Goal: Information Seeking & Learning: Learn about a topic

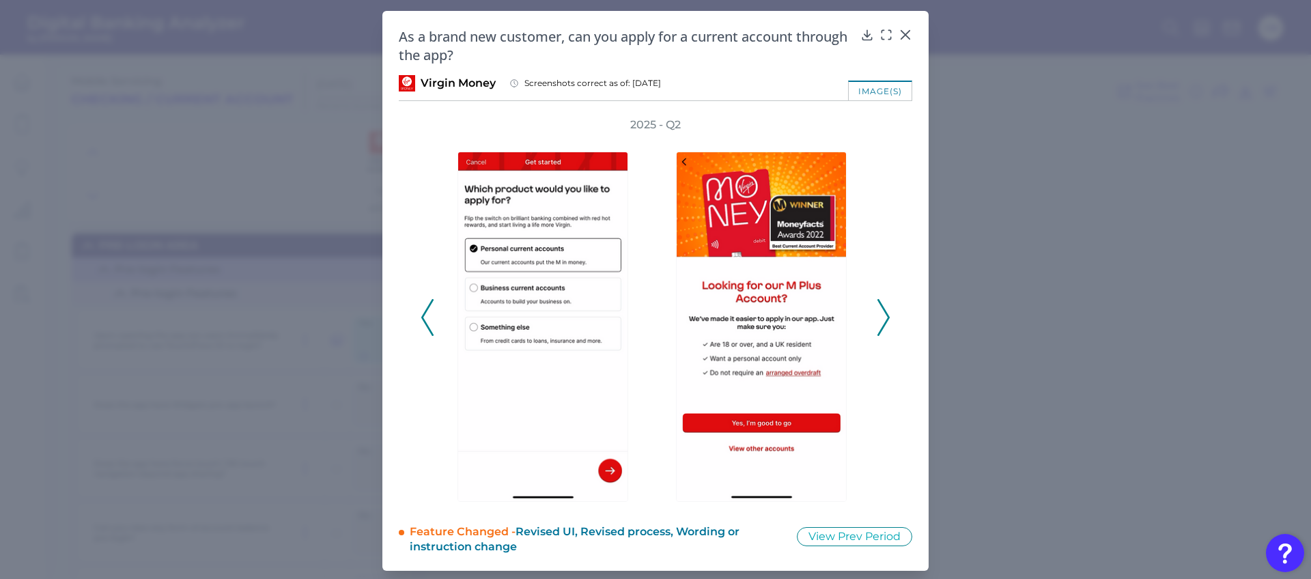
scroll to position [1749, 0]
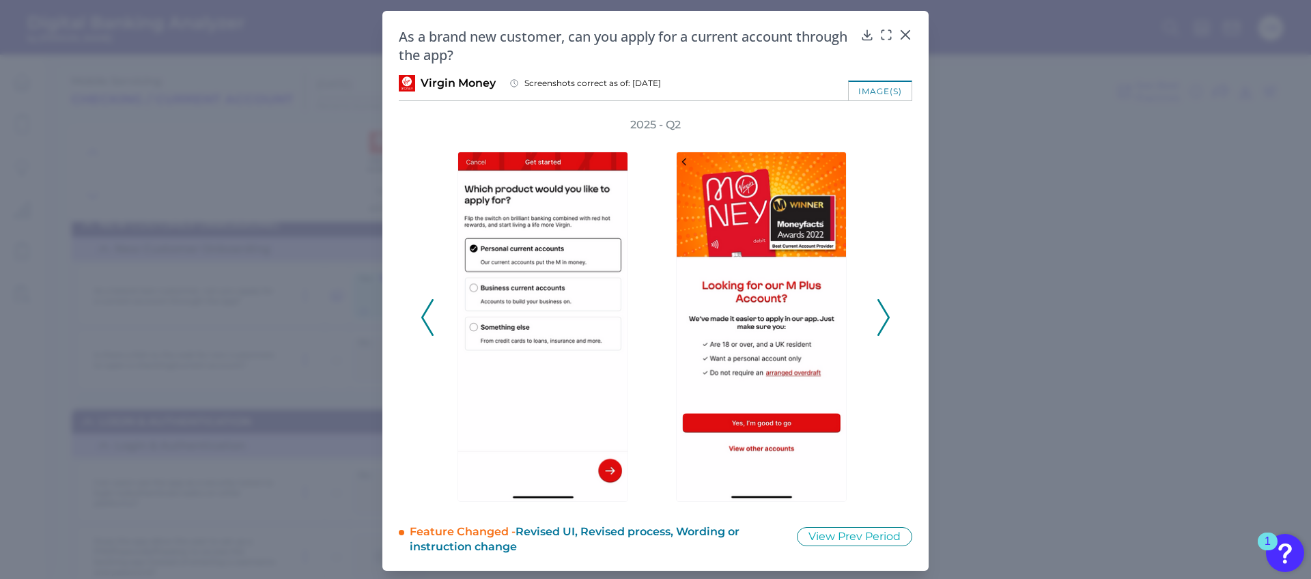
click at [881, 310] on polyline at bounding box center [883, 317] width 10 height 35
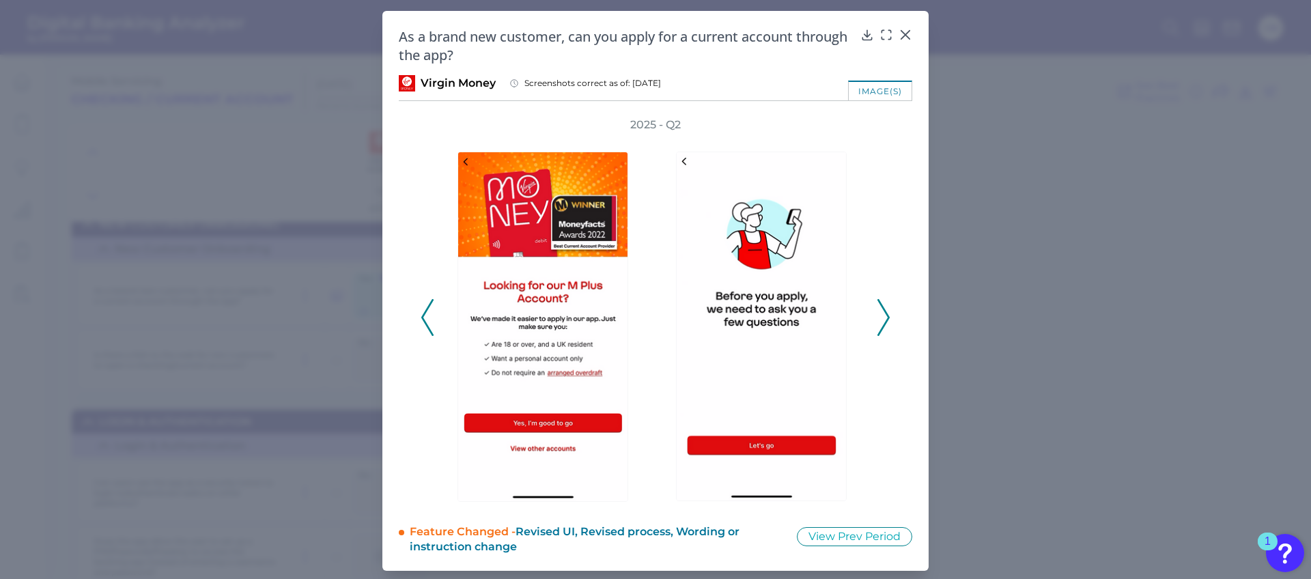
click at [879, 312] on icon at bounding box center [883, 317] width 12 height 37
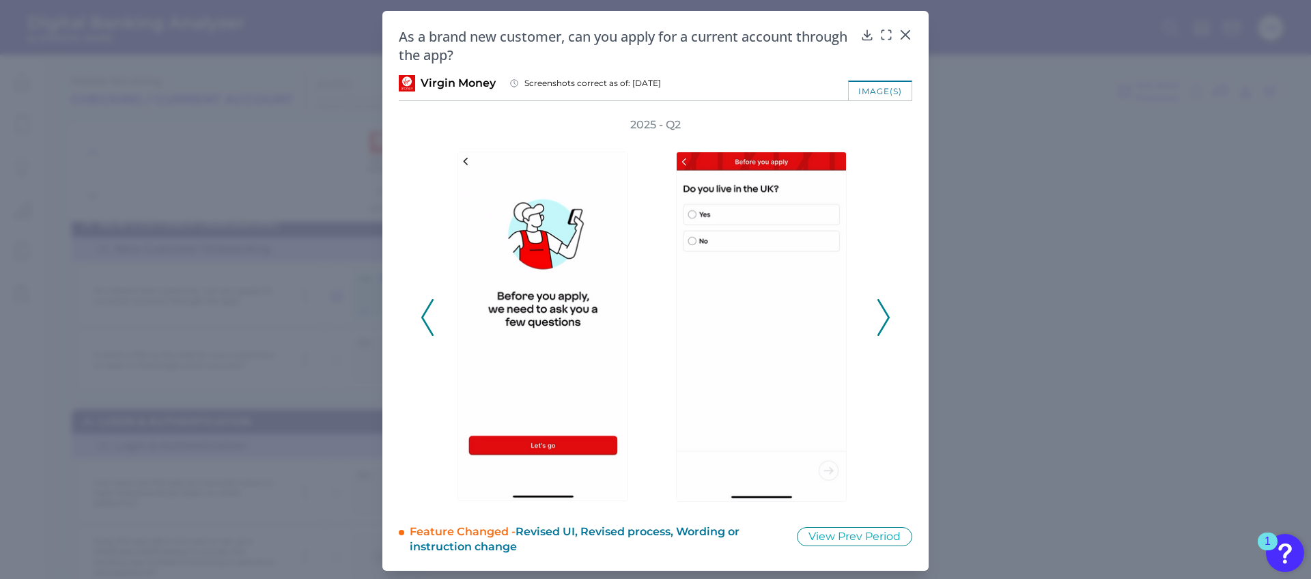
click at [879, 312] on icon at bounding box center [883, 317] width 12 height 37
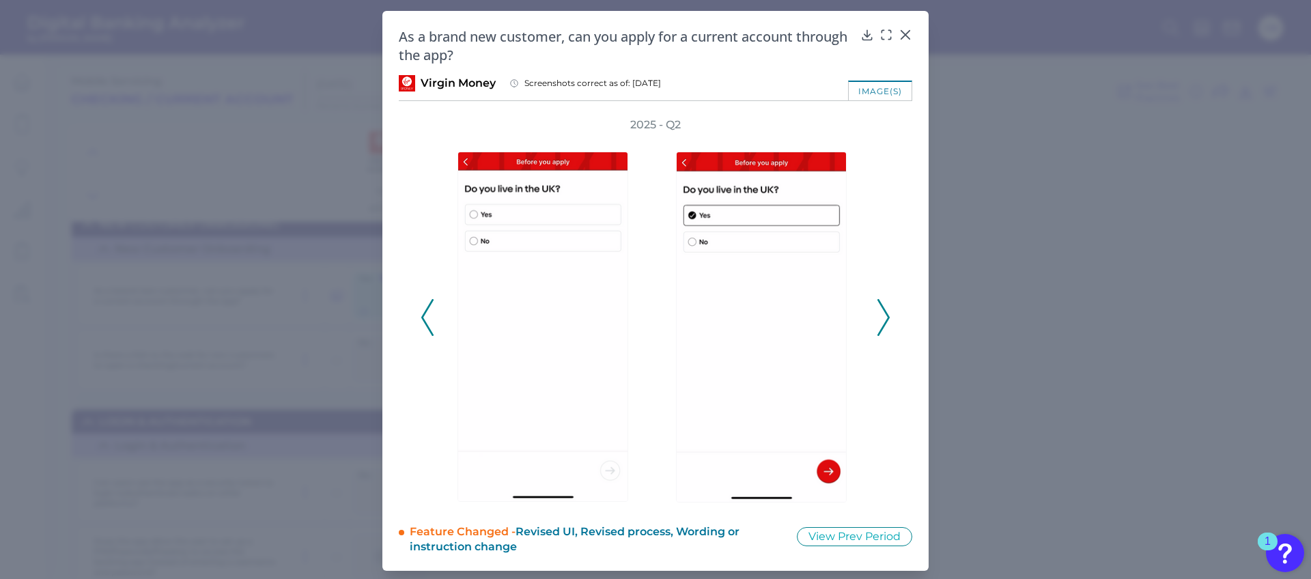
click at [879, 312] on icon at bounding box center [883, 317] width 12 height 37
click at [421, 323] on icon at bounding box center [427, 317] width 12 height 37
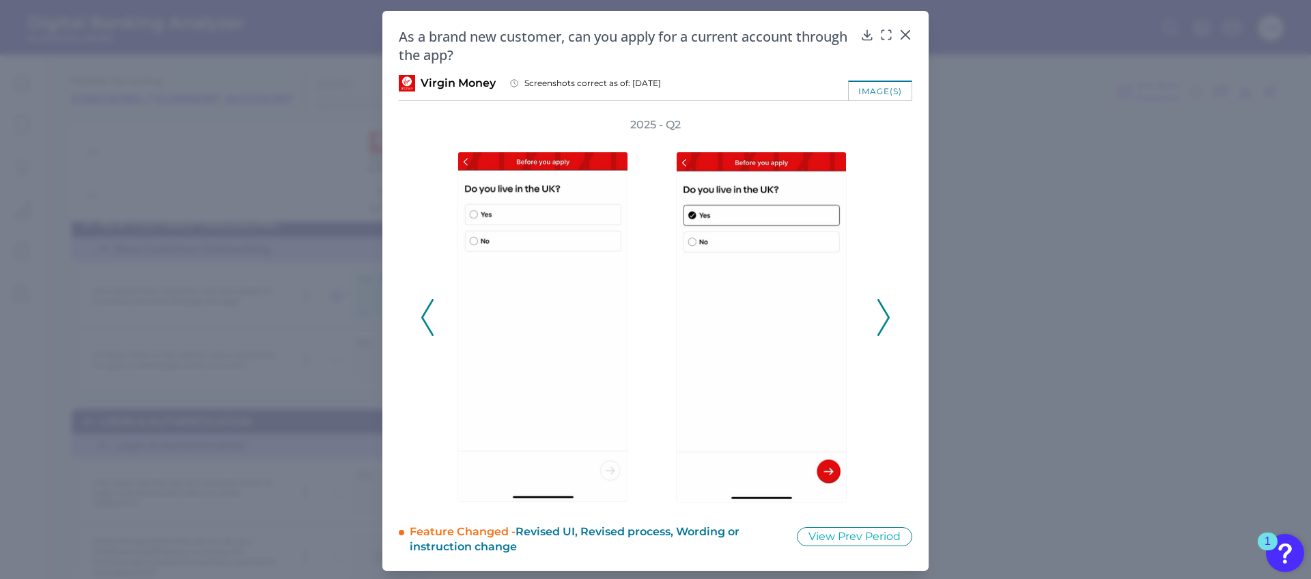
click at [421, 323] on icon at bounding box center [427, 317] width 12 height 37
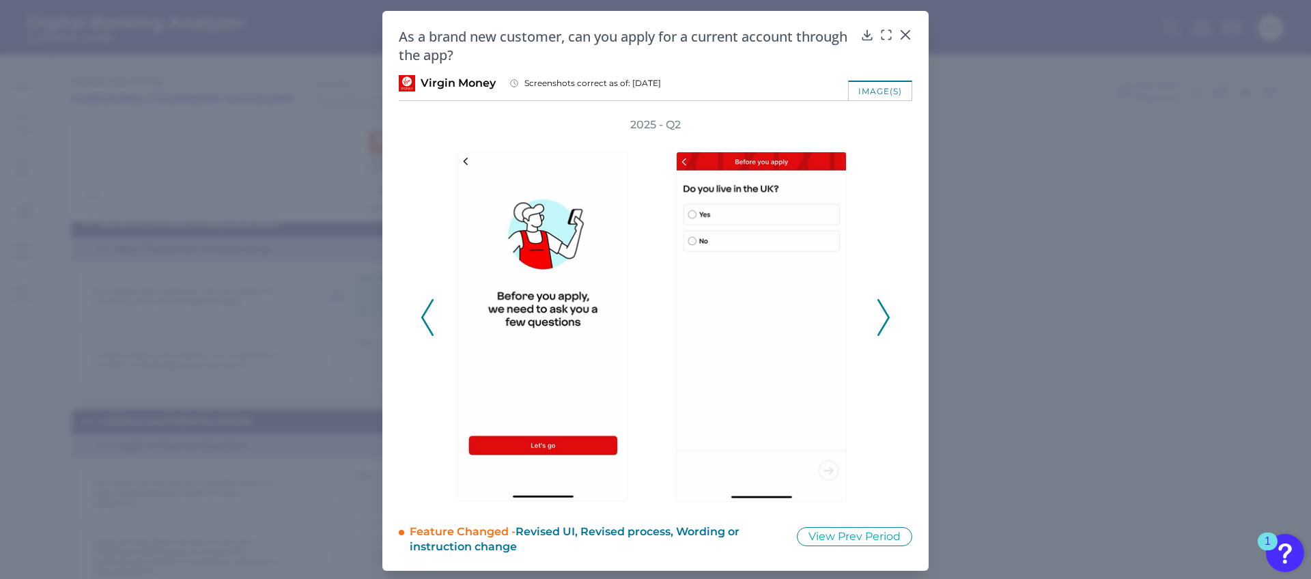
click at [421, 322] on icon at bounding box center [427, 317] width 12 height 37
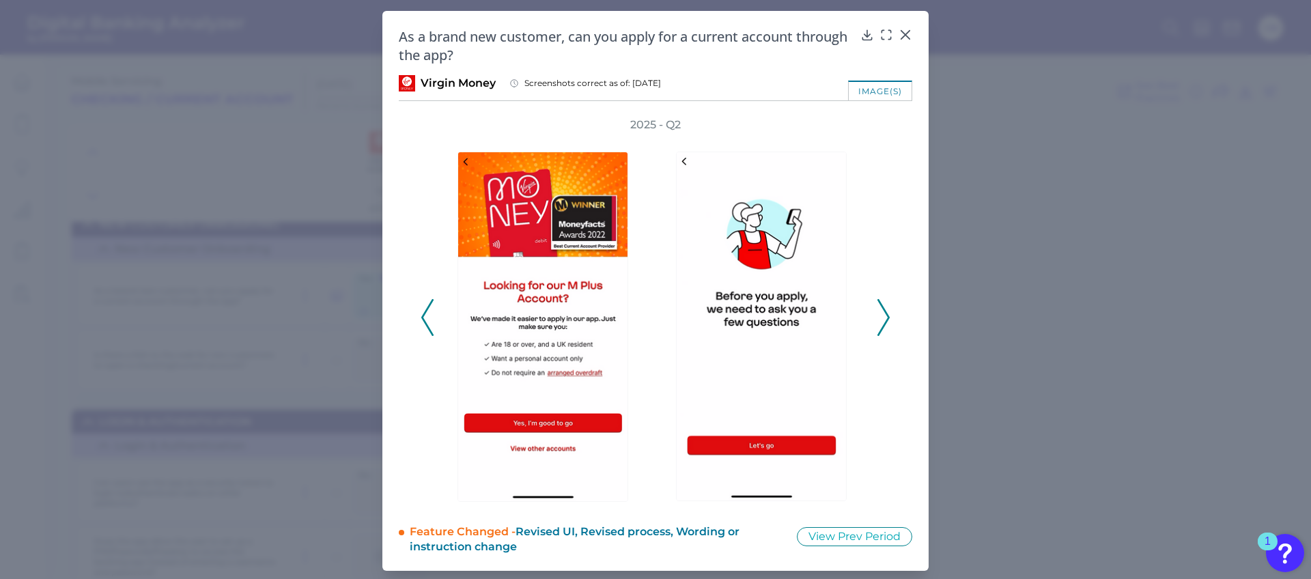
click at [421, 322] on icon at bounding box center [427, 317] width 12 height 37
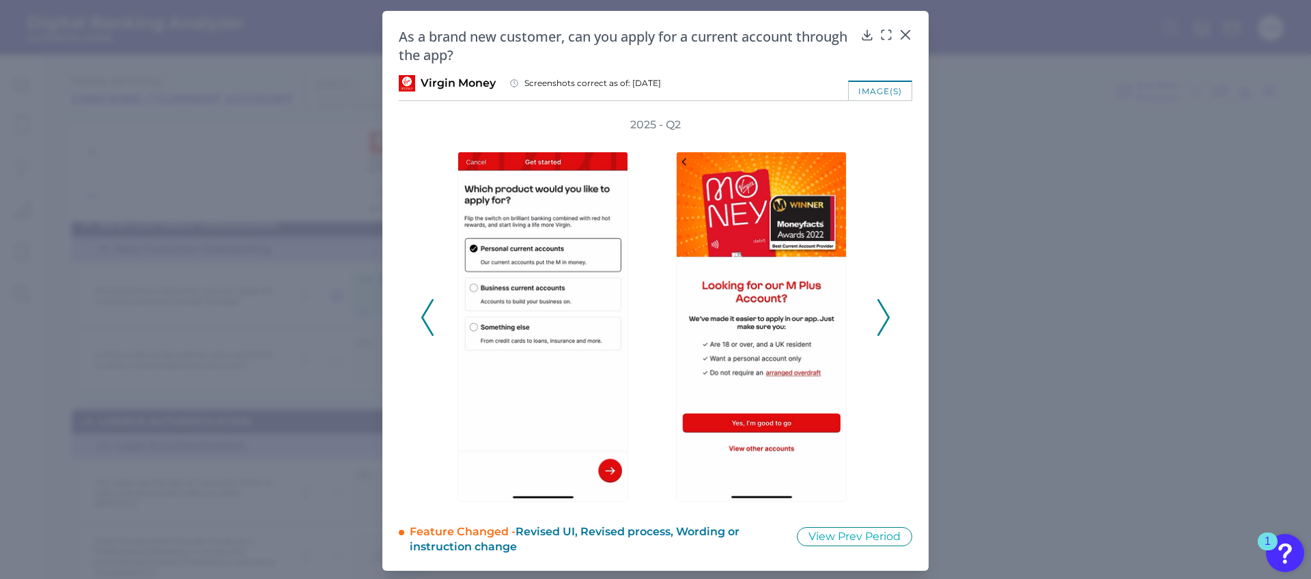
click at [878, 314] on icon at bounding box center [883, 317] width 12 height 37
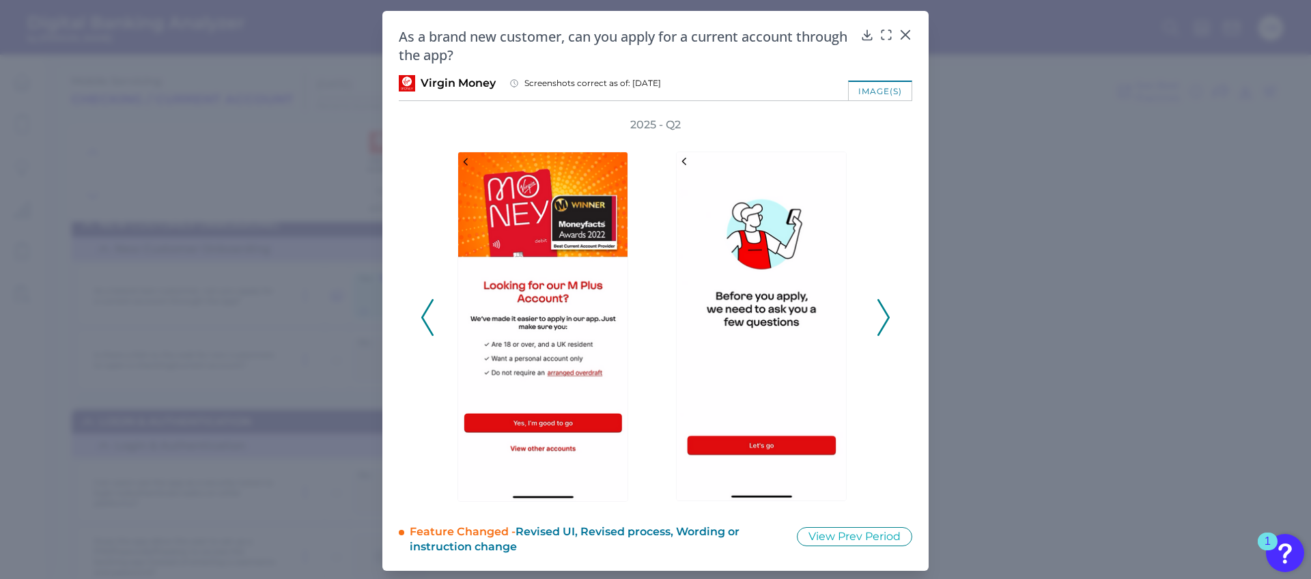
click at [881, 315] on icon at bounding box center [883, 317] width 12 height 37
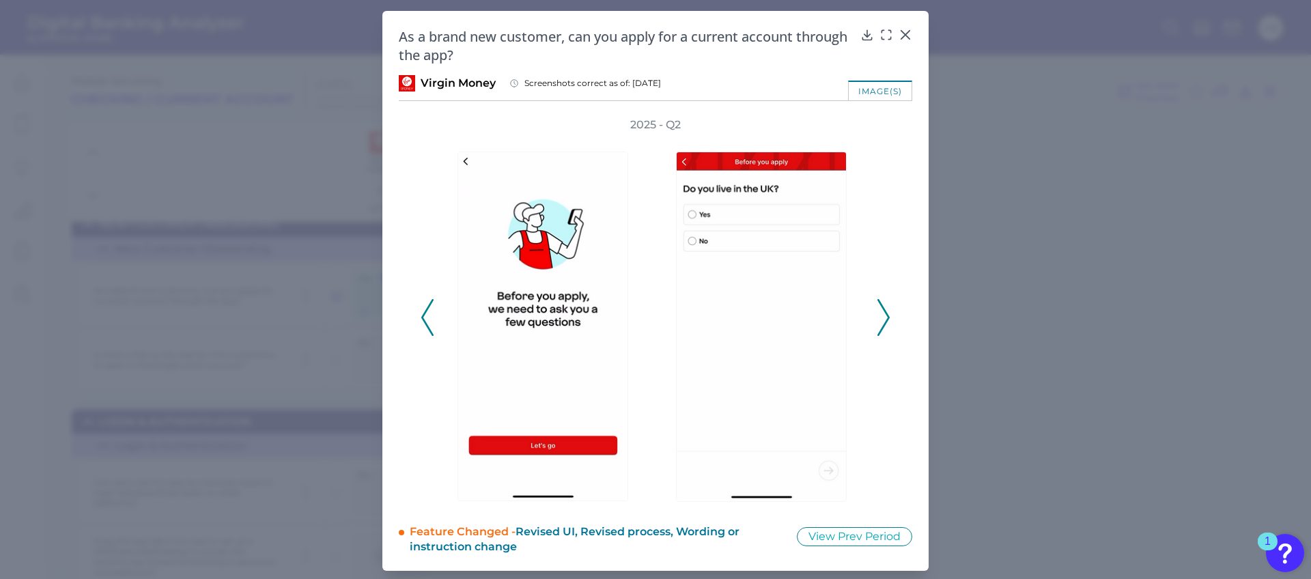
click at [881, 315] on icon at bounding box center [883, 317] width 12 height 37
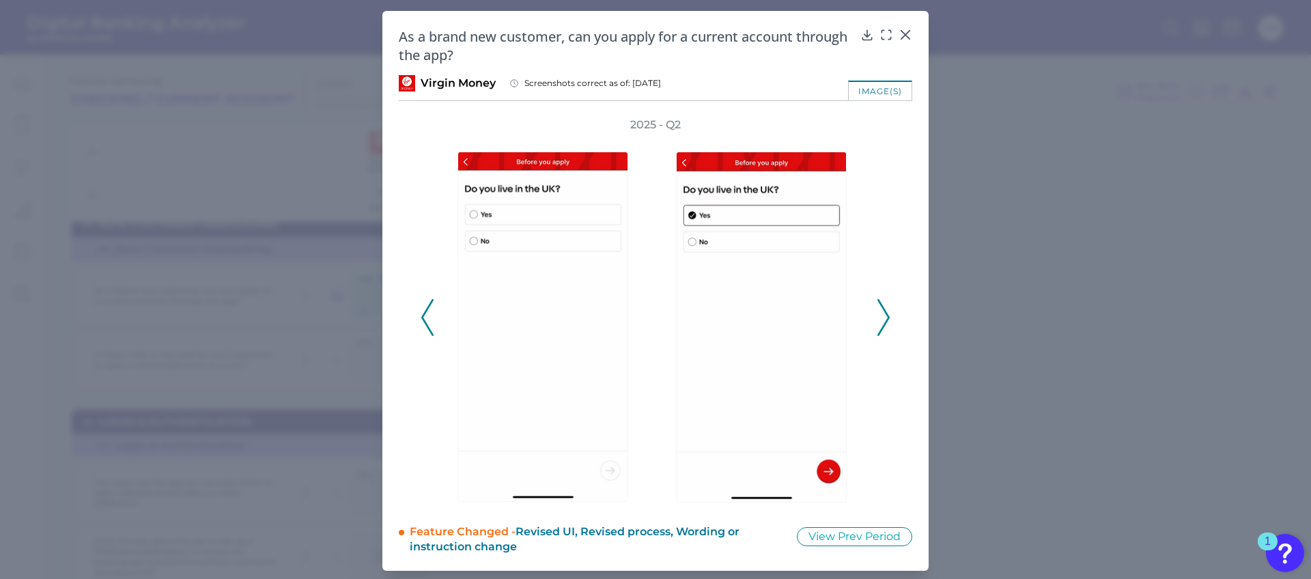
click at [881, 315] on icon at bounding box center [883, 317] width 12 height 37
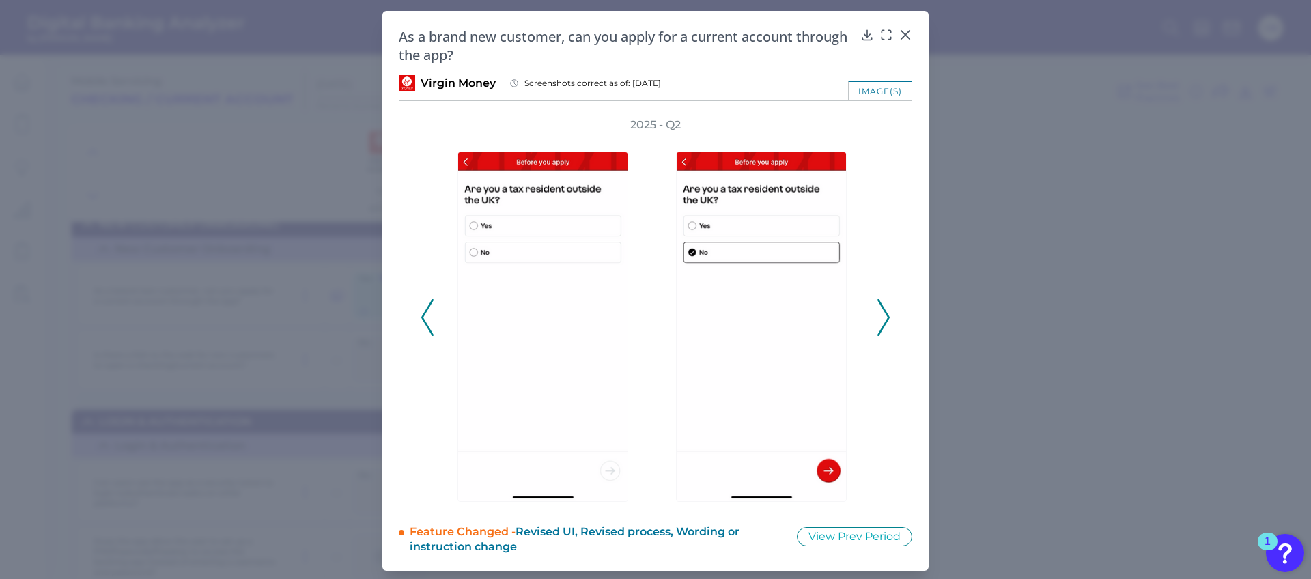
click at [881, 315] on icon at bounding box center [883, 317] width 12 height 37
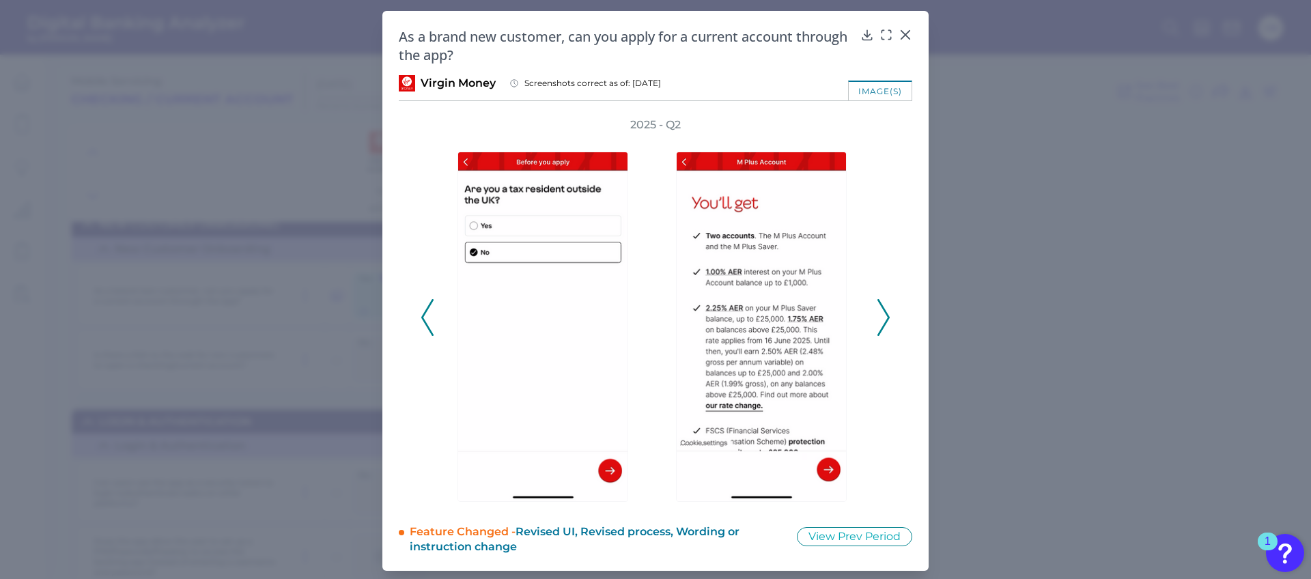
click at [881, 315] on icon at bounding box center [883, 317] width 12 height 37
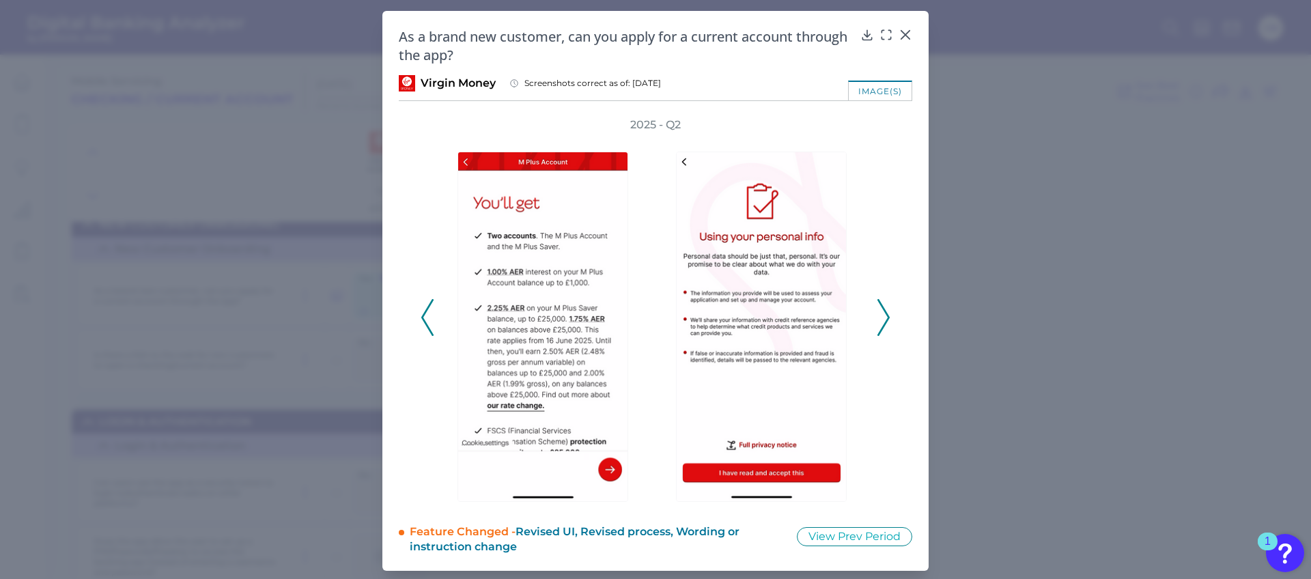
click at [881, 315] on icon at bounding box center [883, 317] width 12 height 37
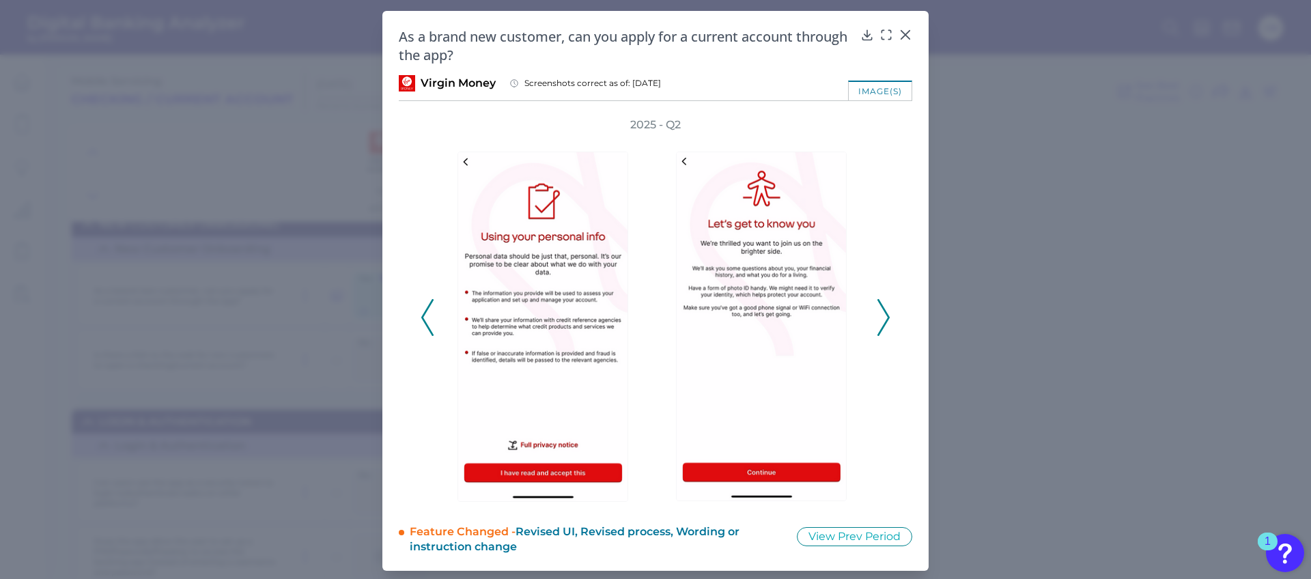
click at [881, 315] on icon at bounding box center [883, 317] width 12 height 37
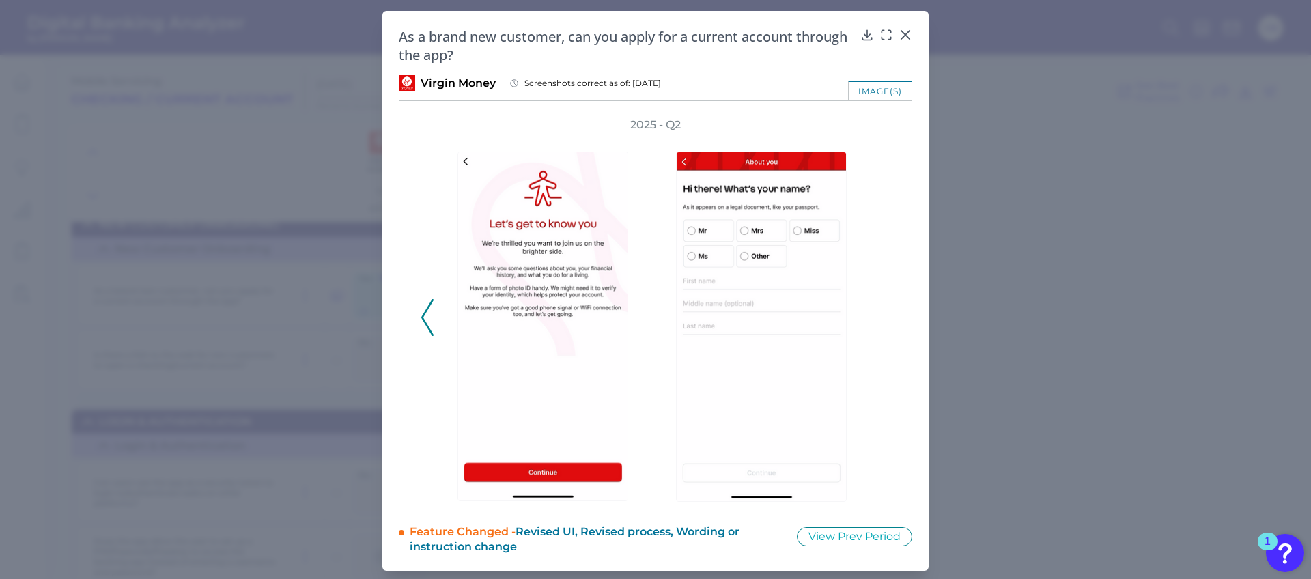
click at [421, 313] on icon at bounding box center [427, 317] width 12 height 37
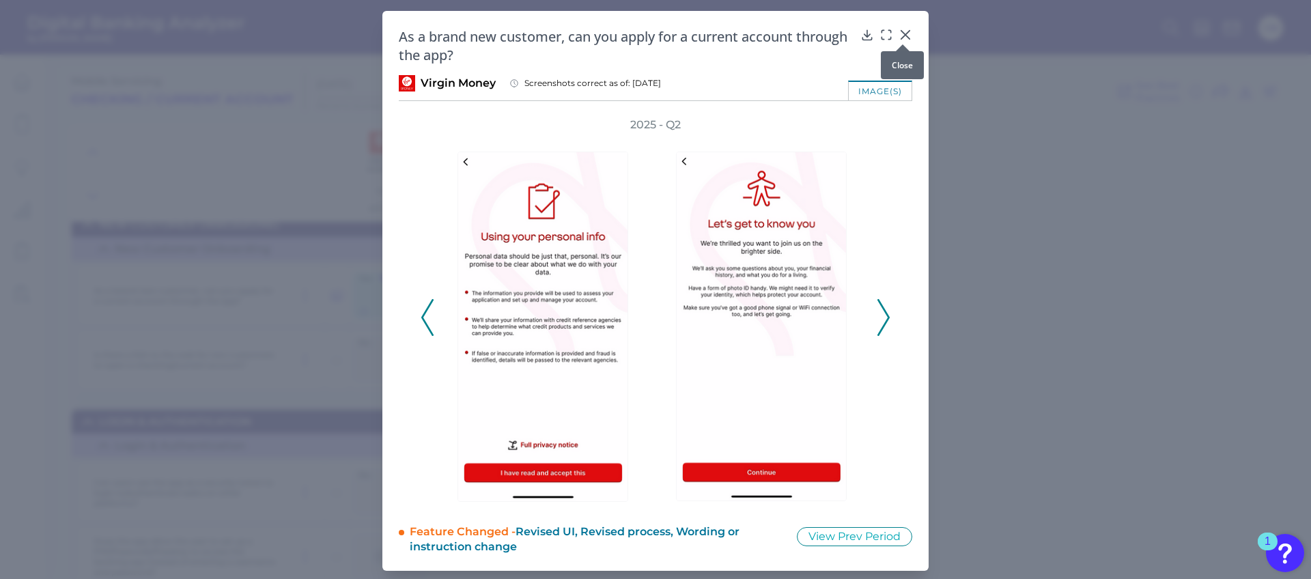
click at [902, 32] on icon at bounding box center [905, 35] width 14 height 14
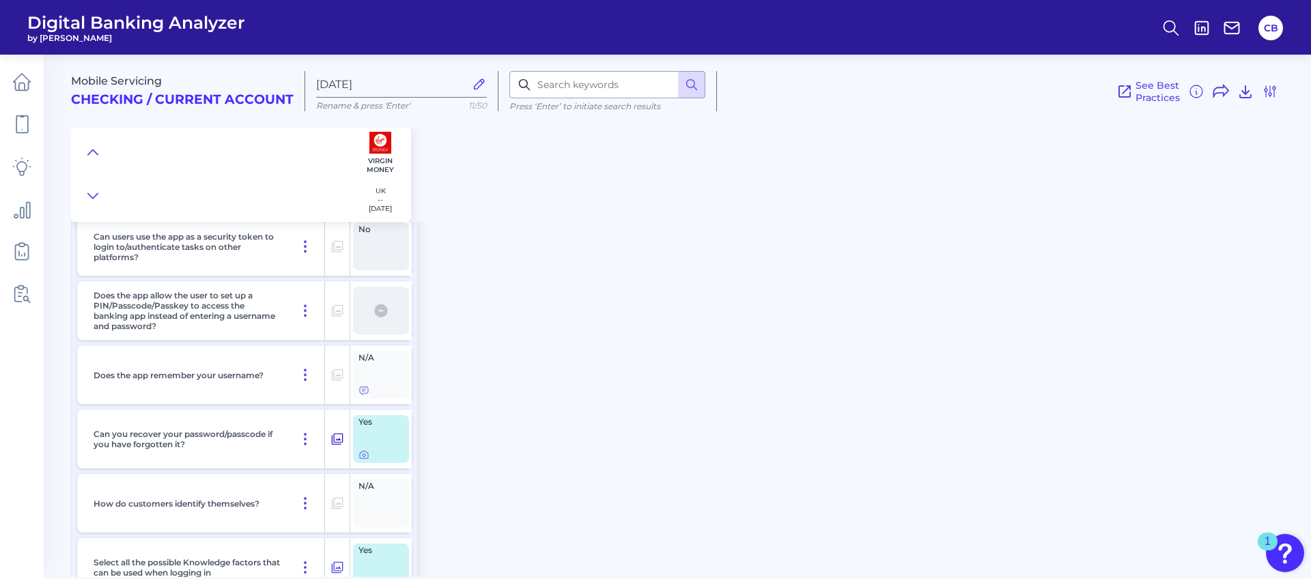
scroll to position [1995, 0]
click at [340, 441] on icon at bounding box center [337, 438] width 14 height 16
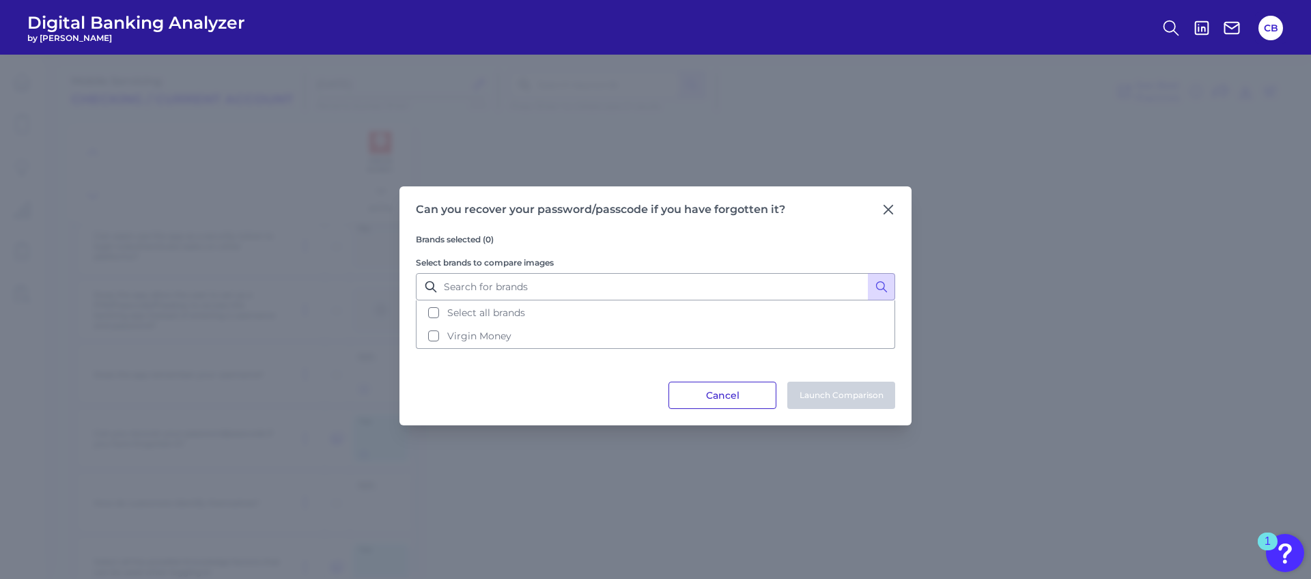
click at [715, 387] on button "Cancel" at bounding box center [722, 395] width 108 height 27
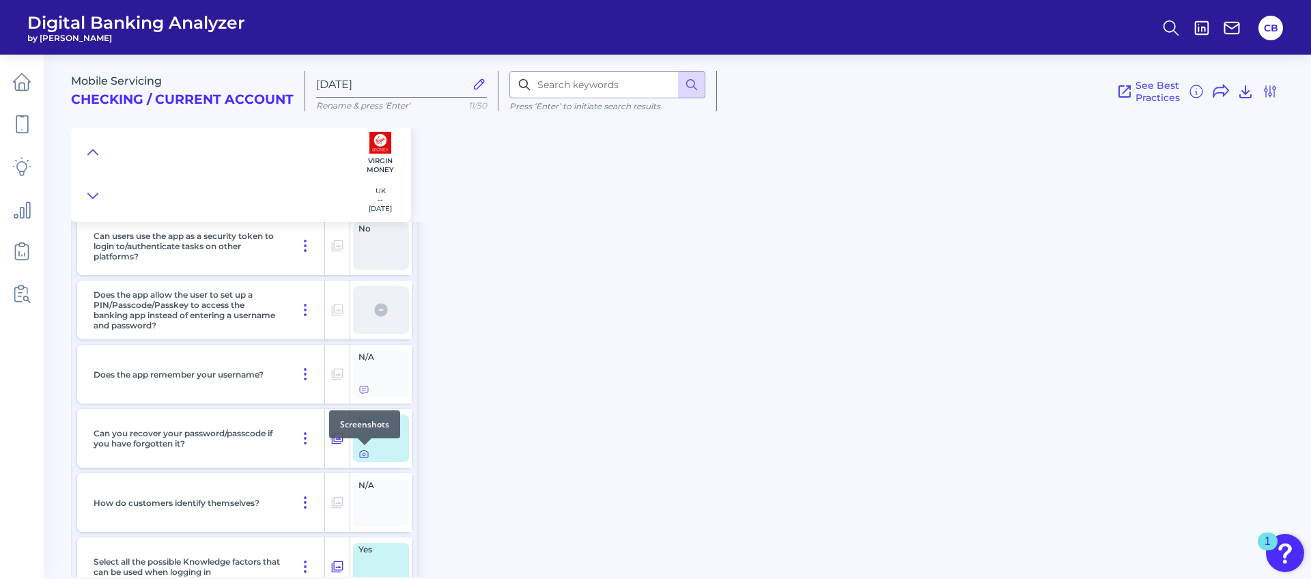
click at [365, 453] on icon at bounding box center [363, 454] width 3 height 3
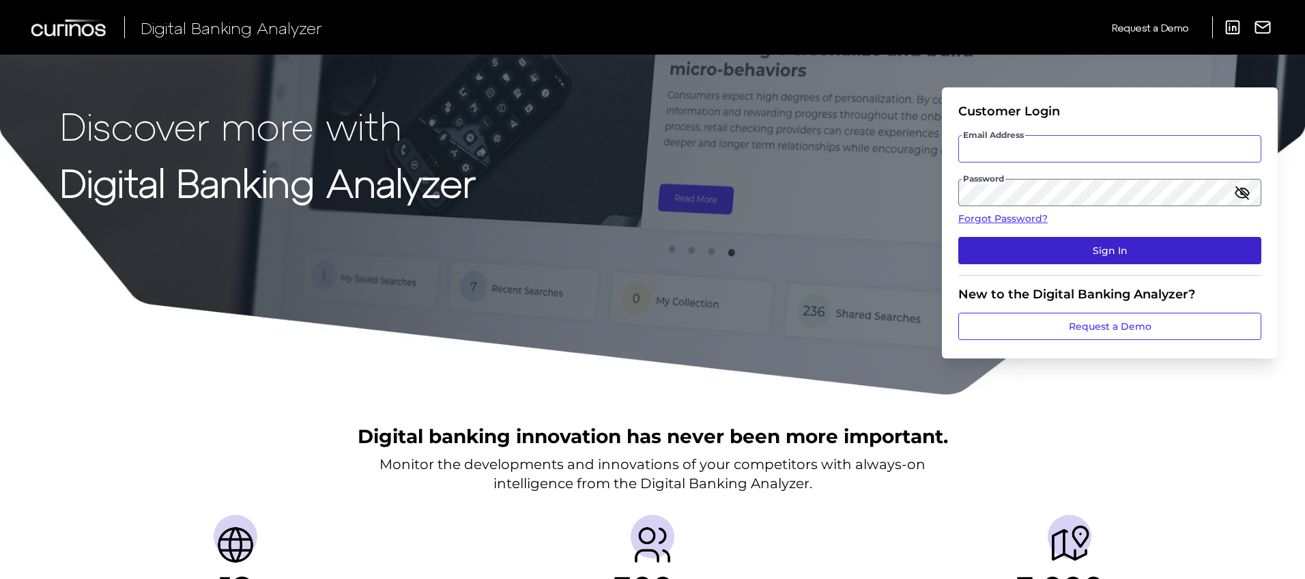
type input "[PERSON_NAME][EMAIL_ADDRESS][PERSON_NAME][DOMAIN_NAME]"
click at [1118, 251] on button "Sign In" at bounding box center [1109, 250] width 303 height 27
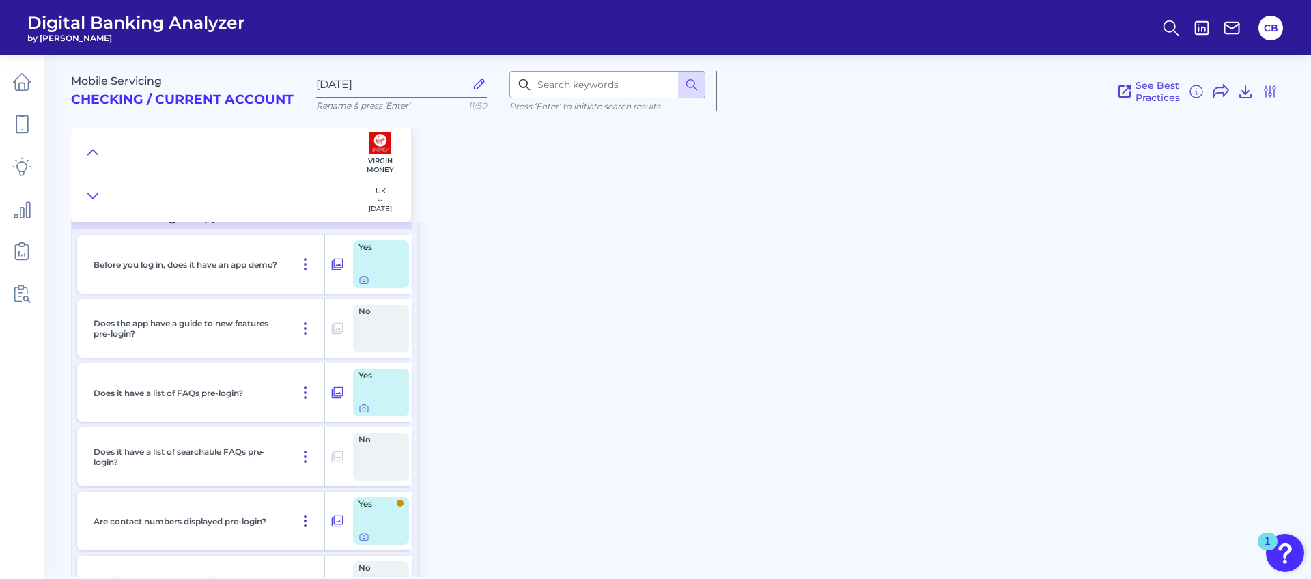
scroll to position [715, 0]
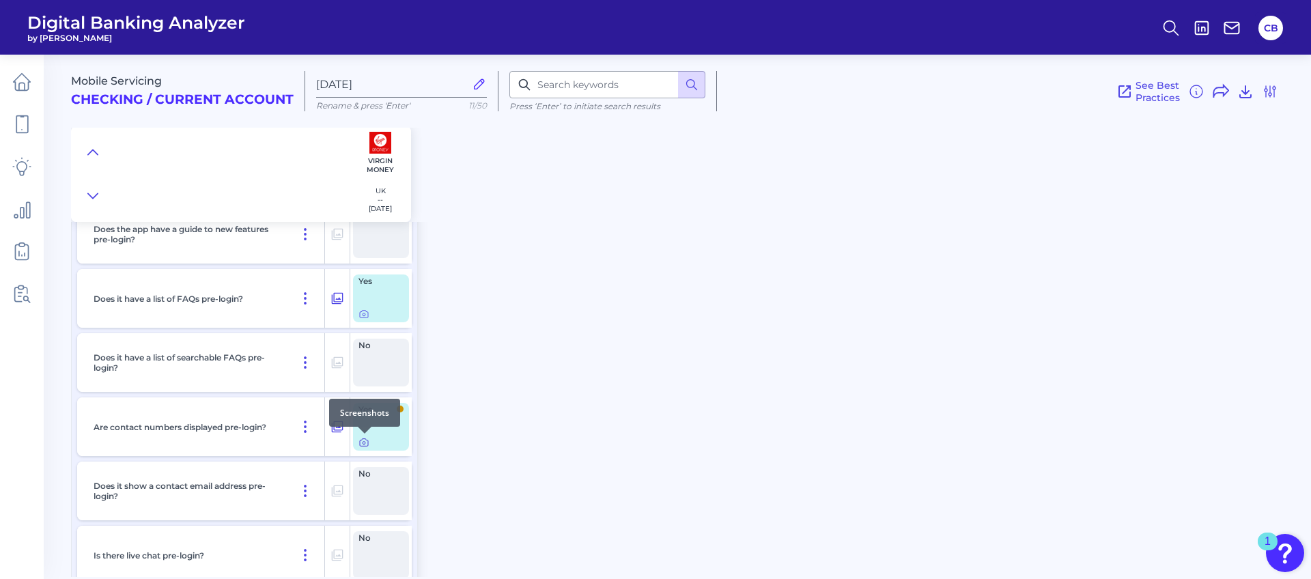
click at [361, 442] on icon at bounding box center [363, 442] width 11 height 11
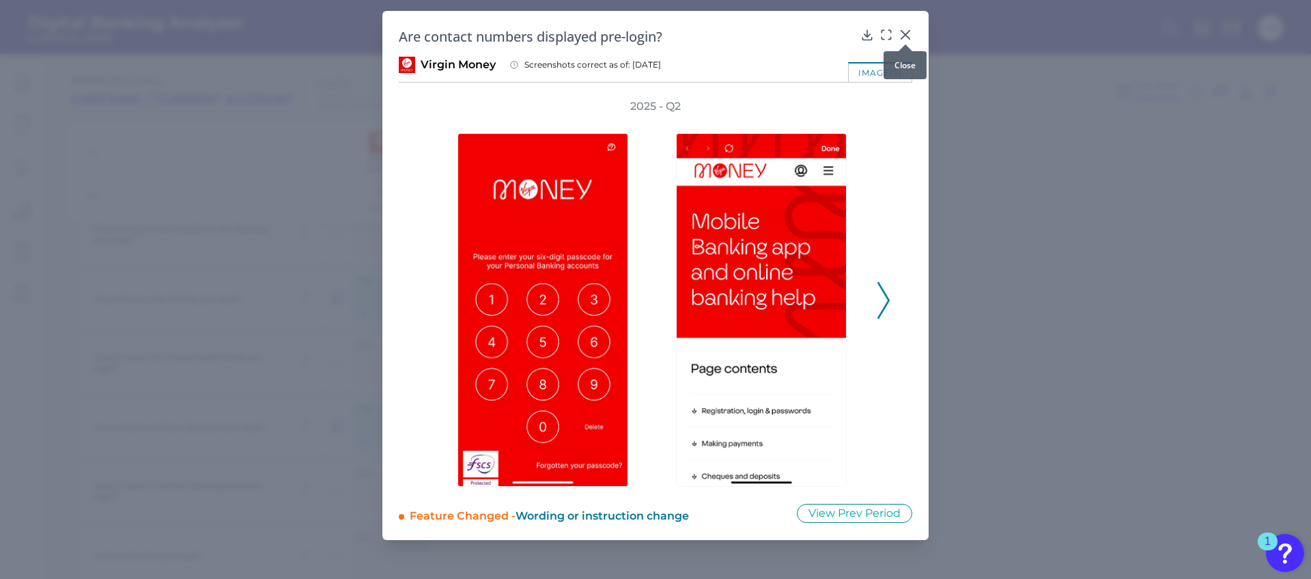
click at [912, 27] on div "Are contact numbers displayed pre-login? Virgin Money Screenshots correct as of…" at bounding box center [655, 275] width 546 height 529
click at [909, 32] on icon at bounding box center [905, 35] width 14 height 14
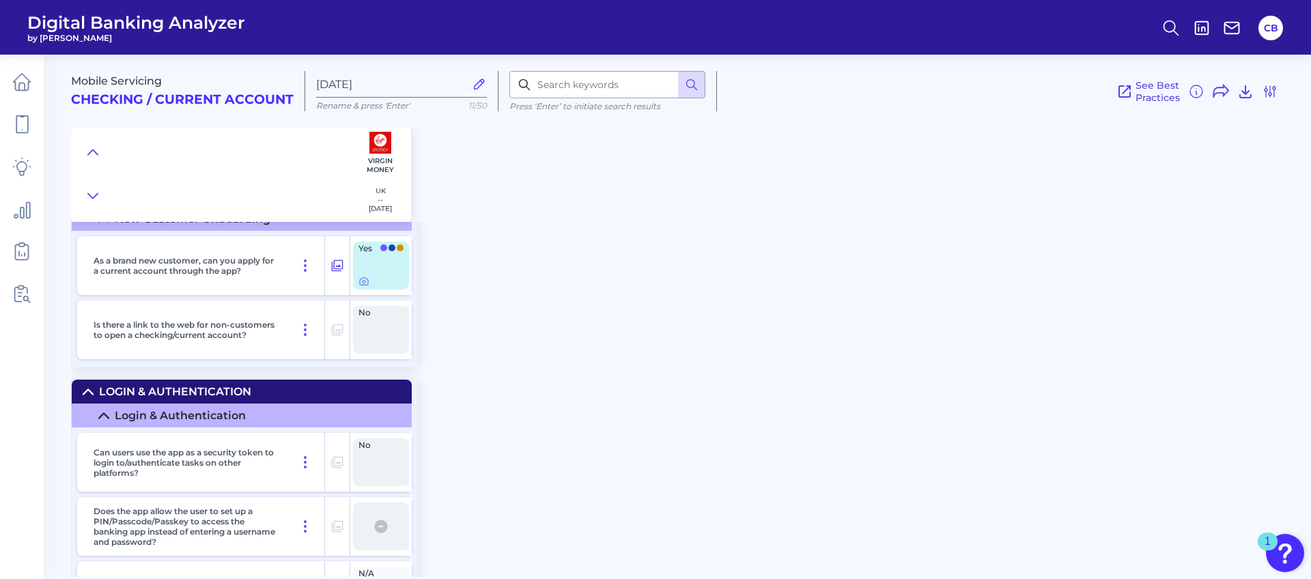
scroll to position [2188, 0]
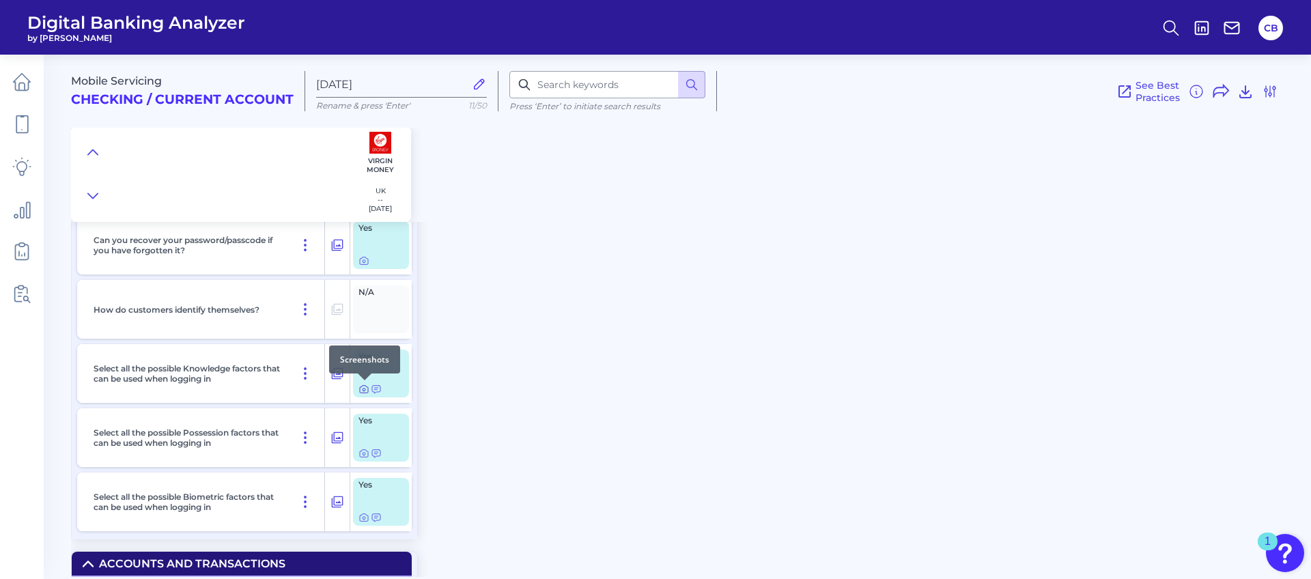
click at [364, 388] on icon at bounding box center [363, 389] width 11 height 11
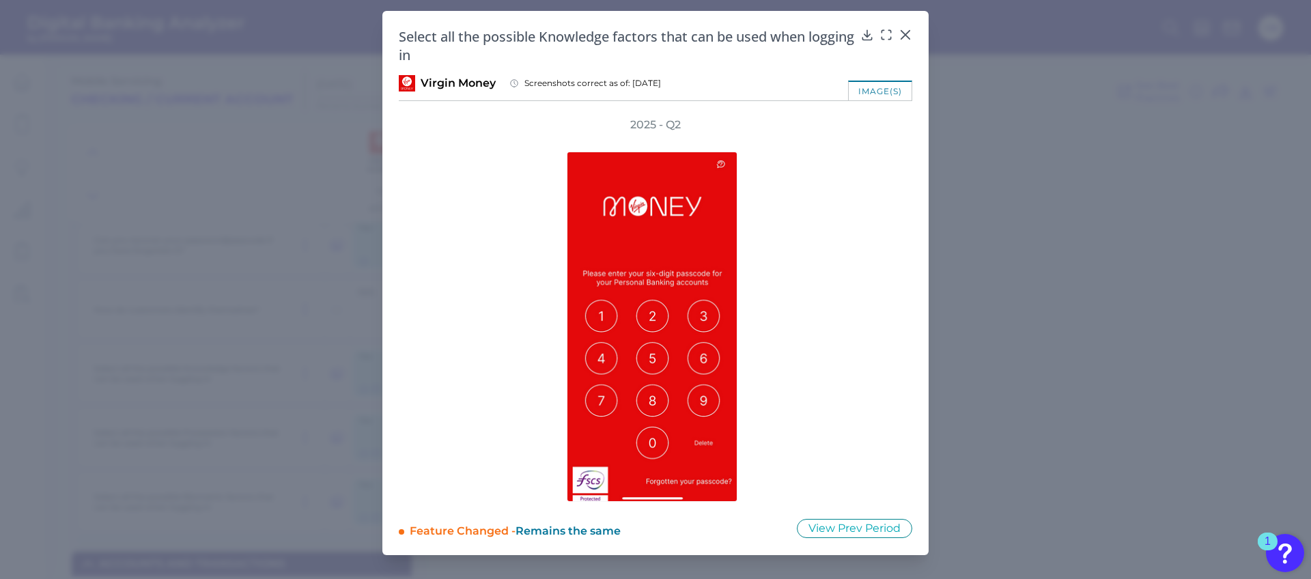
click at [908, 33] on icon at bounding box center [905, 35] width 14 height 14
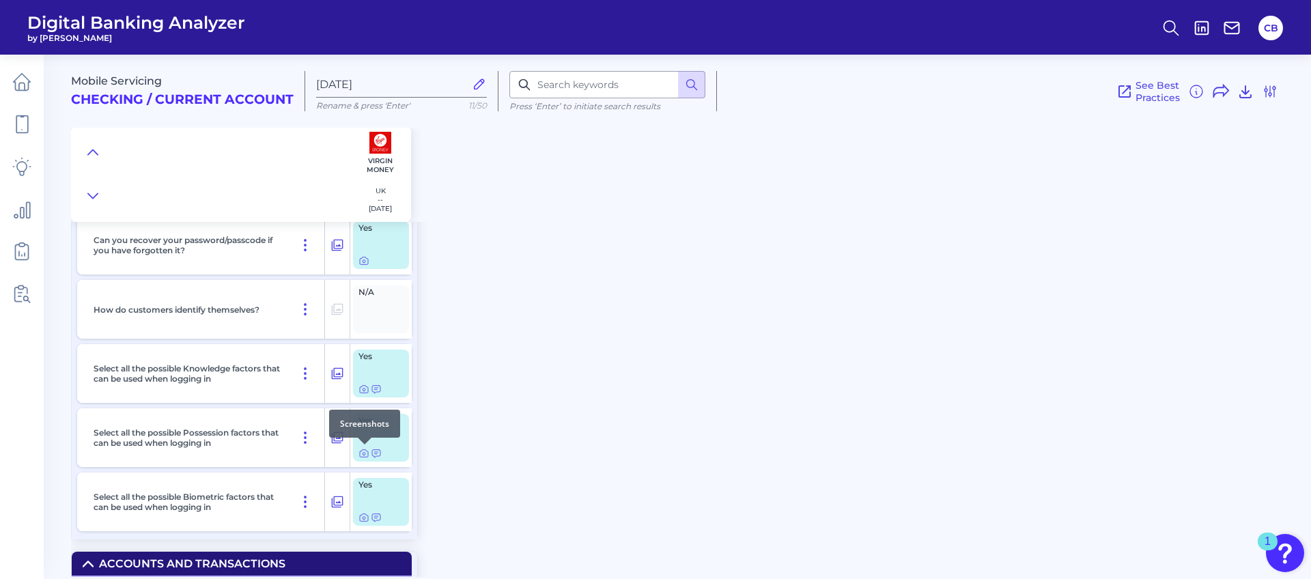
click at [362, 450] on div at bounding box center [365, 445] width 14 height 14
click at [363, 451] on div at bounding box center [365, 445] width 14 height 14
click at [364, 456] on icon at bounding box center [363, 453] width 11 height 11
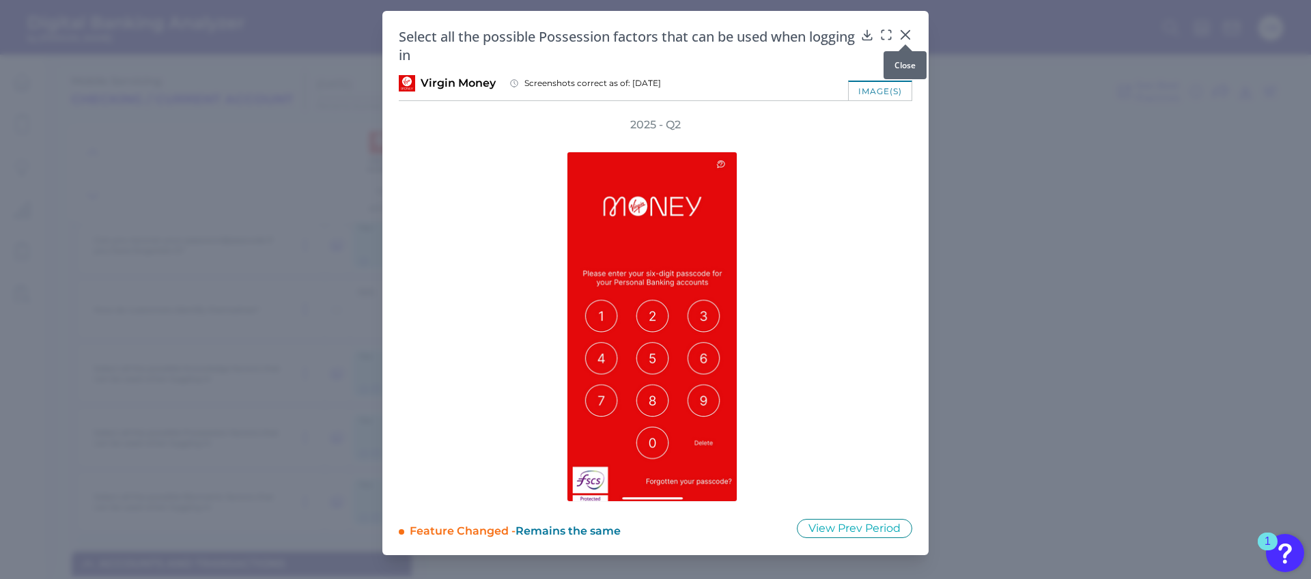
click at [905, 35] on icon at bounding box center [905, 35] width 8 height 8
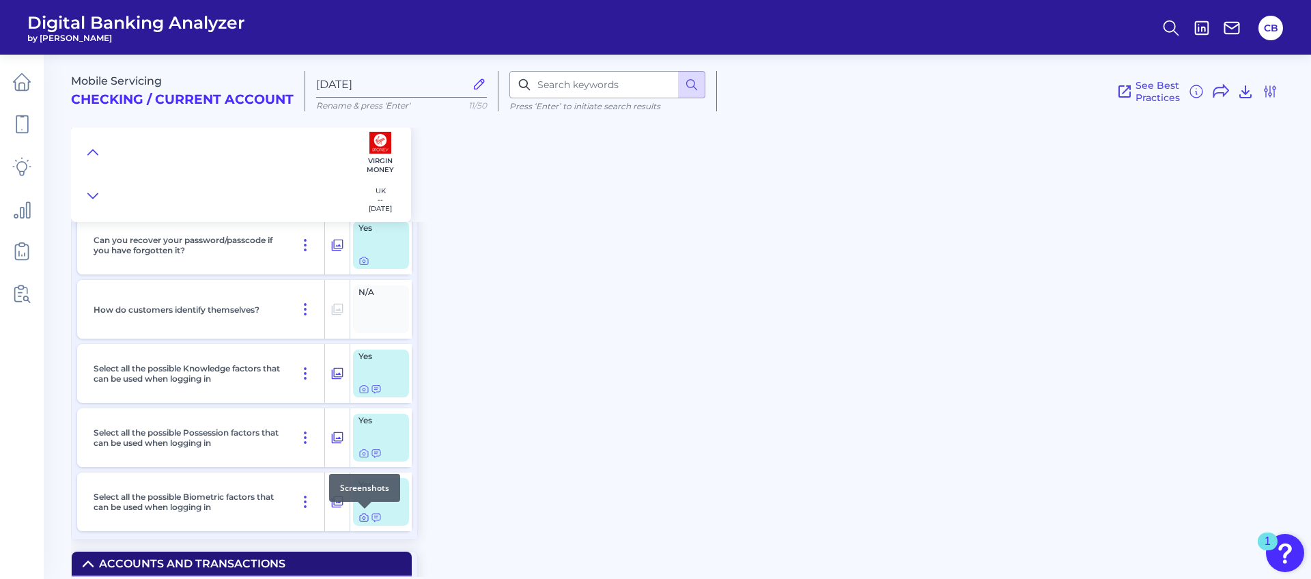
click at [362, 517] on icon at bounding box center [363, 518] width 3 height 3
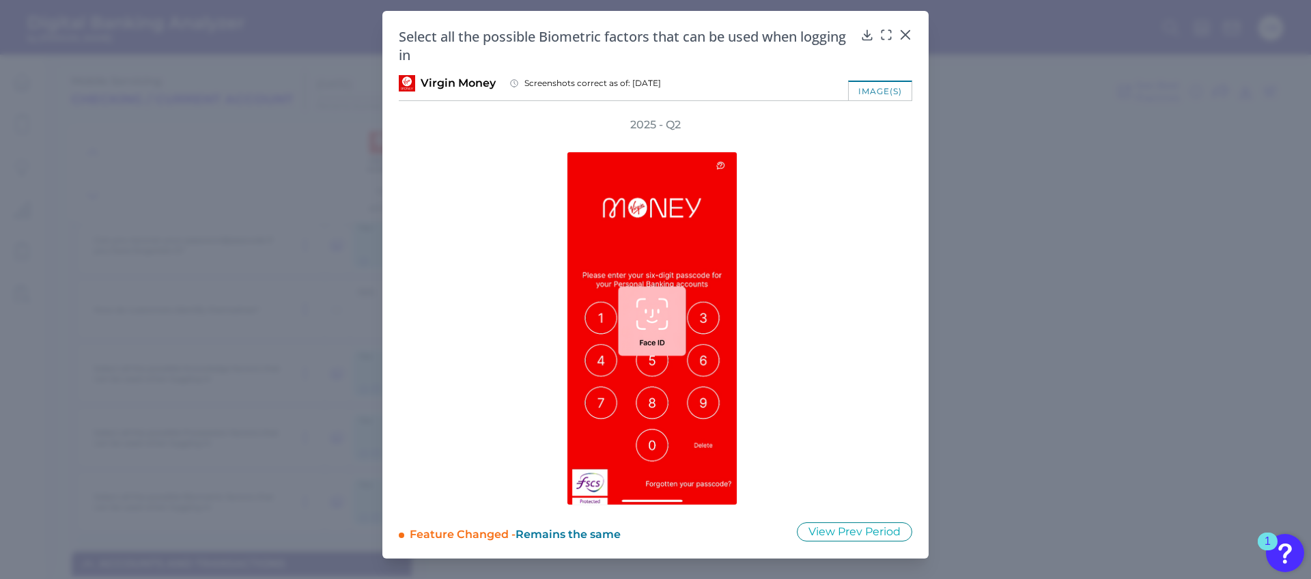
click at [911, 29] on icon at bounding box center [905, 35] width 14 height 14
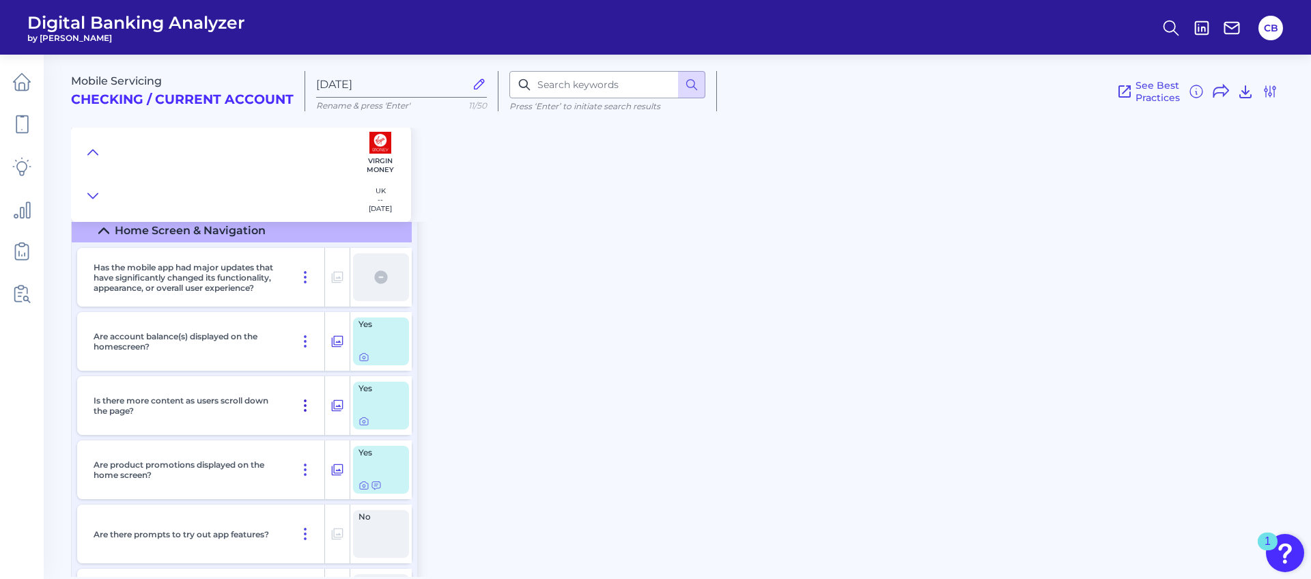
scroll to position [2593, 0]
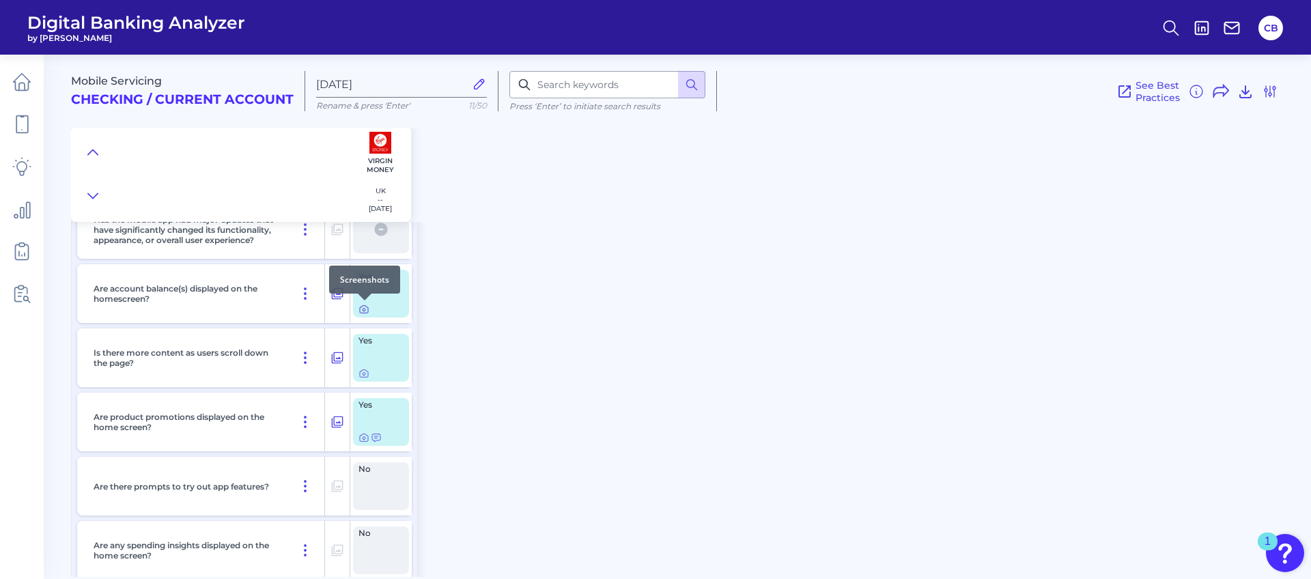
click at [363, 309] on icon at bounding box center [363, 310] width 3 height 3
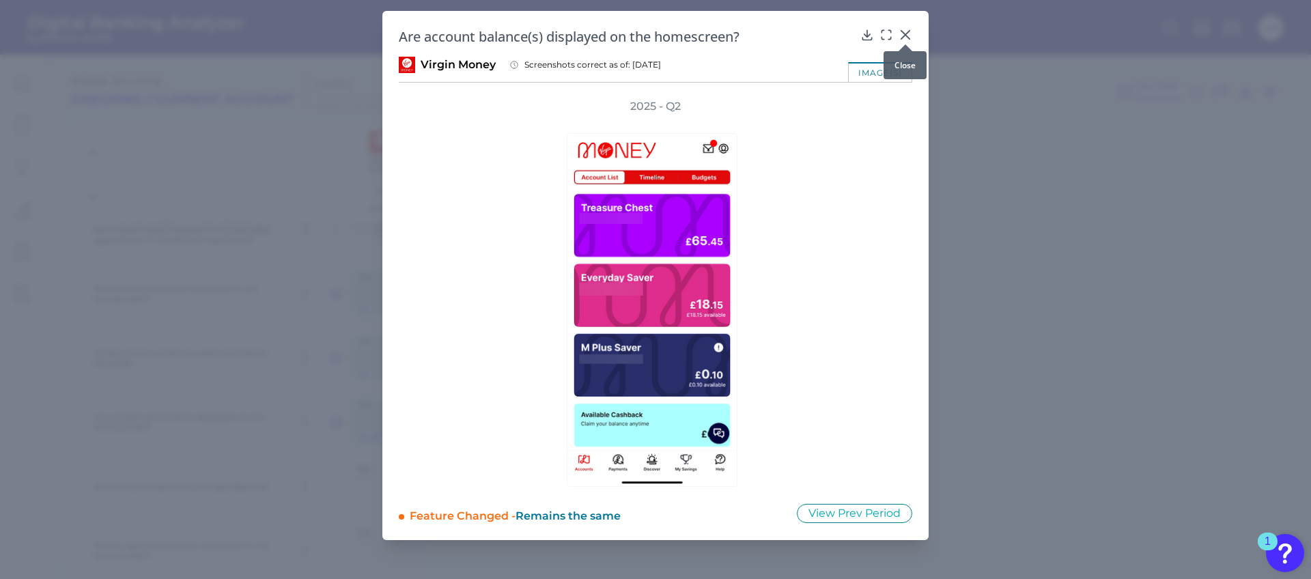
click at [904, 28] on icon at bounding box center [905, 35] width 14 height 14
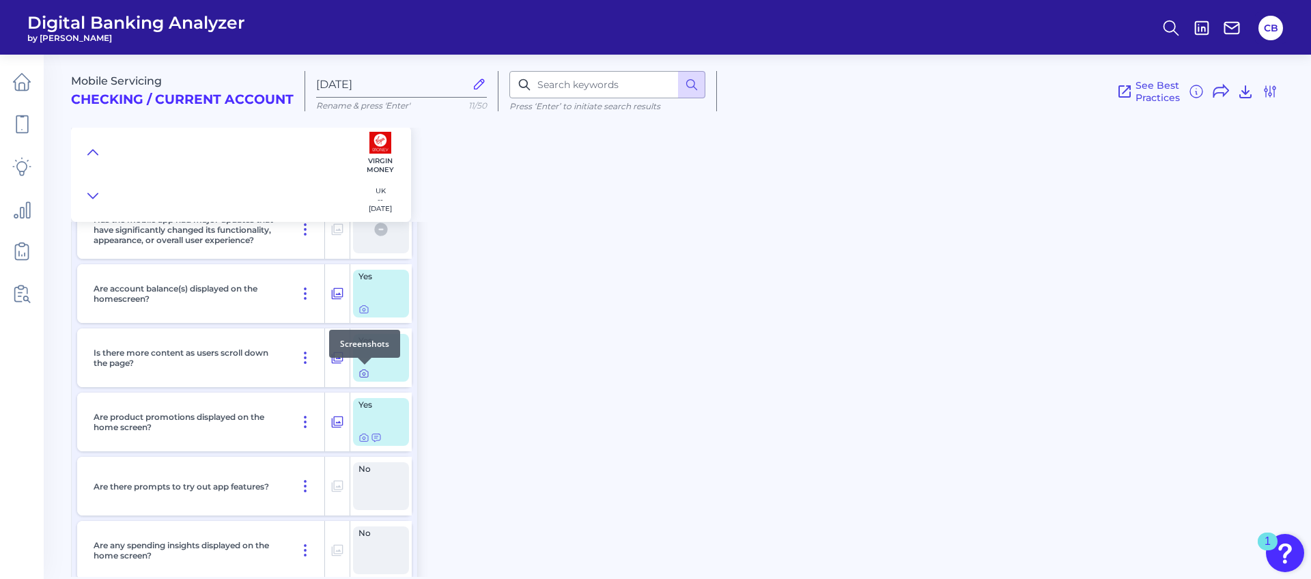
click at [363, 373] on icon at bounding box center [363, 373] width 11 height 11
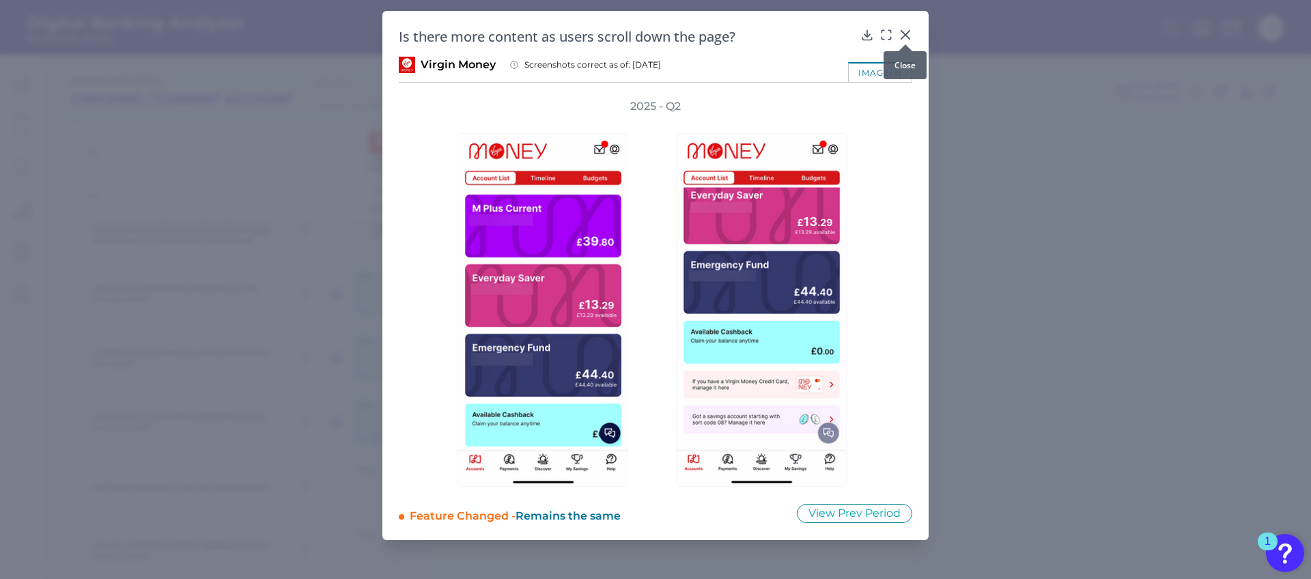
click at [904, 36] on icon at bounding box center [905, 35] width 14 height 14
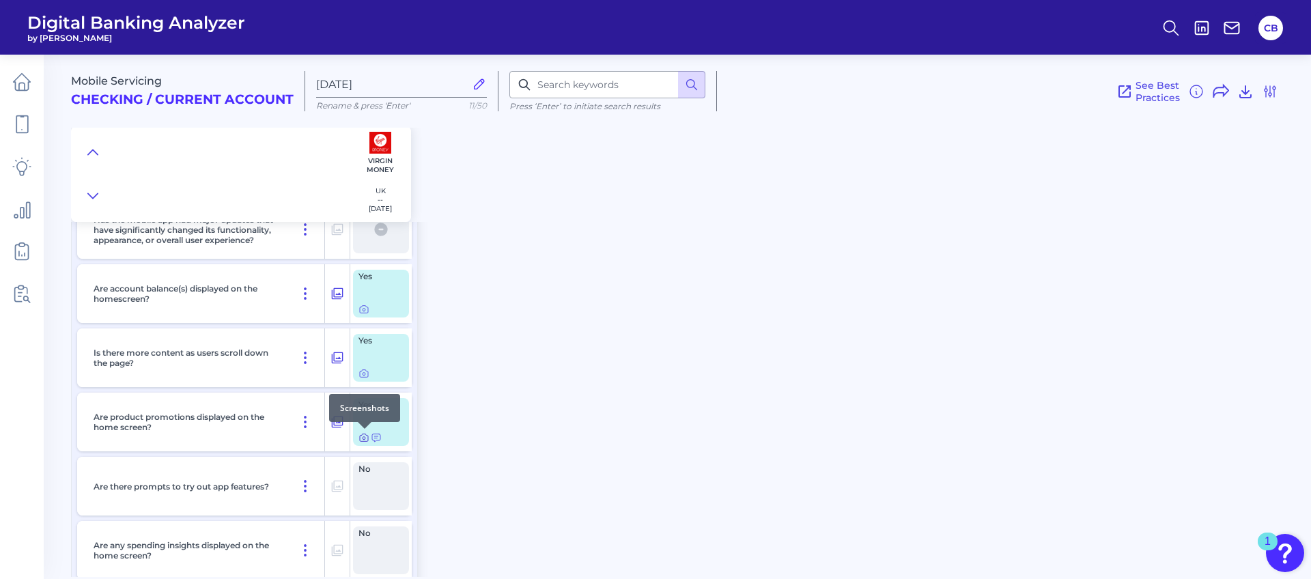
click at [364, 438] on icon at bounding box center [363, 437] width 11 height 11
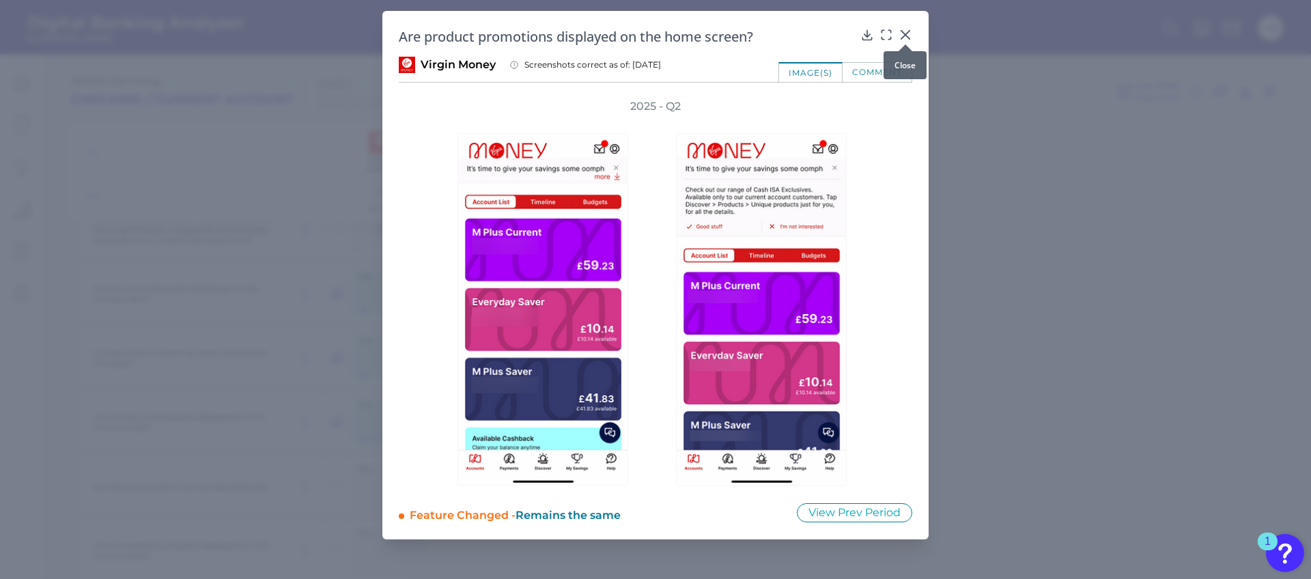
click at [904, 31] on icon at bounding box center [905, 35] width 14 height 14
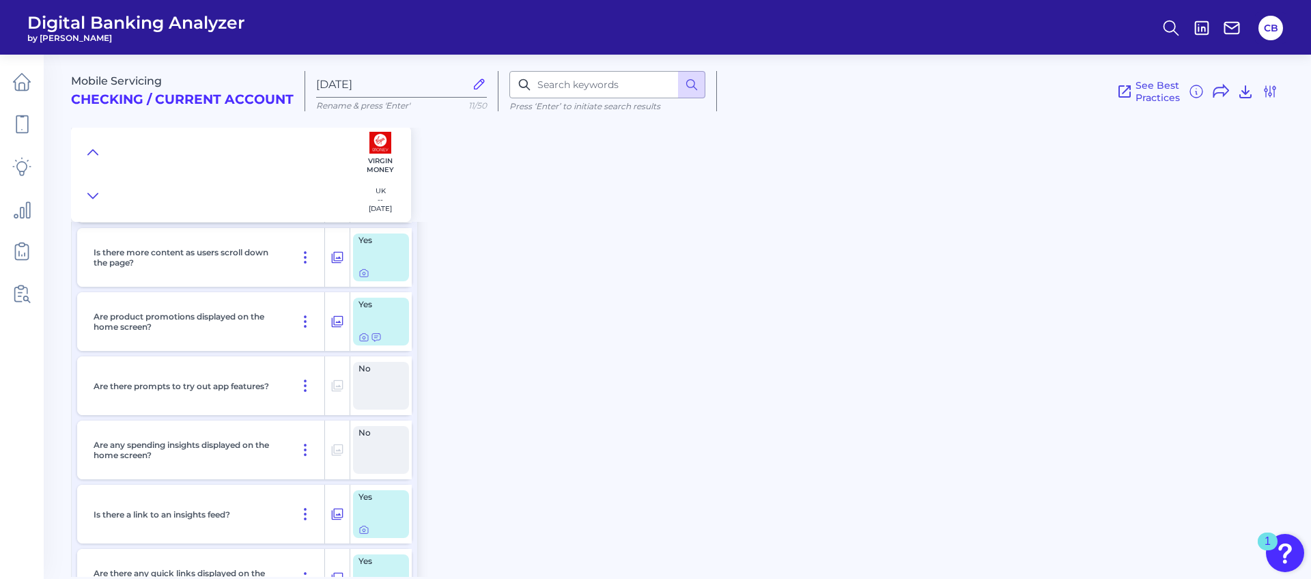
scroll to position [2770, 0]
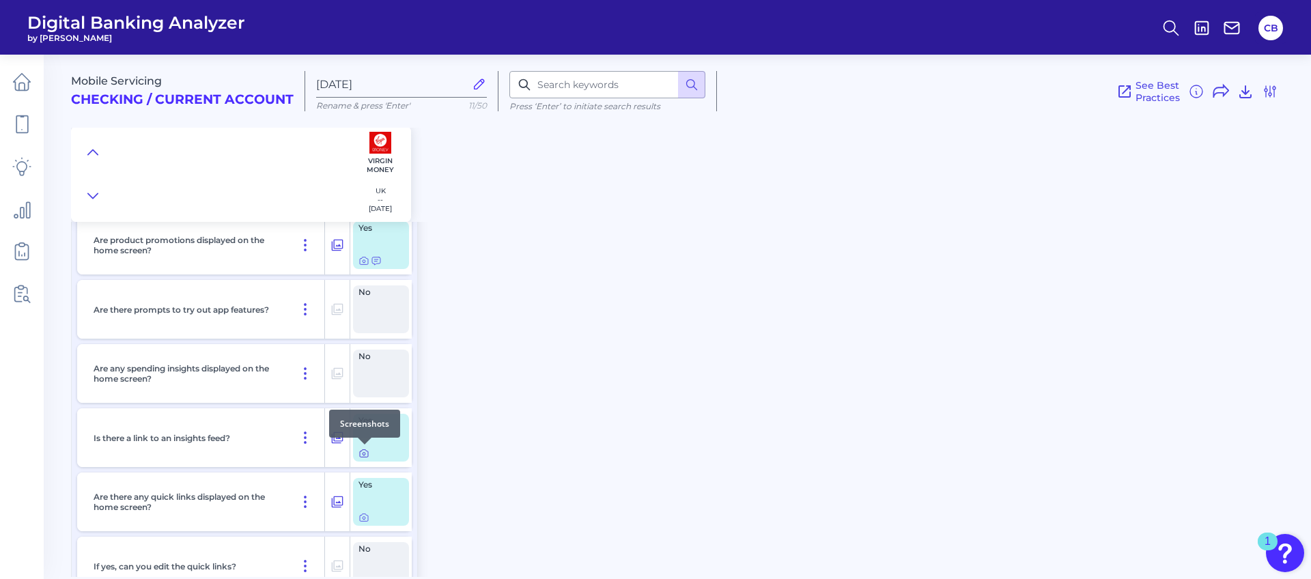
click at [365, 457] on icon at bounding box center [364, 454] width 8 height 8
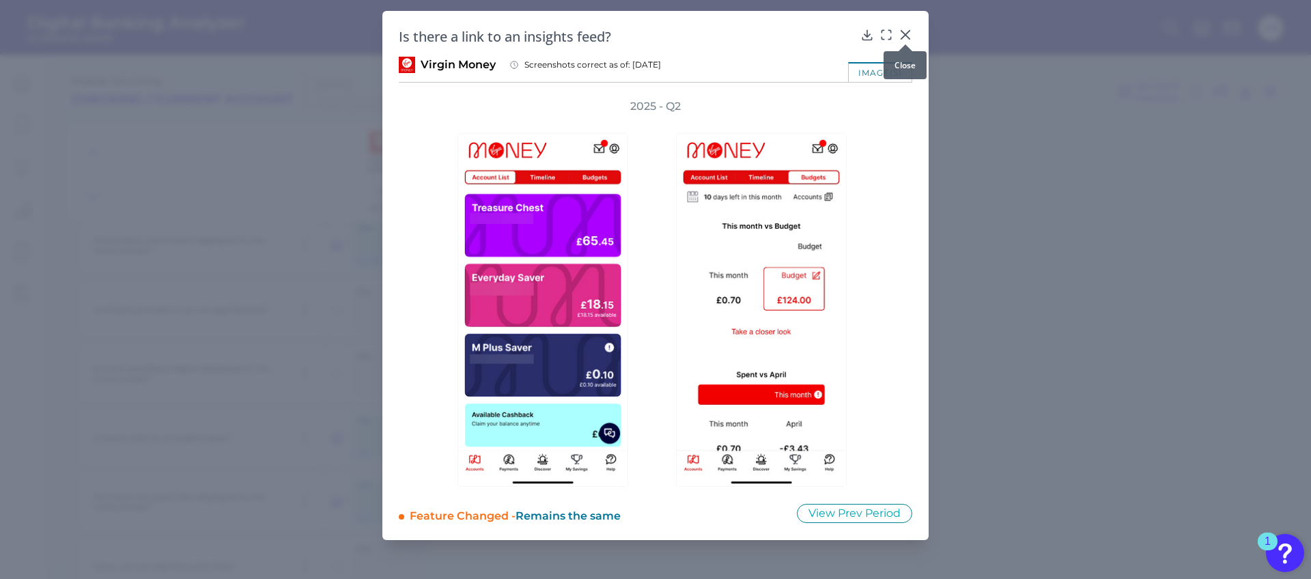
click at [906, 33] on icon at bounding box center [905, 35] width 8 height 8
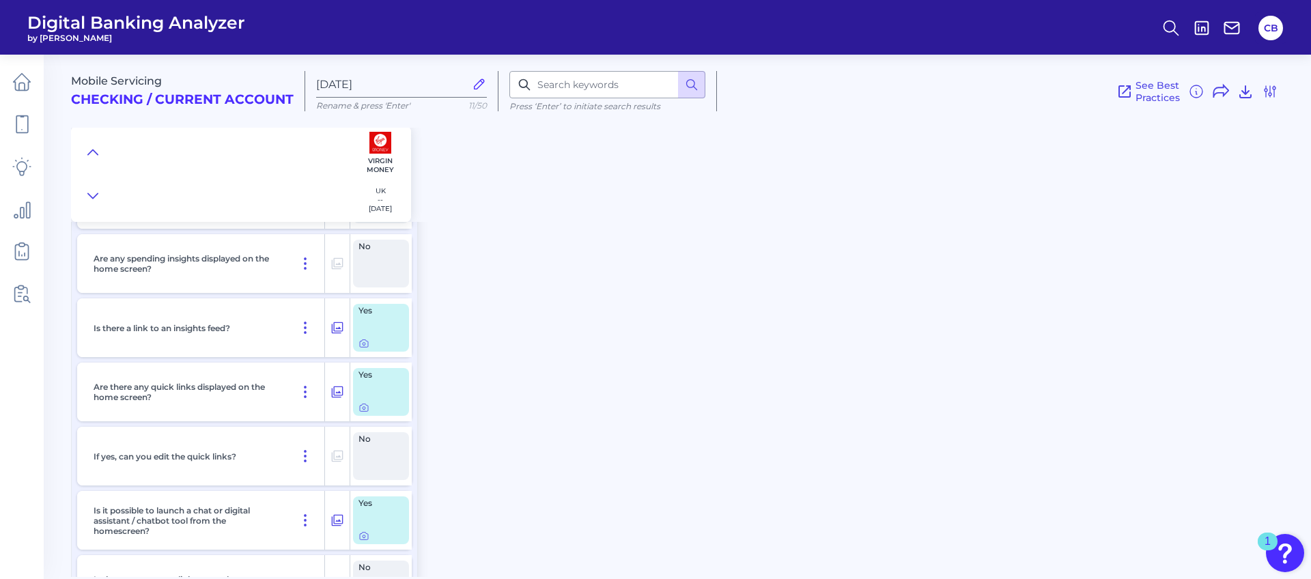
scroll to position [2889, 0]
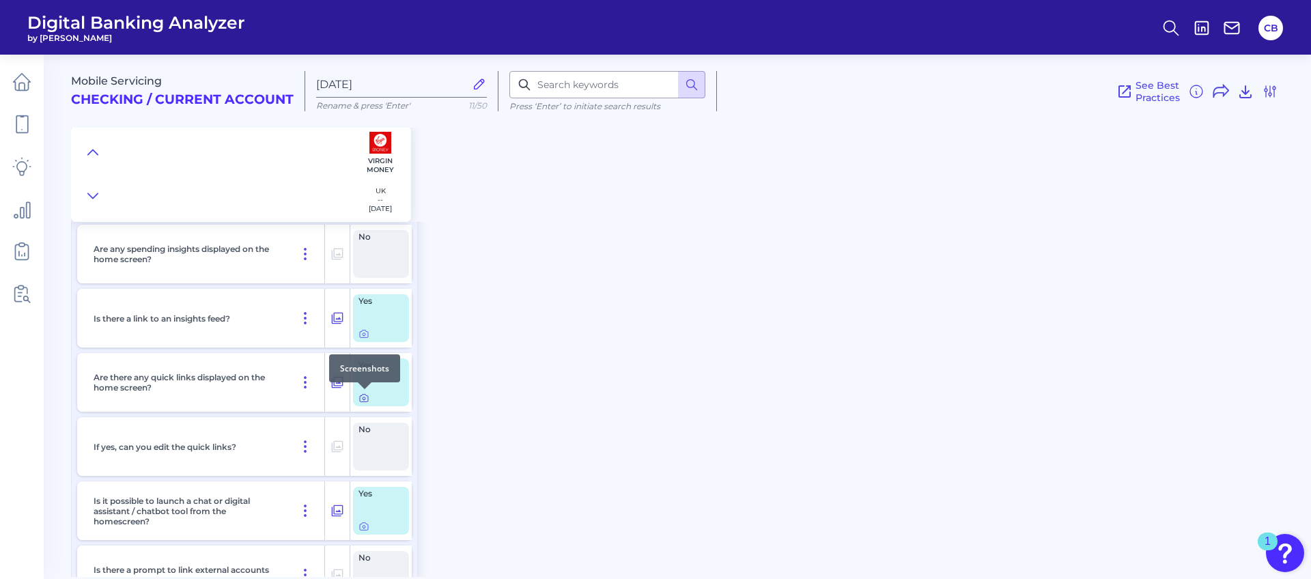
click at [362, 396] on icon at bounding box center [363, 397] width 11 height 11
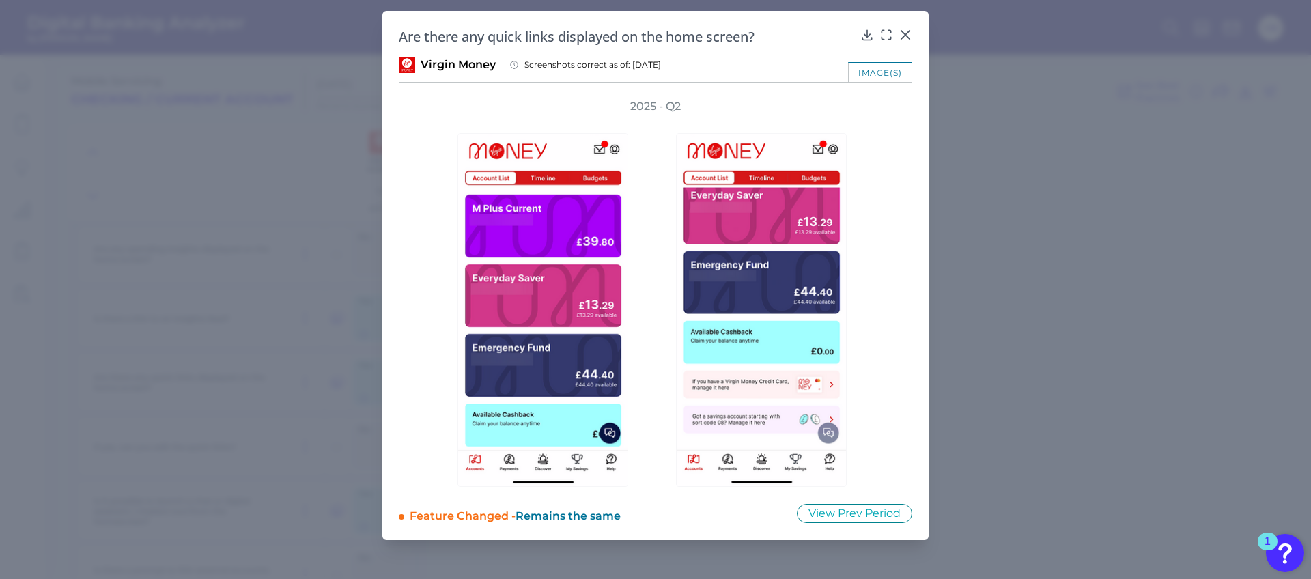
click at [911, 25] on div "Are there any quick links displayed on the home screen? Virgin Money Screenshot…" at bounding box center [655, 275] width 546 height 529
click at [909, 33] on icon at bounding box center [905, 35] width 14 height 14
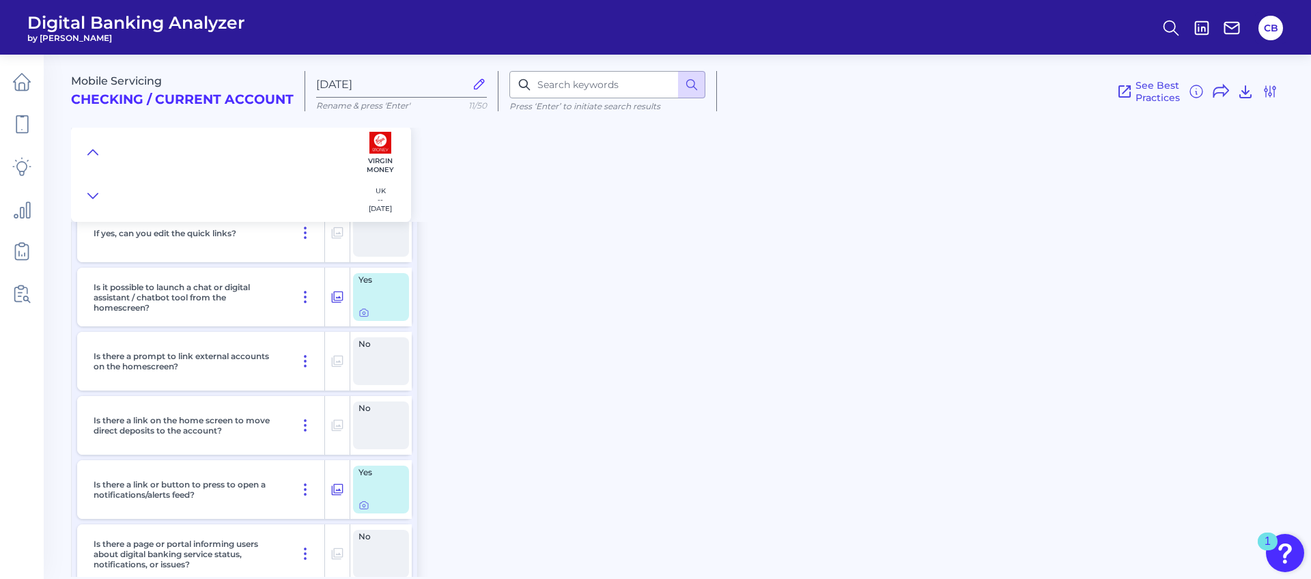
scroll to position [3117, 0]
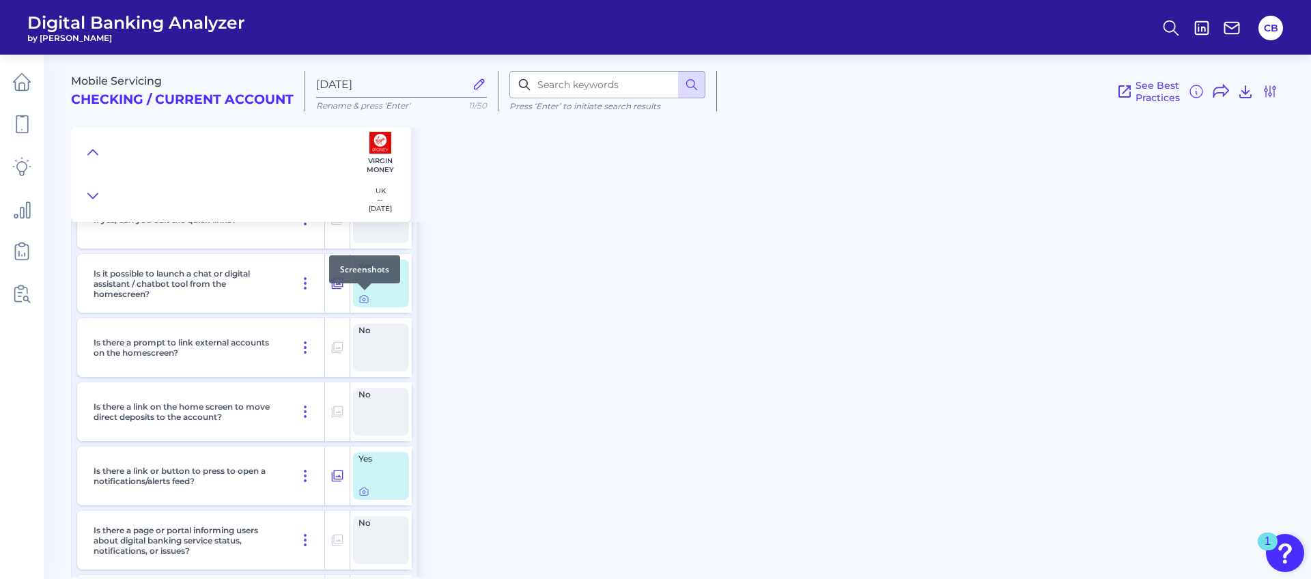
click at [362, 296] on div at bounding box center [365, 290] width 14 height 14
click at [363, 298] on icon at bounding box center [363, 299] width 3 height 3
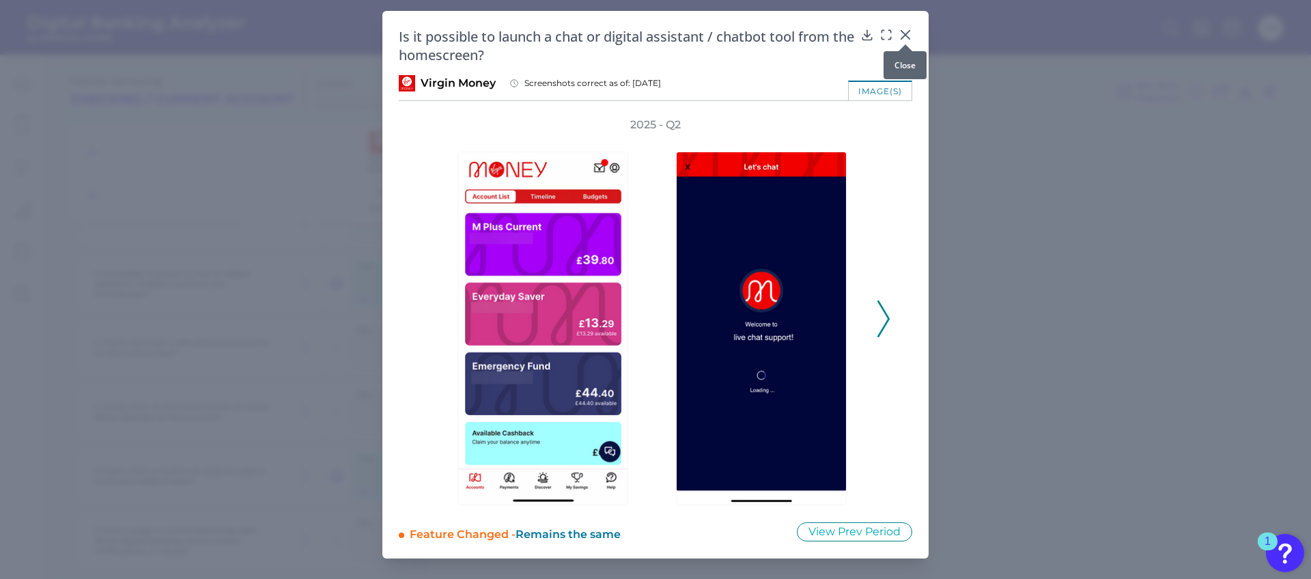
click at [906, 34] on icon at bounding box center [905, 35] width 14 height 14
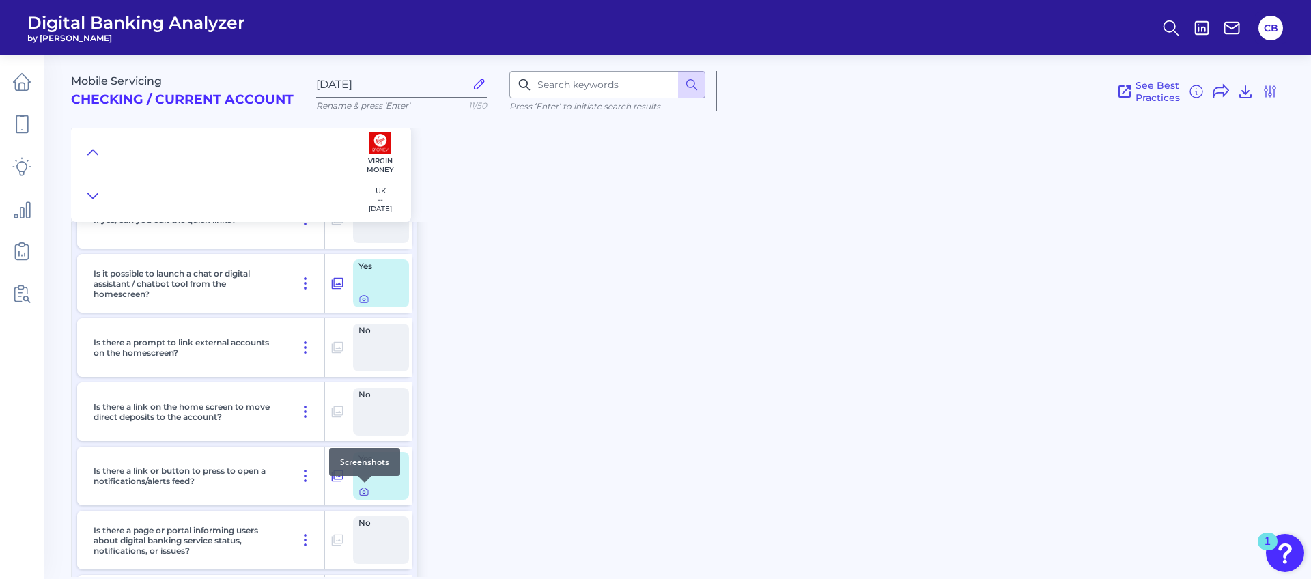
click at [365, 492] on icon at bounding box center [363, 491] width 11 height 11
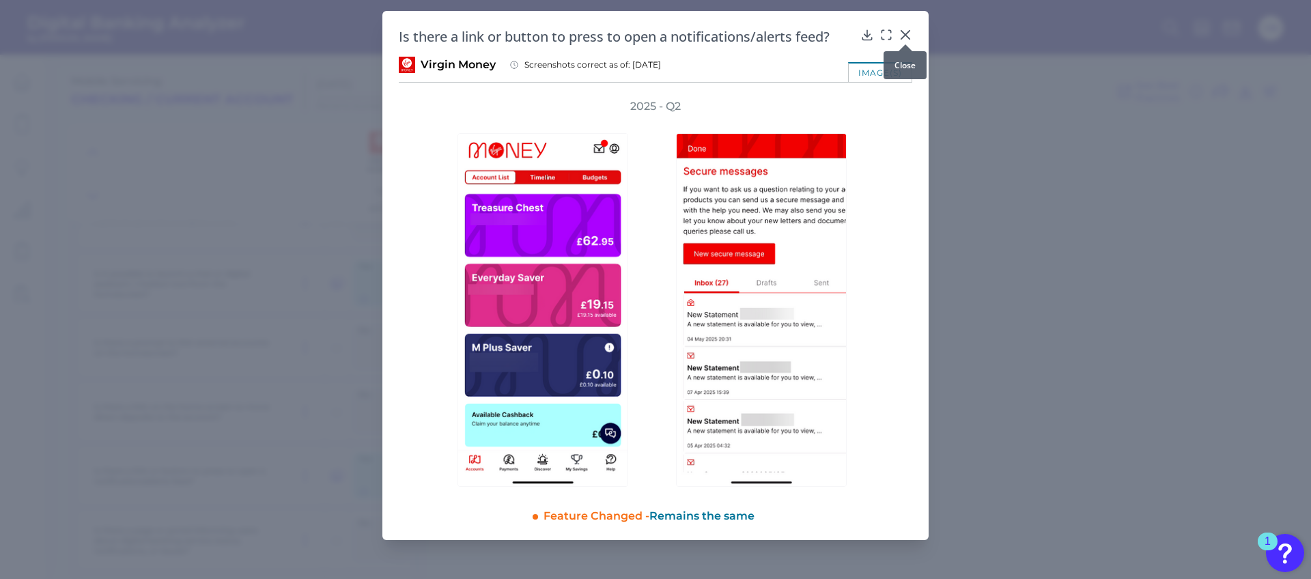
click at [904, 34] on icon at bounding box center [905, 35] width 14 height 14
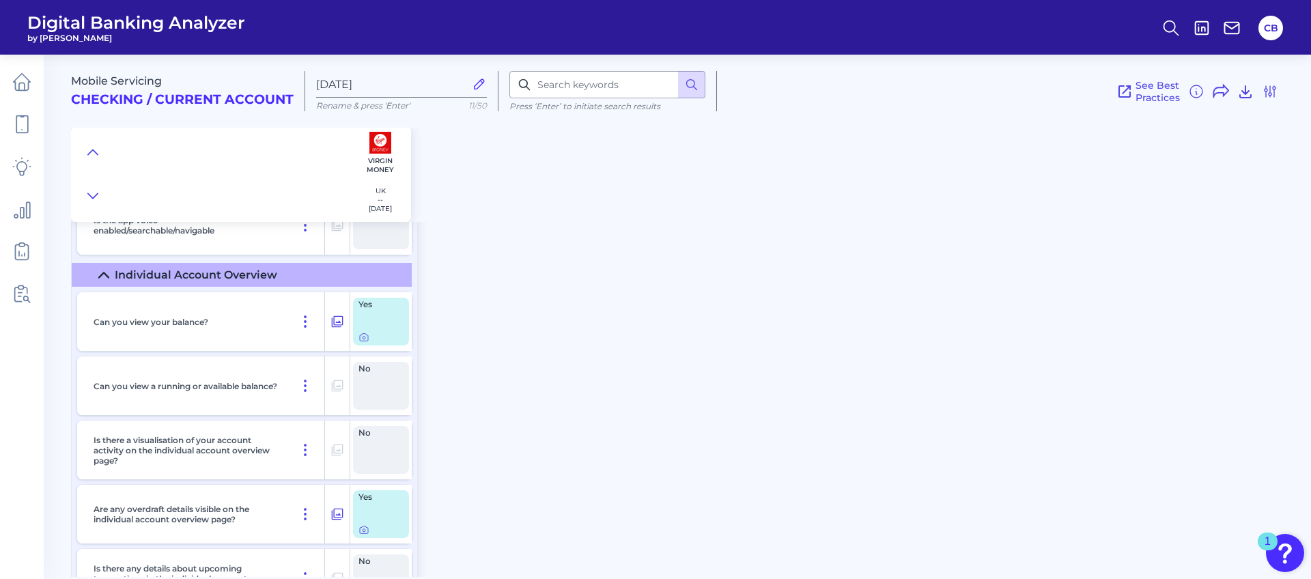
scroll to position [3588, 0]
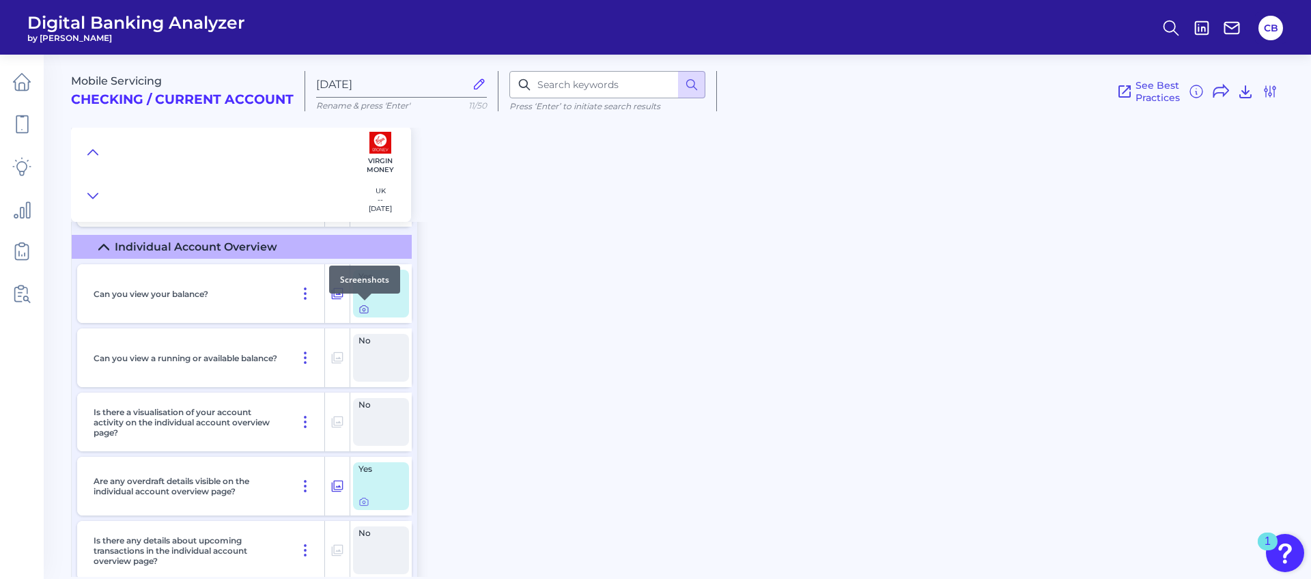
click at [365, 309] on icon at bounding box center [363, 309] width 11 height 11
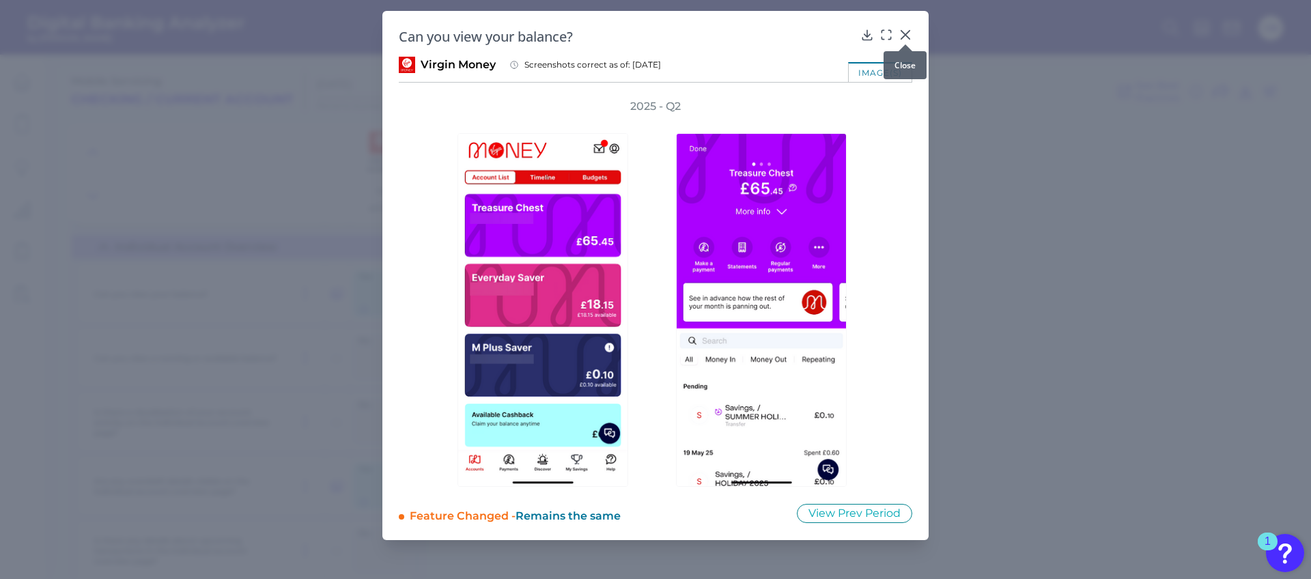
click at [905, 31] on icon at bounding box center [905, 35] width 14 height 14
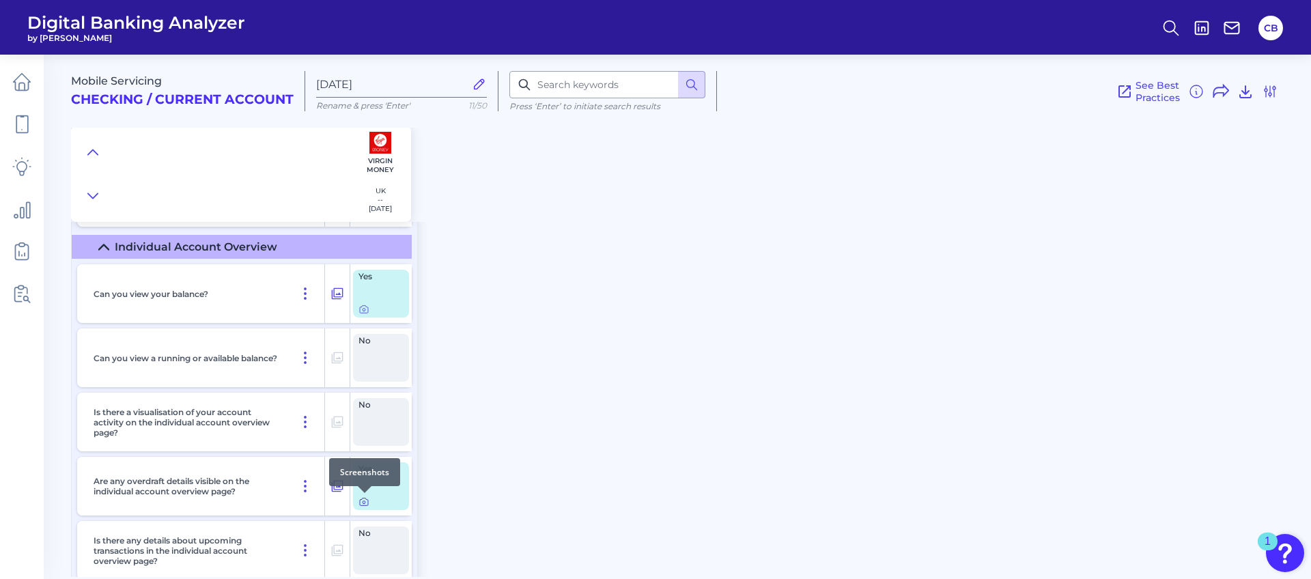
click at [364, 502] on icon at bounding box center [363, 501] width 11 height 11
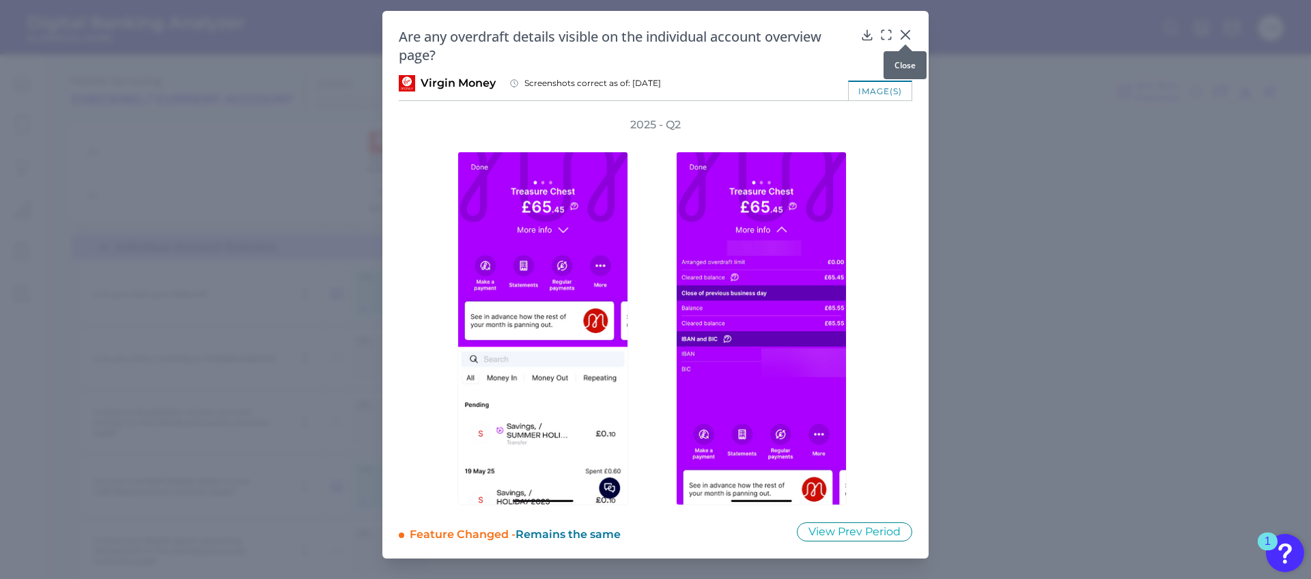
click at [903, 31] on icon at bounding box center [905, 35] width 14 height 14
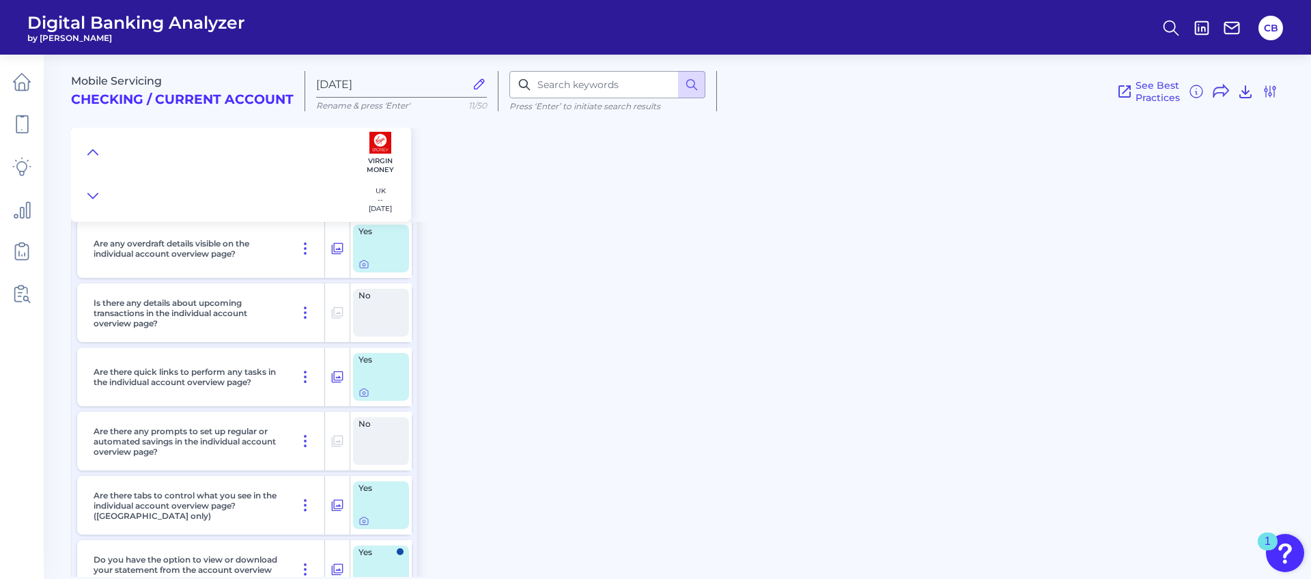
scroll to position [3851, 0]
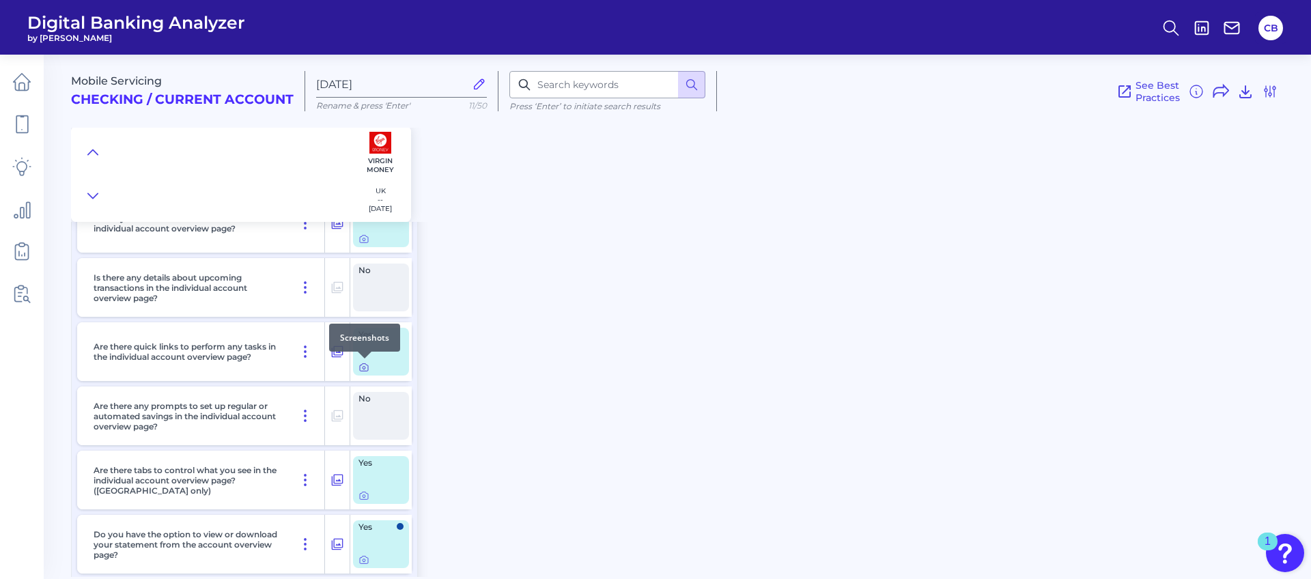
click at [360, 367] on icon at bounding box center [363, 367] width 11 height 11
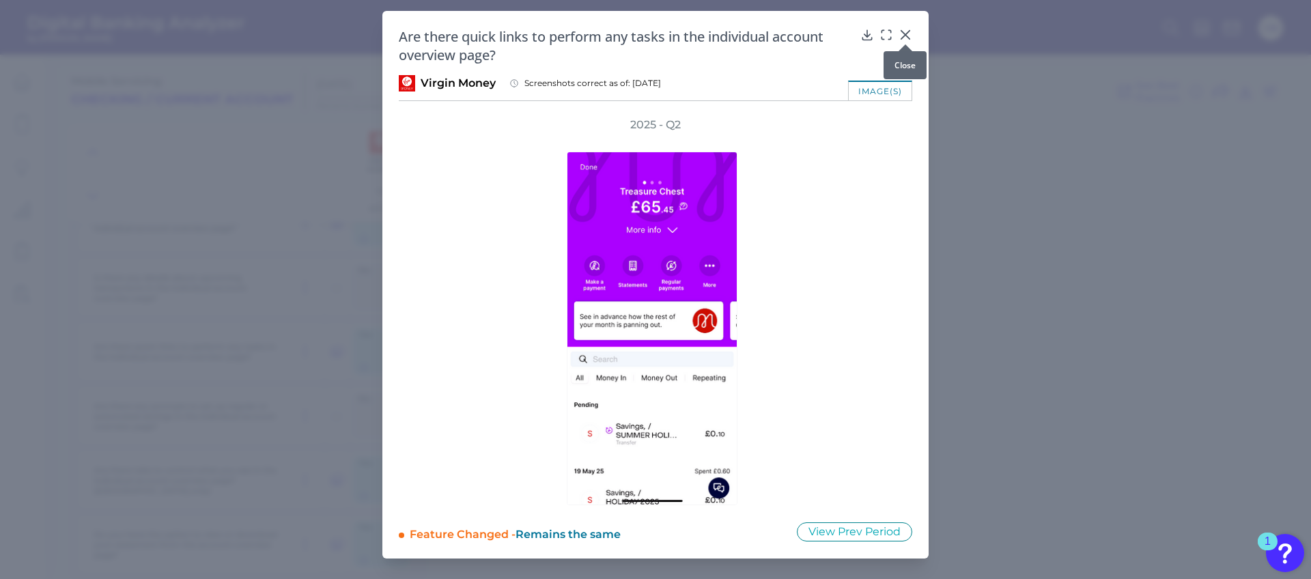
drag, startPoint x: 911, startPoint y: 29, endPoint x: 904, endPoint y: 38, distance: 10.8
click at [911, 29] on icon at bounding box center [905, 35] width 14 height 14
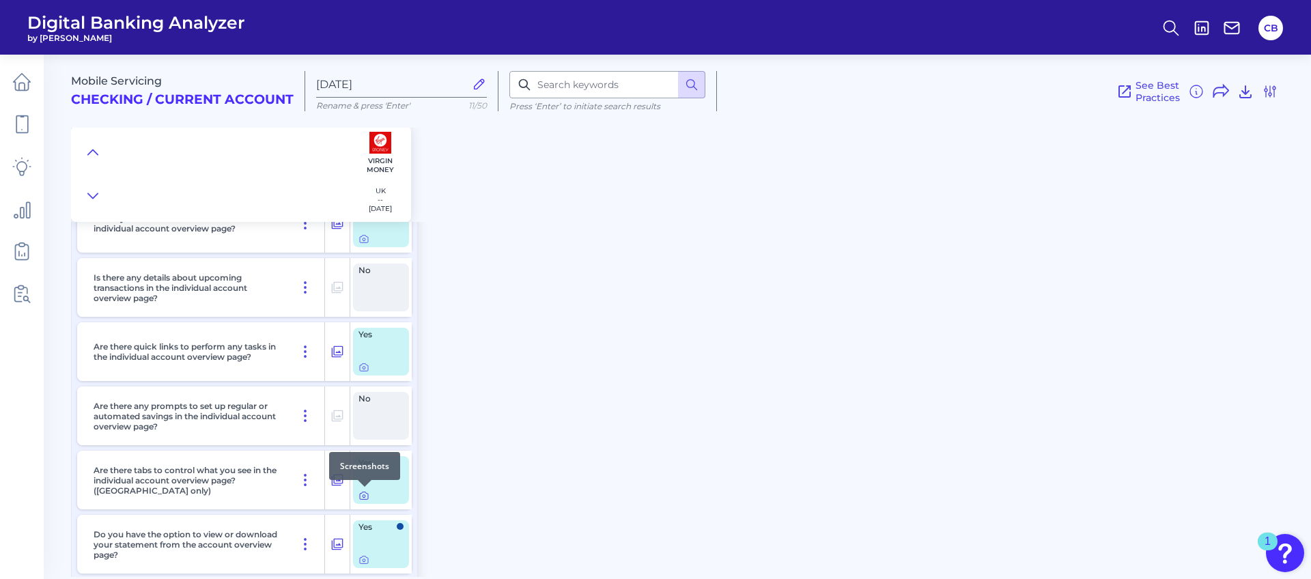
click at [367, 494] on icon at bounding box center [363, 495] width 11 height 11
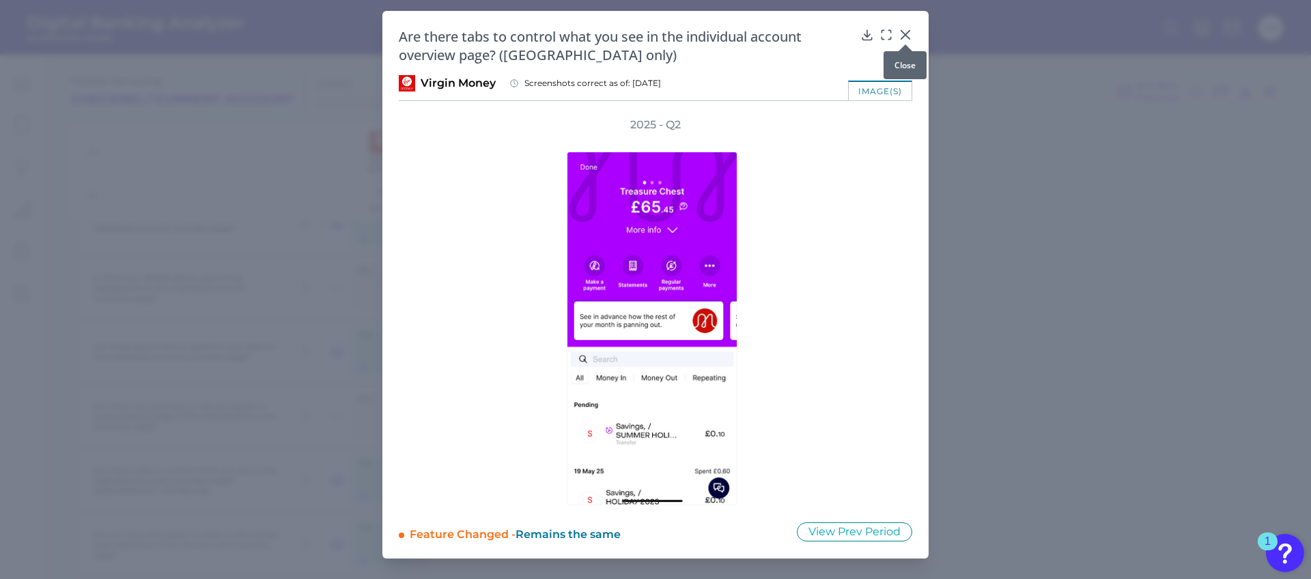
click at [903, 32] on icon at bounding box center [905, 35] width 14 height 14
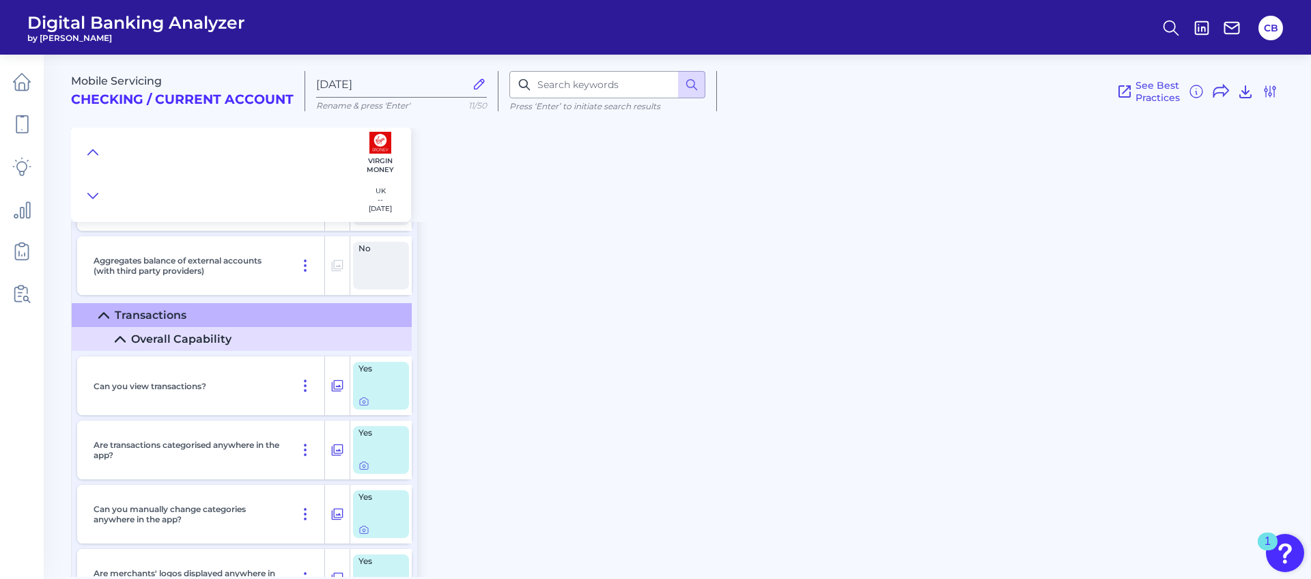
scroll to position [4414, 0]
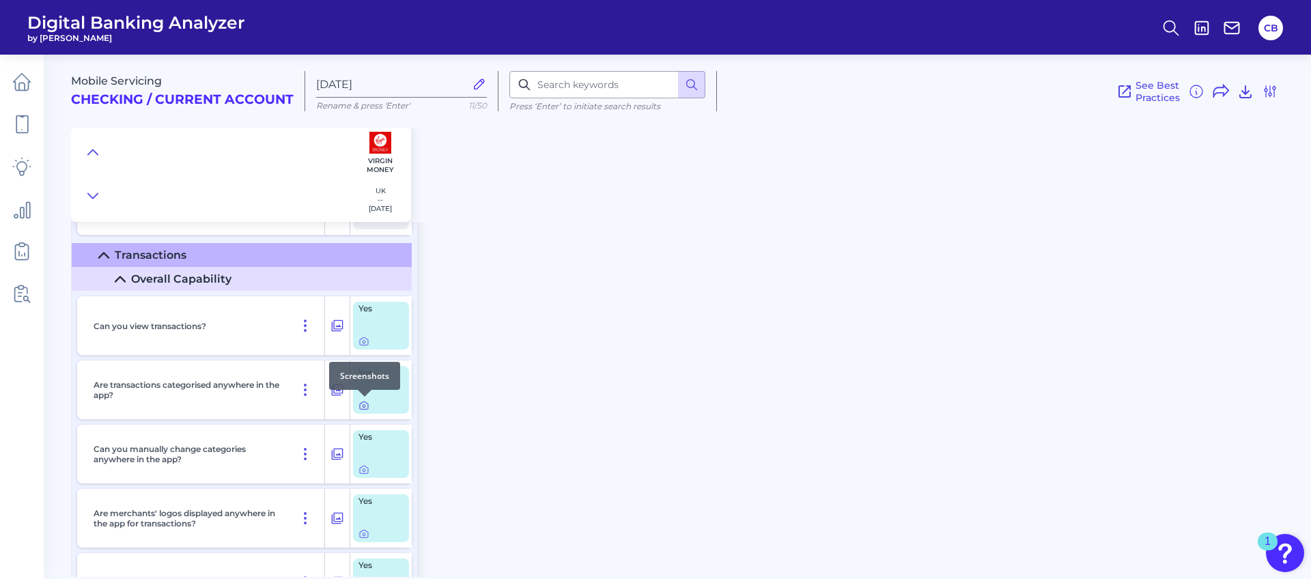
click at [360, 407] on icon at bounding box center [363, 405] width 11 height 11
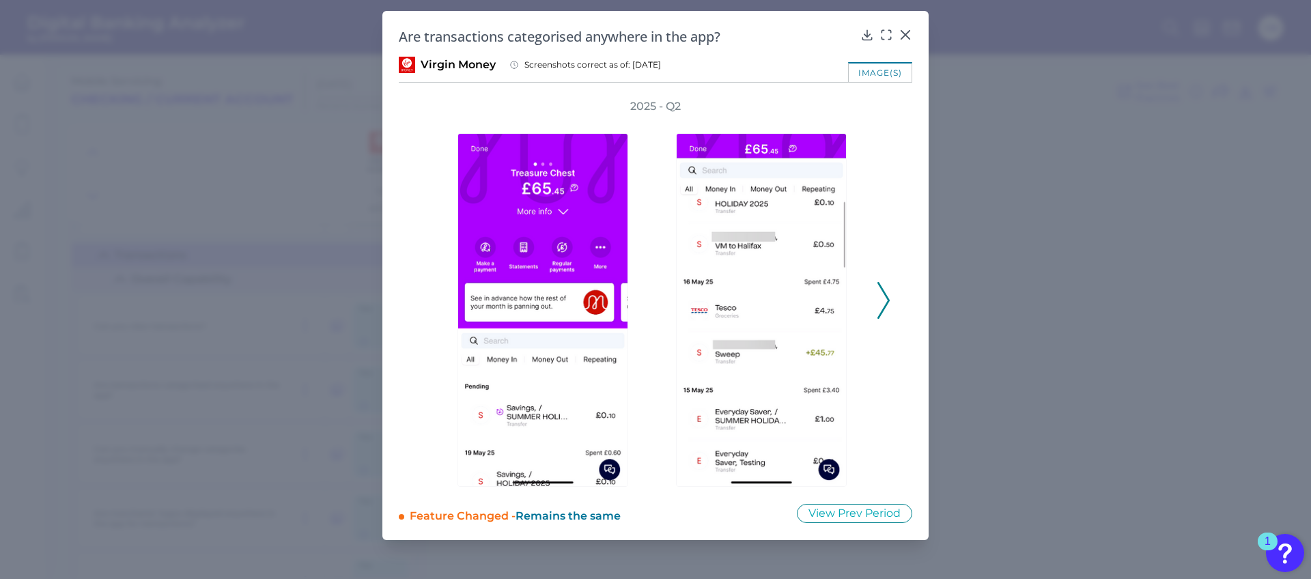
click at [884, 293] on polyline at bounding box center [883, 300] width 10 height 35
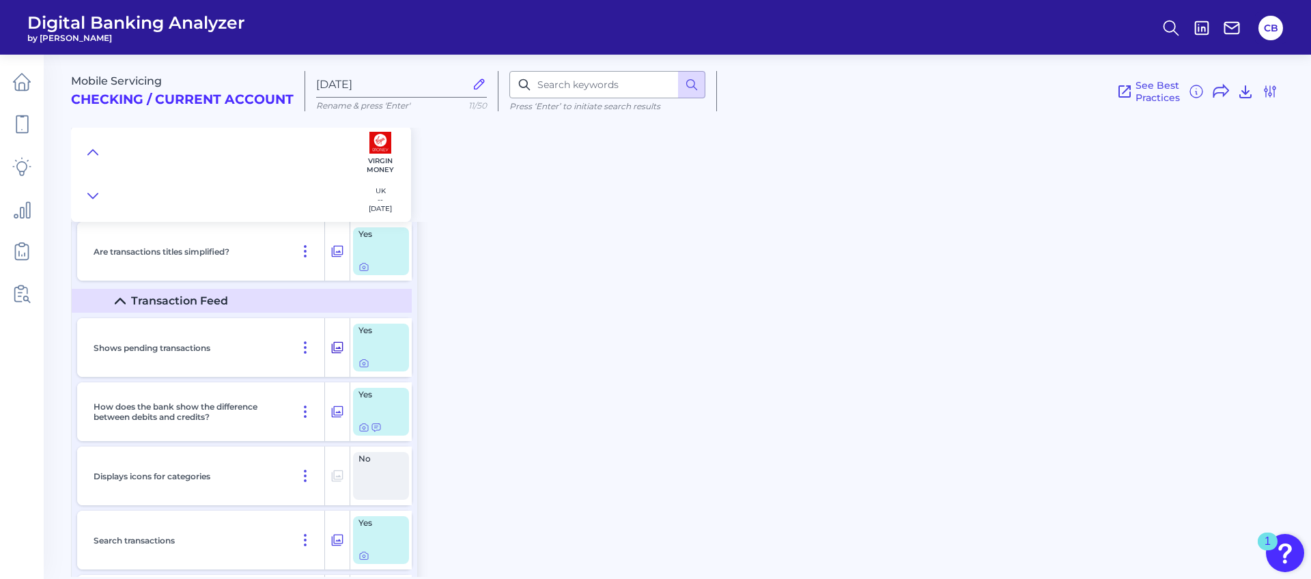
scroll to position [4811, 0]
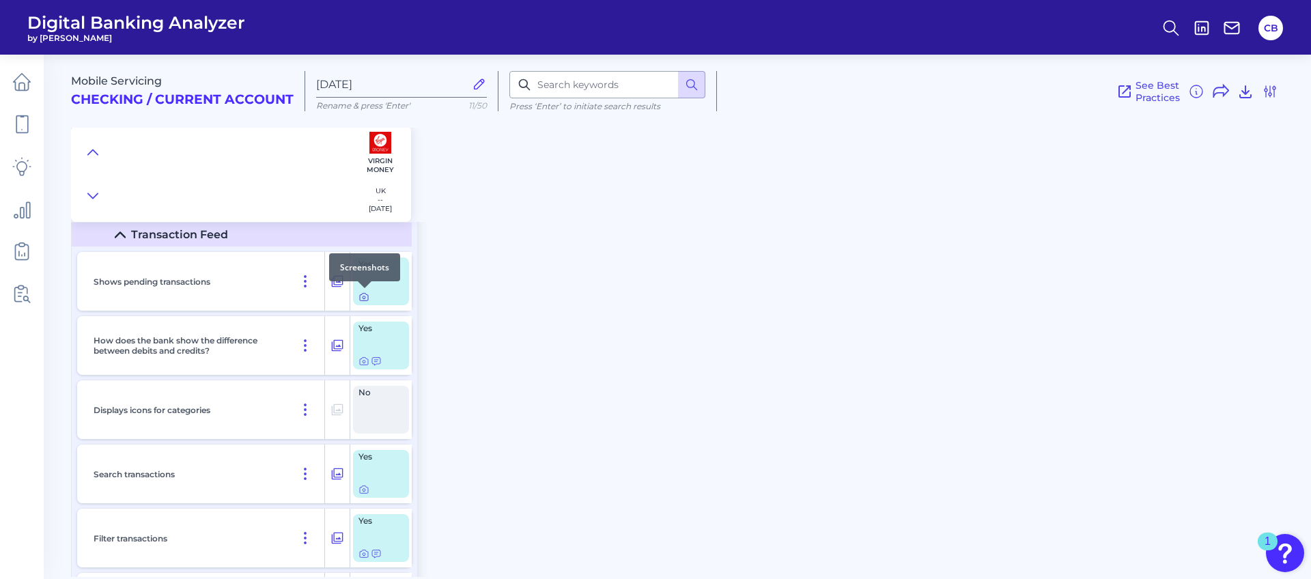
click at [362, 298] on icon at bounding box center [363, 297] width 3 height 3
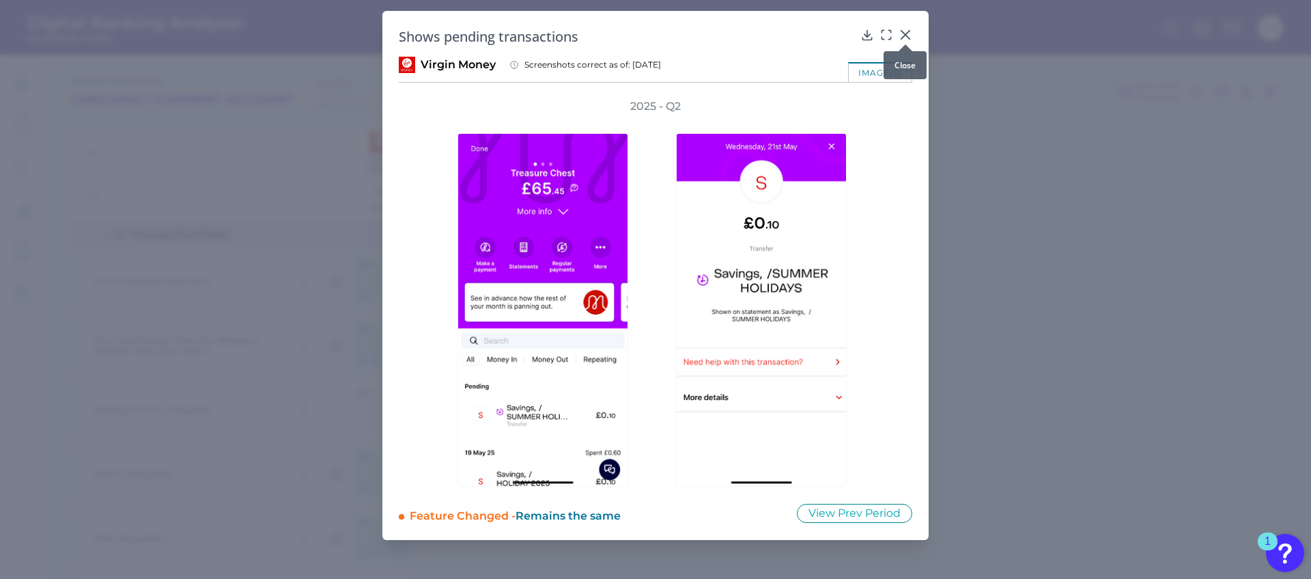
click at [908, 31] on icon at bounding box center [905, 35] width 8 height 8
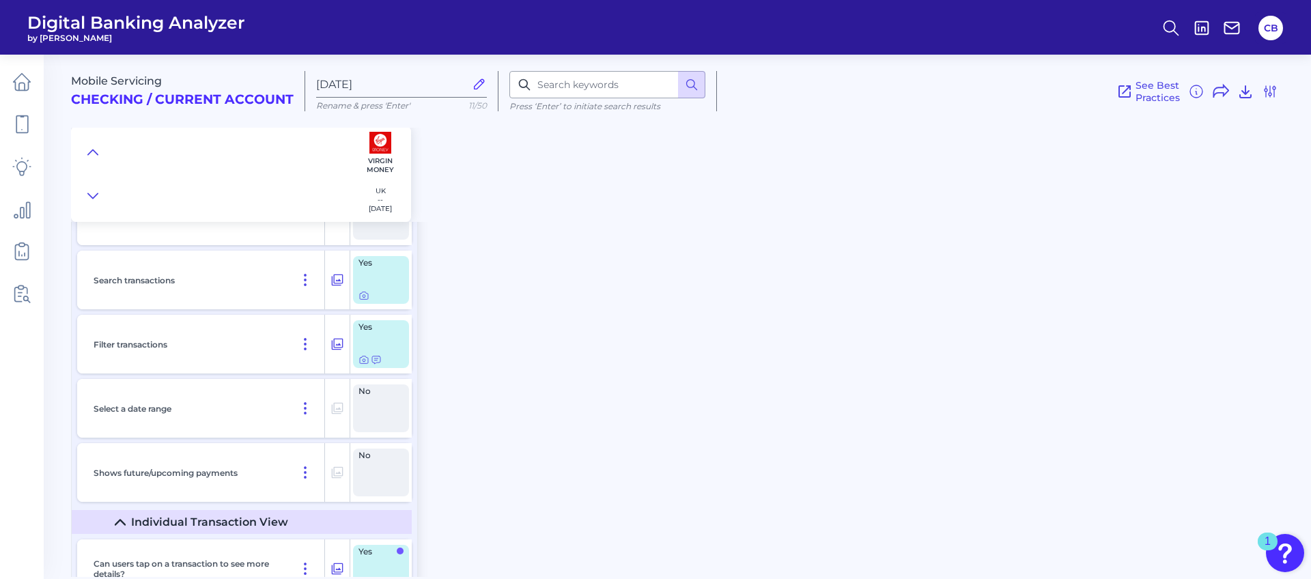
scroll to position [5044, 0]
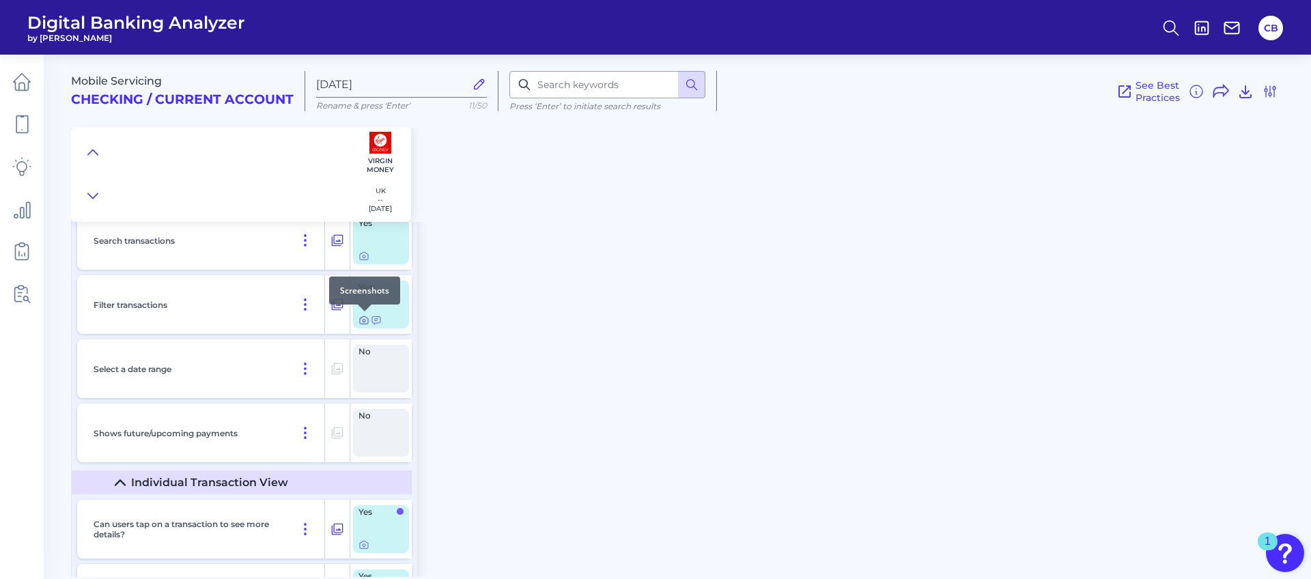
click at [365, 322] on icon at bounding box center [363, 320] width 11 height 11
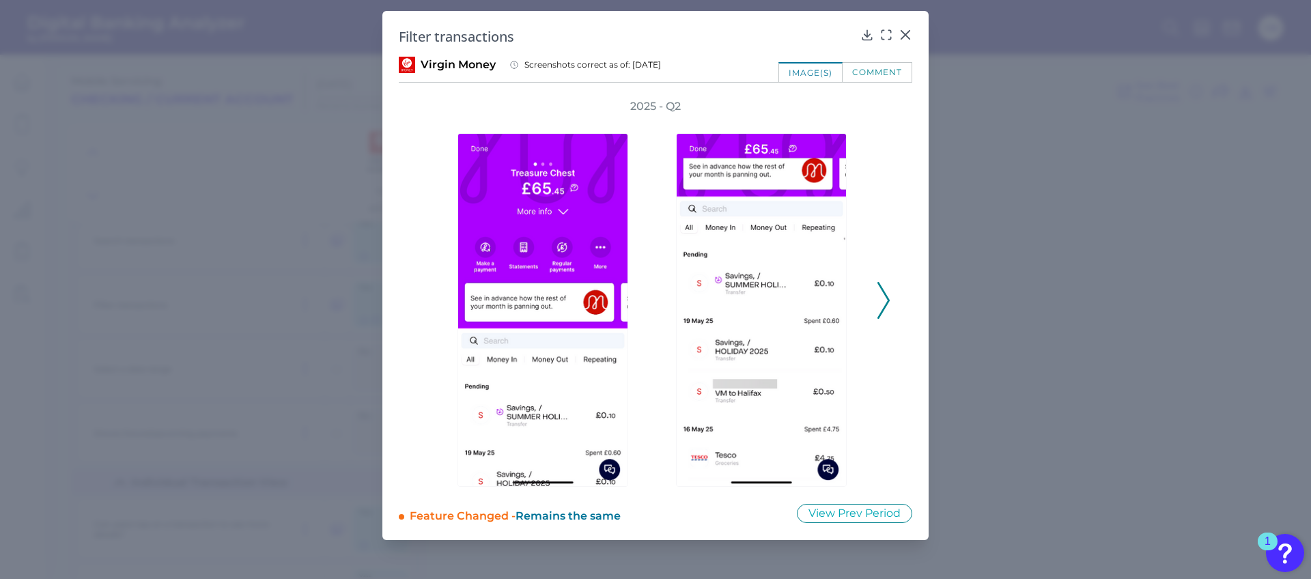
click at [909, 35] on icon at bounding box center [905, 35] width 14 height 14
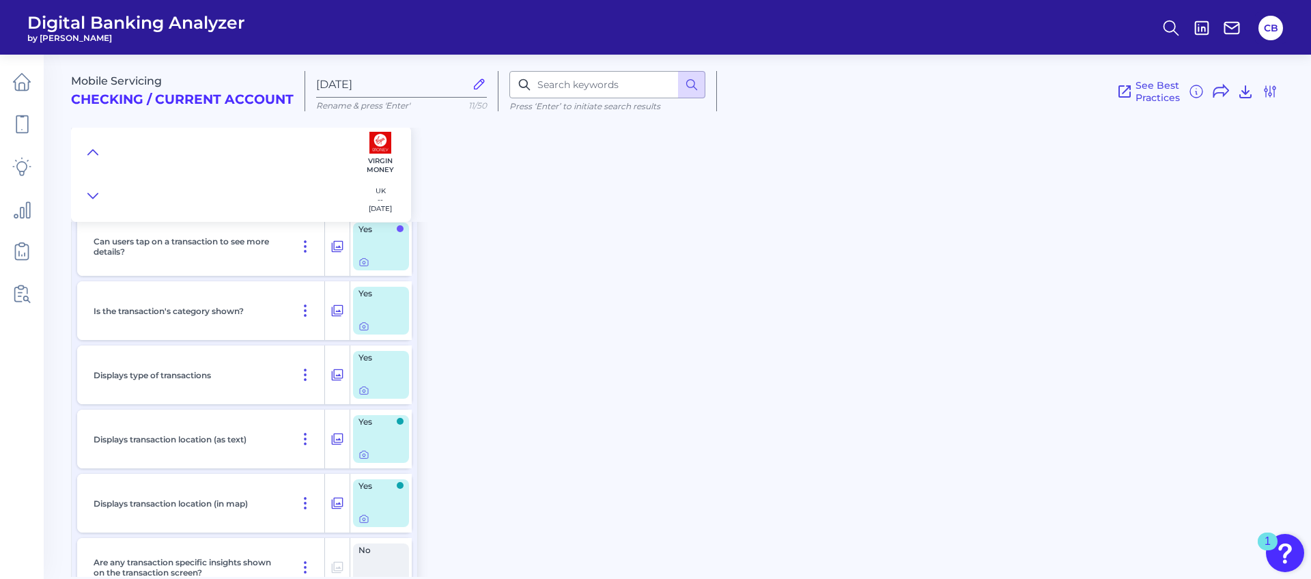
scroll to position [5324, 0]
click at [362, 392] on icon at bounding box center [363, 393] width 3 height 3
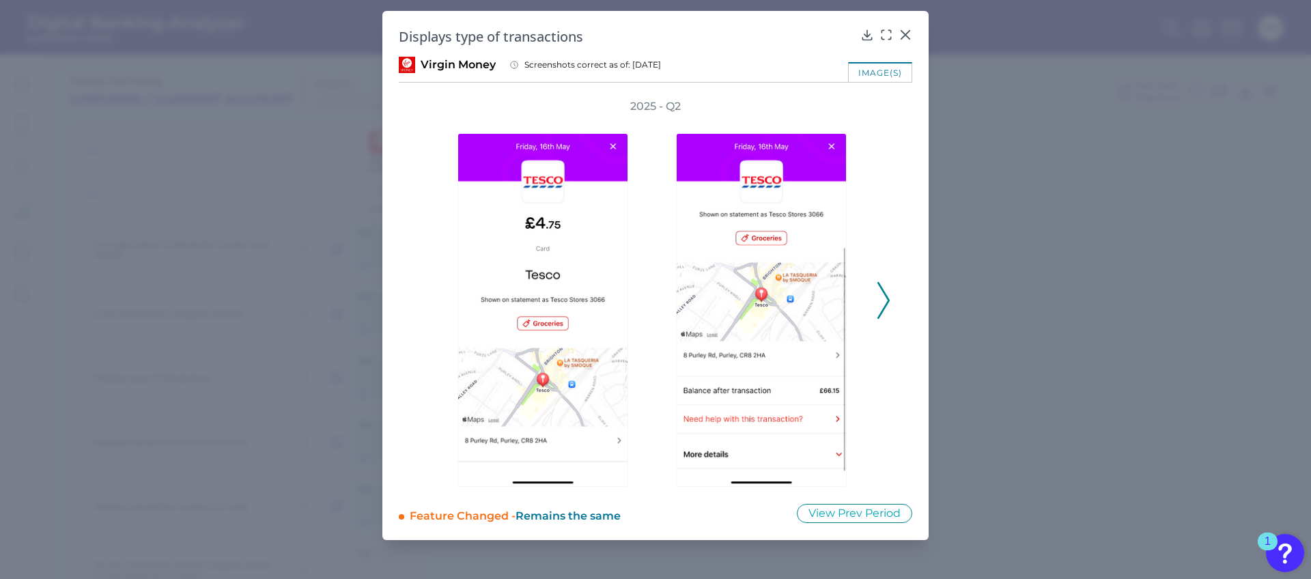
click at [887, 289] on icon at bounding box center [883, 300] width 12 height 37
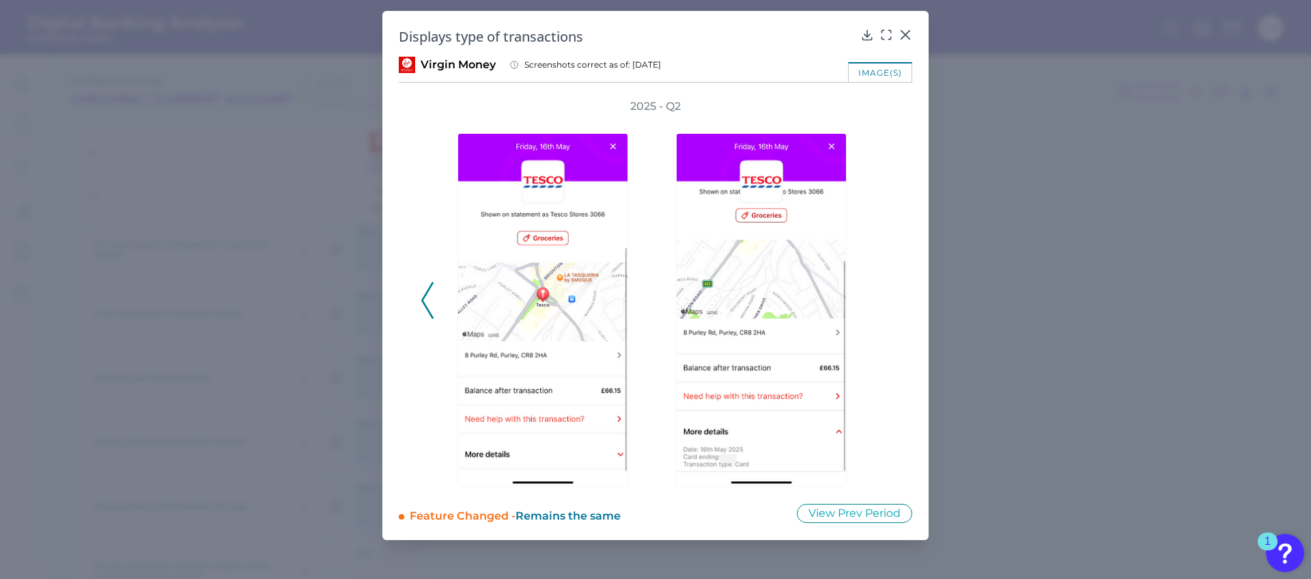
click at [885, 294] on div "2025 - Q2" at bounding box center [655, 293] width 470 height 388
click at [886, 294] on div "2025 - Q2" at bounding box center [655, 293] width 470 height 388
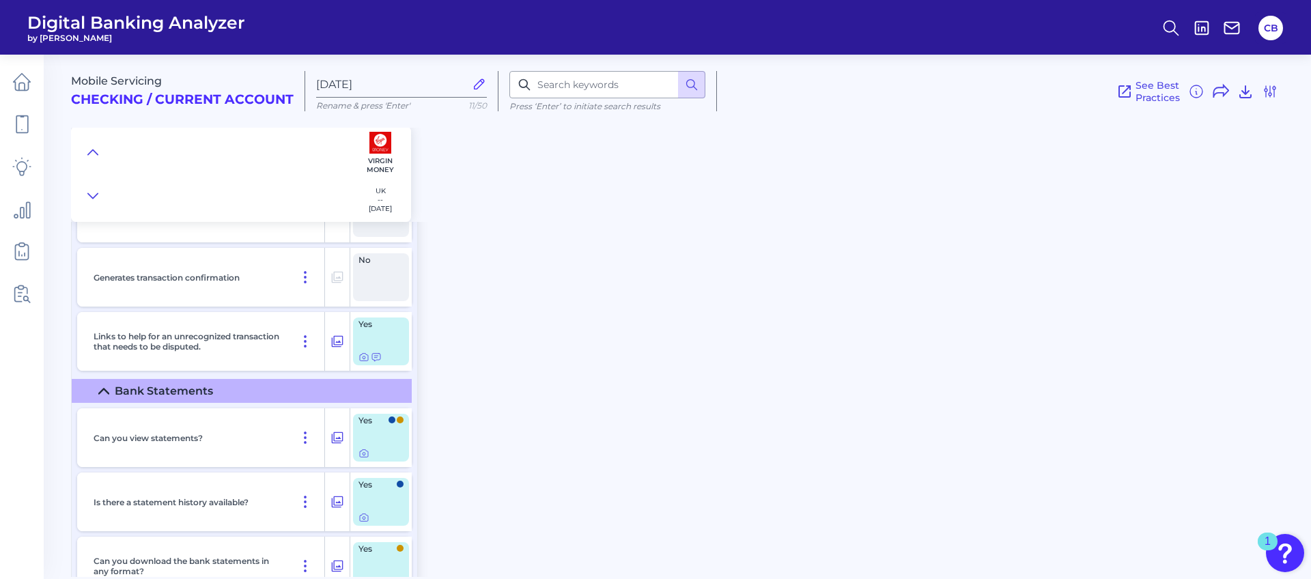
scroll to position [5897, 0]
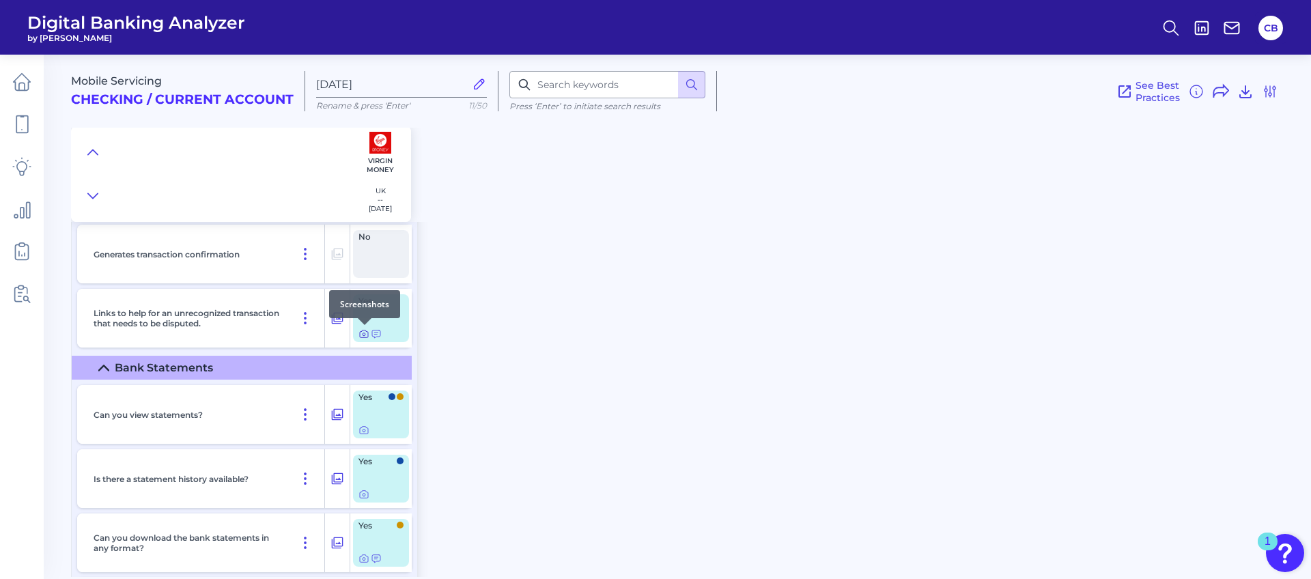
click at [362, 331] on div at bounding box center [365, 325] width 14 height 14
click at [365, 332] on icon at bounding box center [363, 333] width 11 height 11
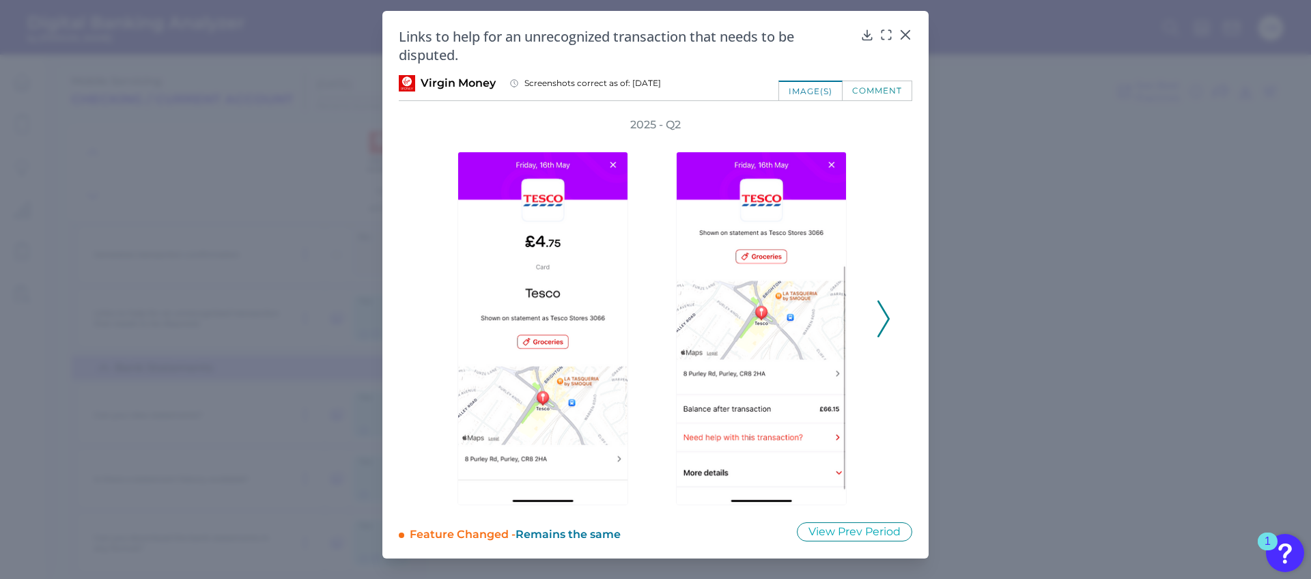
click at [888, 326] on icon at bounding box center [883, 318] width 12 height 37
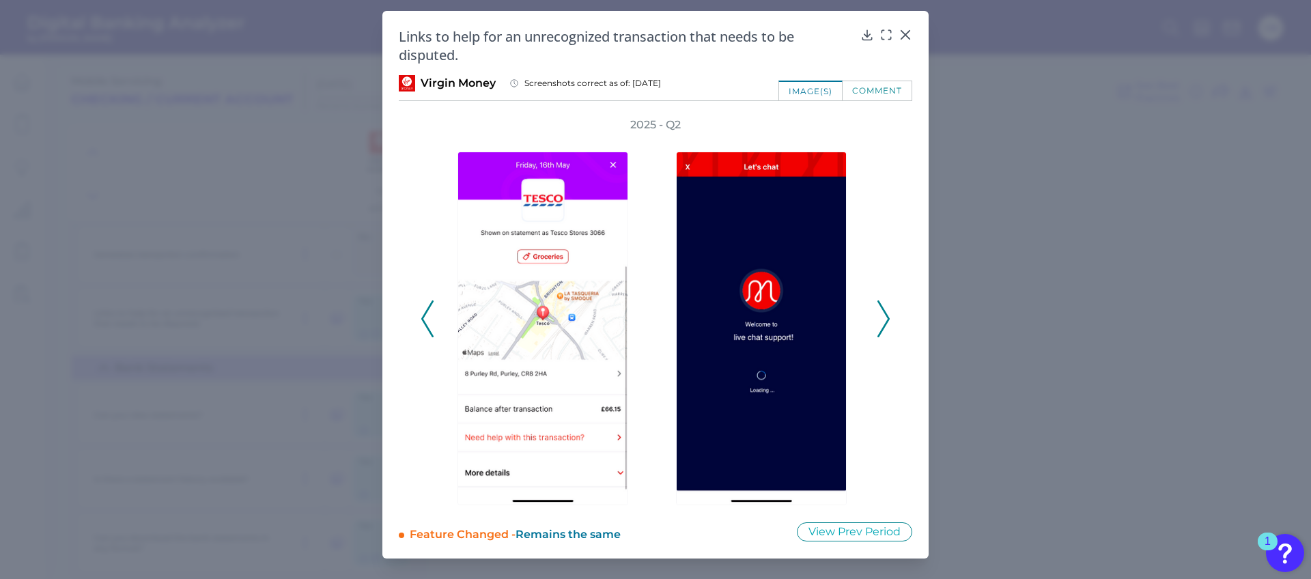
click at [887, 324] on icon at bounding box center [883, 318] width 12 height 37
click at [887, 318] on icon at bounding box center [883, 318] width 12 height 37
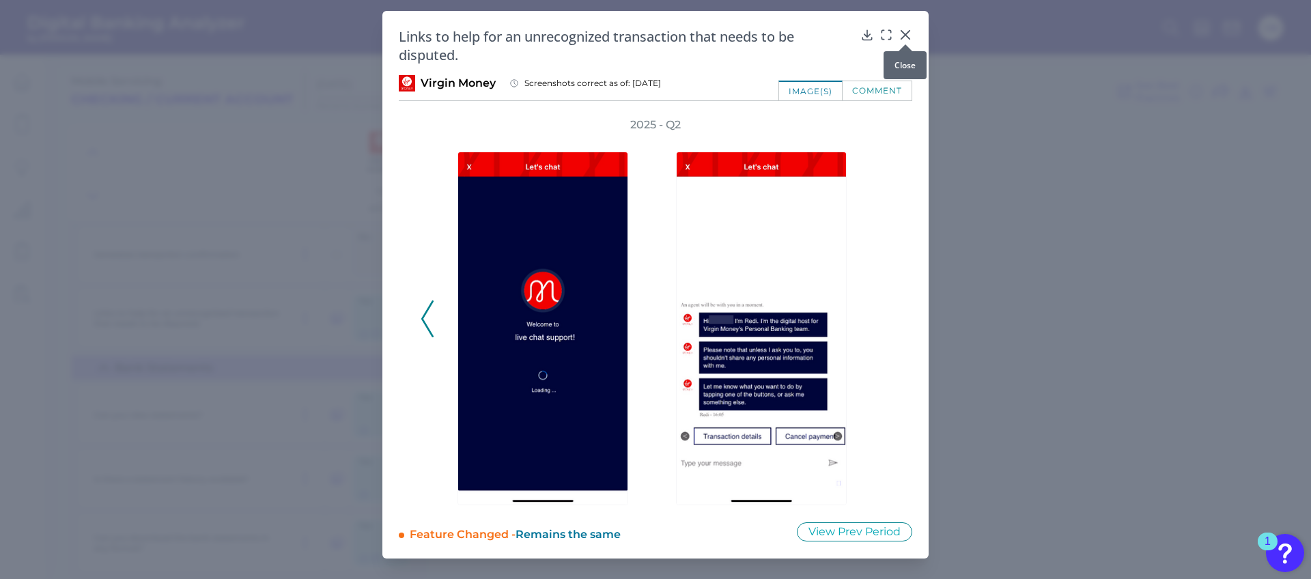
click at [909, 31] on icon at bounding box center [905, 35] width 8 height 8
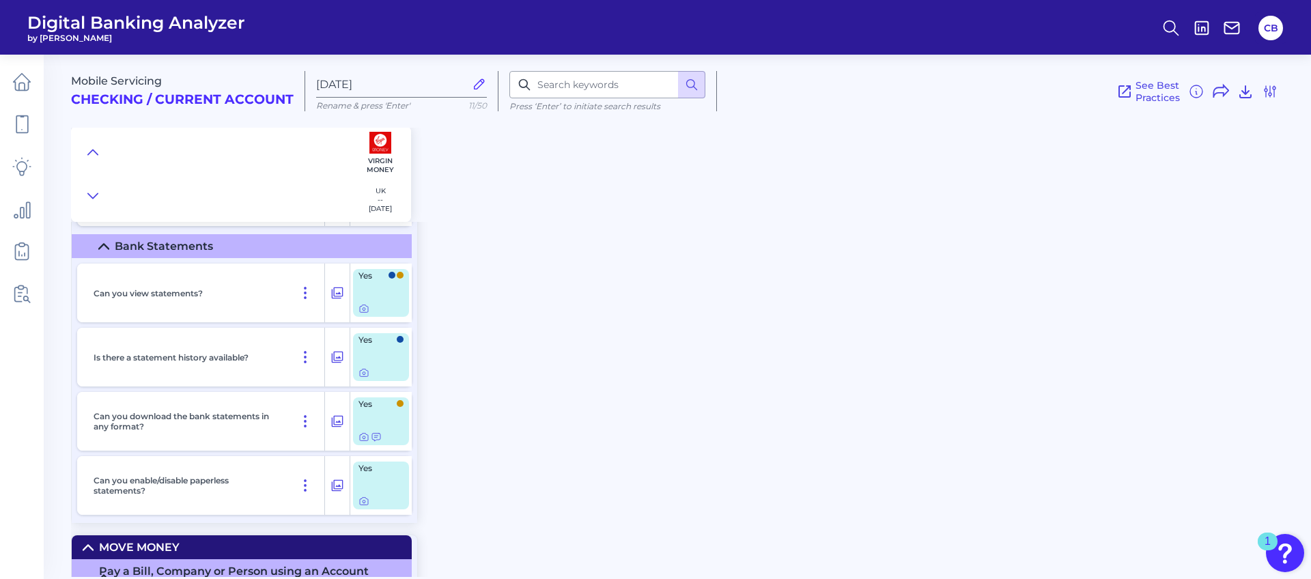
scroll to position [6040, 0]
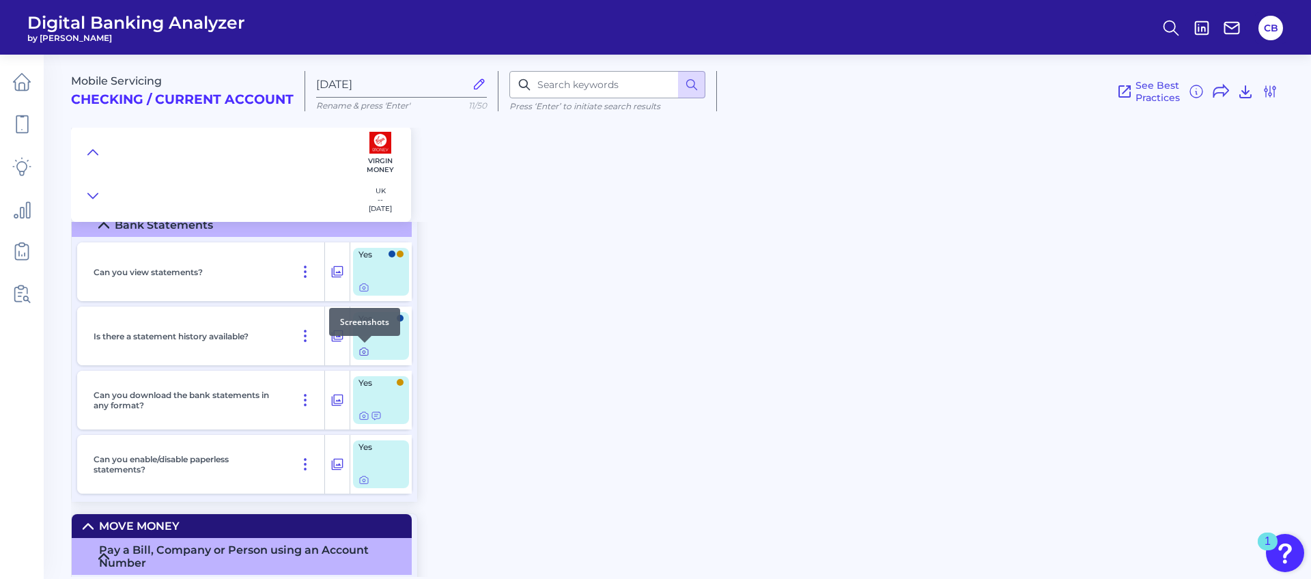
click at [362, 354] on icon at bounding box center [363, 351] width 11 height 11
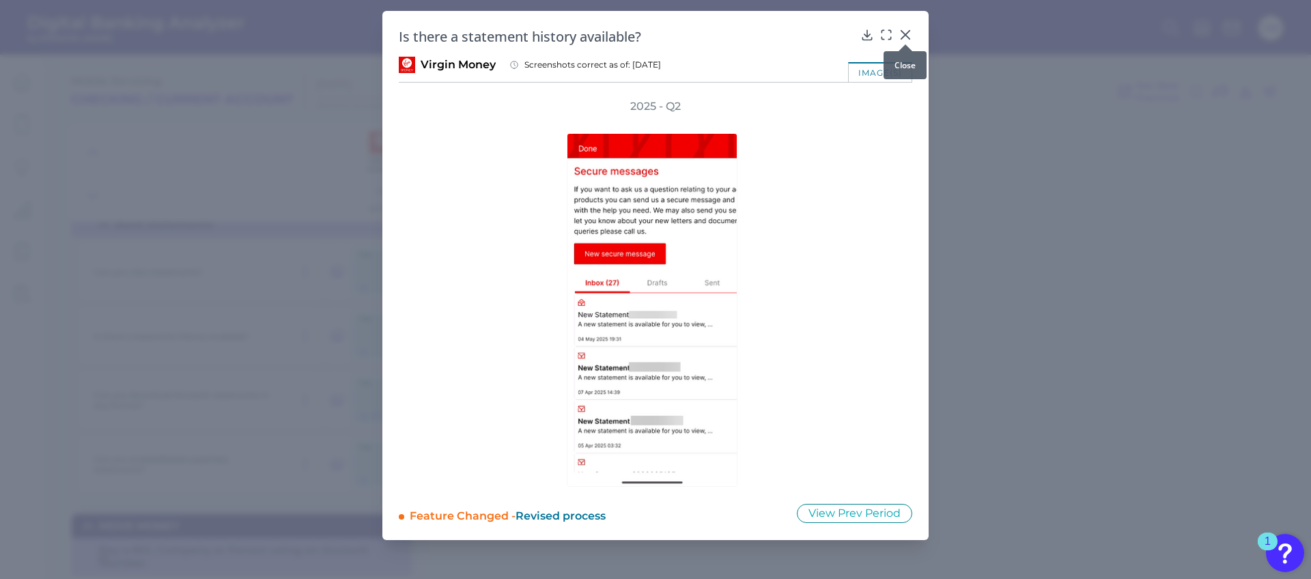
click at [904, 40] on div at bounding box center [905, 45] width 14 height 14
click at [906, 38] on div at bounding box center [905, 45] width 14 height 14
click at [902, 35] on icon at bounding box center [905, 35] width 14 height 14
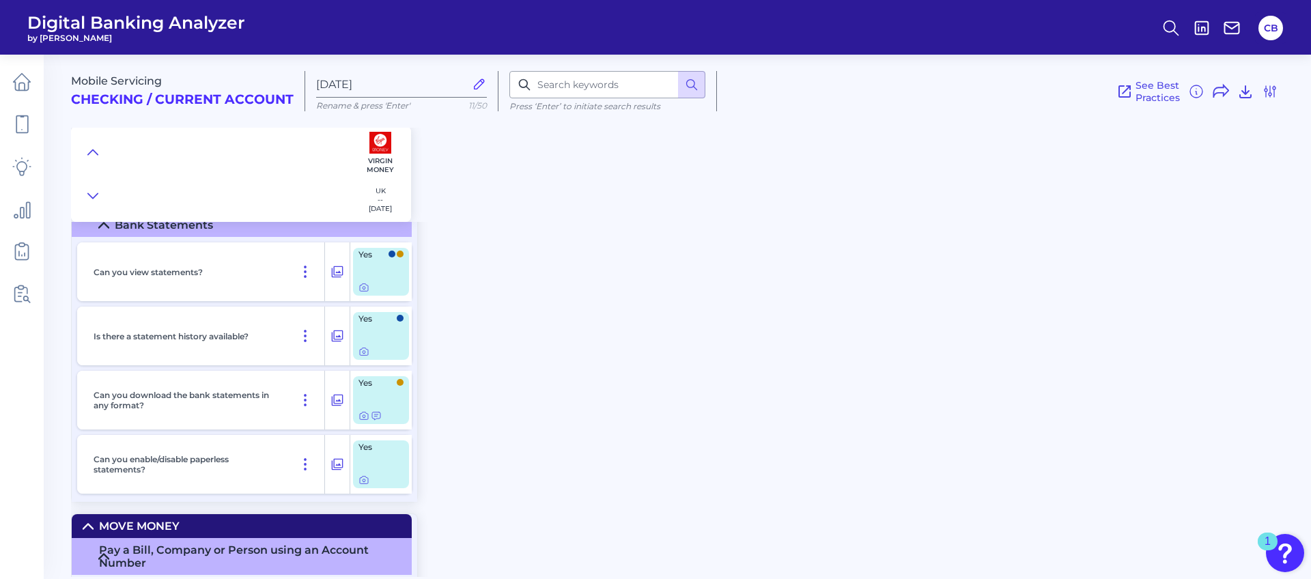
click at [361, 421] on div "Yes" at bounding box center [381, 400] width 56 height 48
click at [362, 418] on icon at bounding box center [363, 415] width 11 height 11
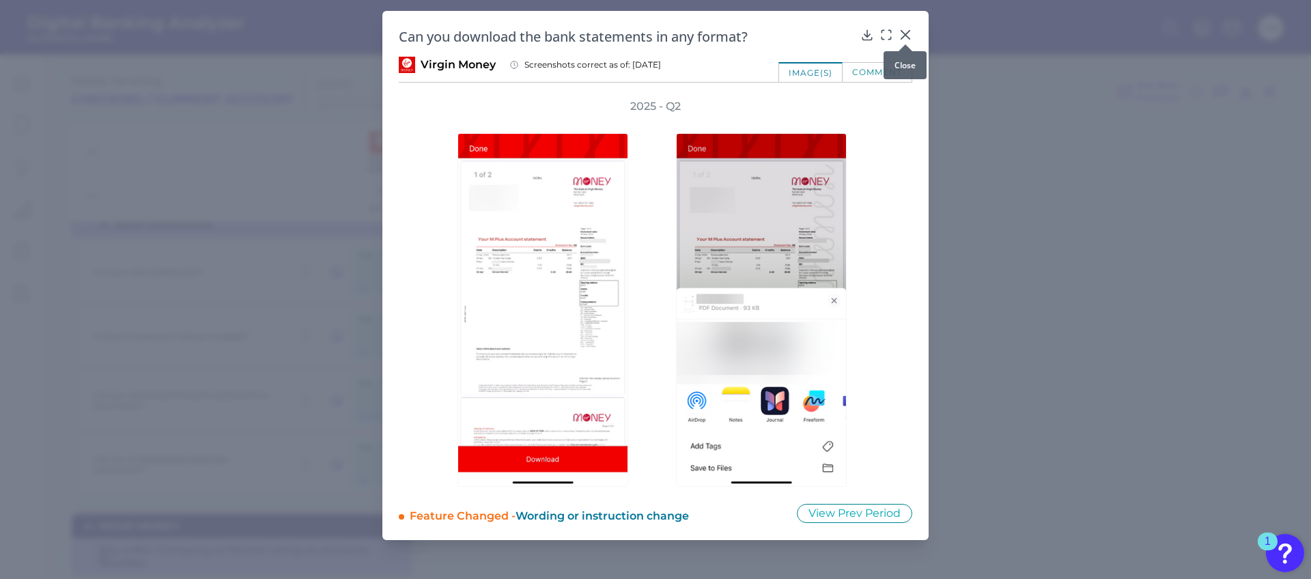
click at [902, 33] on icon at bounding box center [905, 35] width 14 height 14
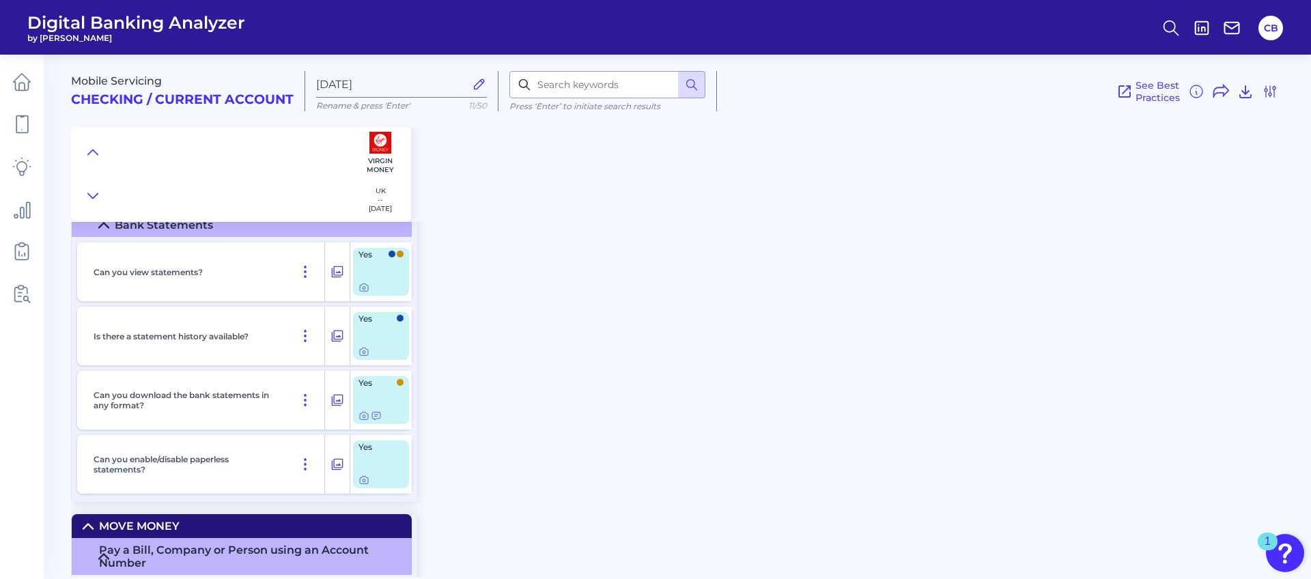
click at [365, 485] on div "Yes" at bounding box center [381, 464] width 56 height 48
click at [365, 482] on icon at bounding box center [363, 479] width 11 height 11
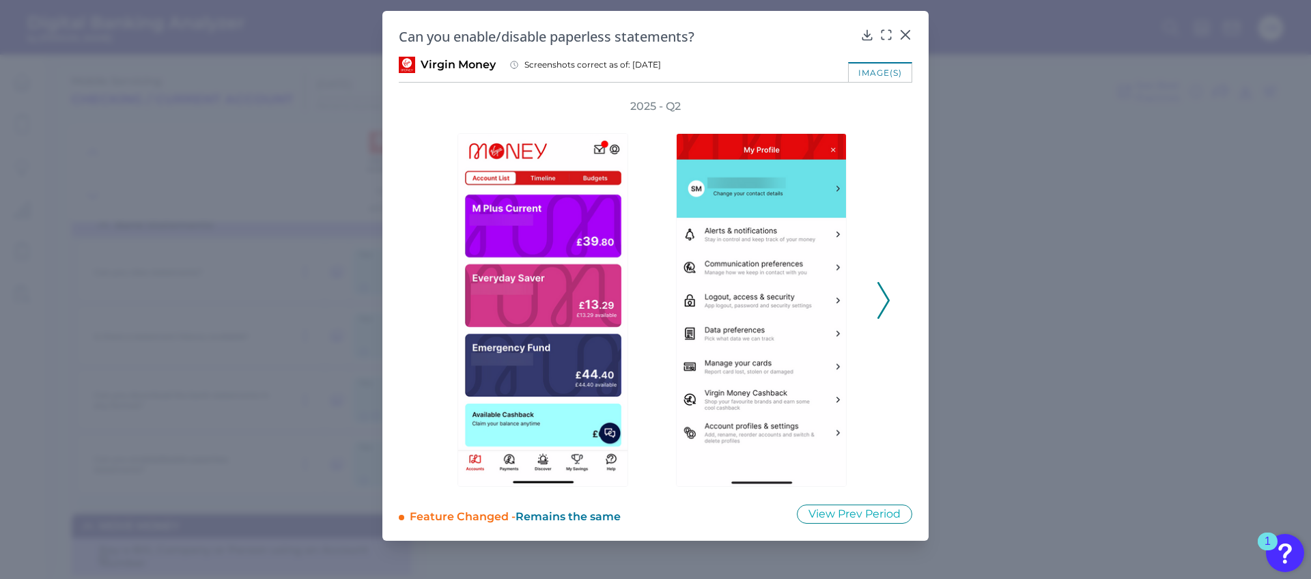
click at [879, 293] on icon at bounding box center [883, 300] width 12 height 37
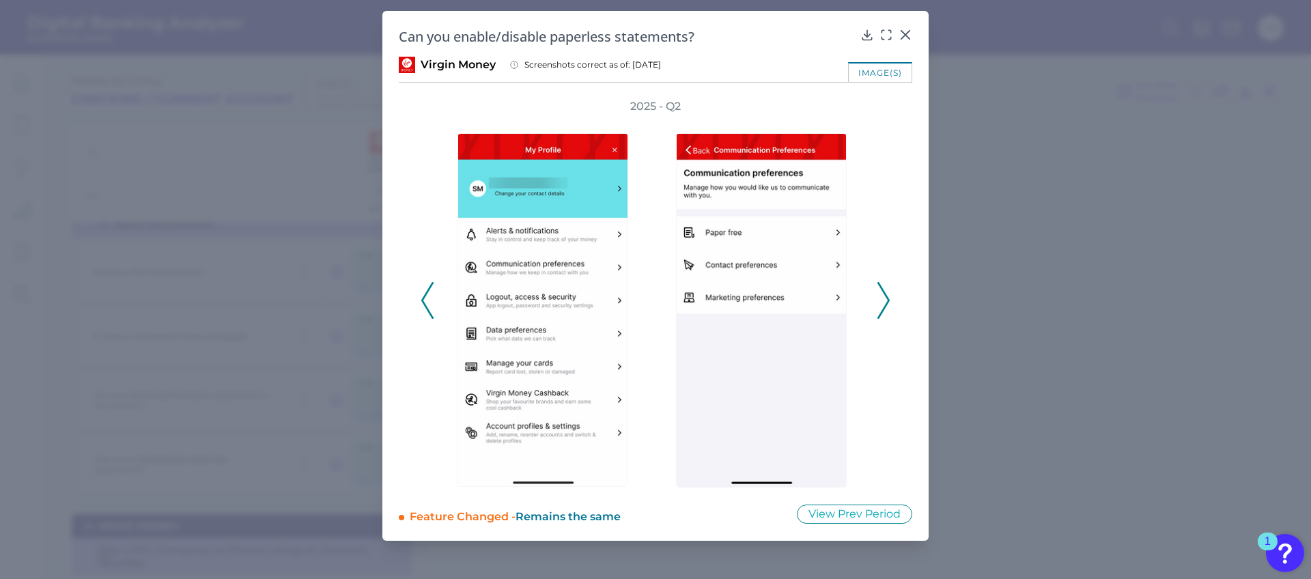
click at [889, 290] on button at bounding box center [883, 300] width 14 height 37
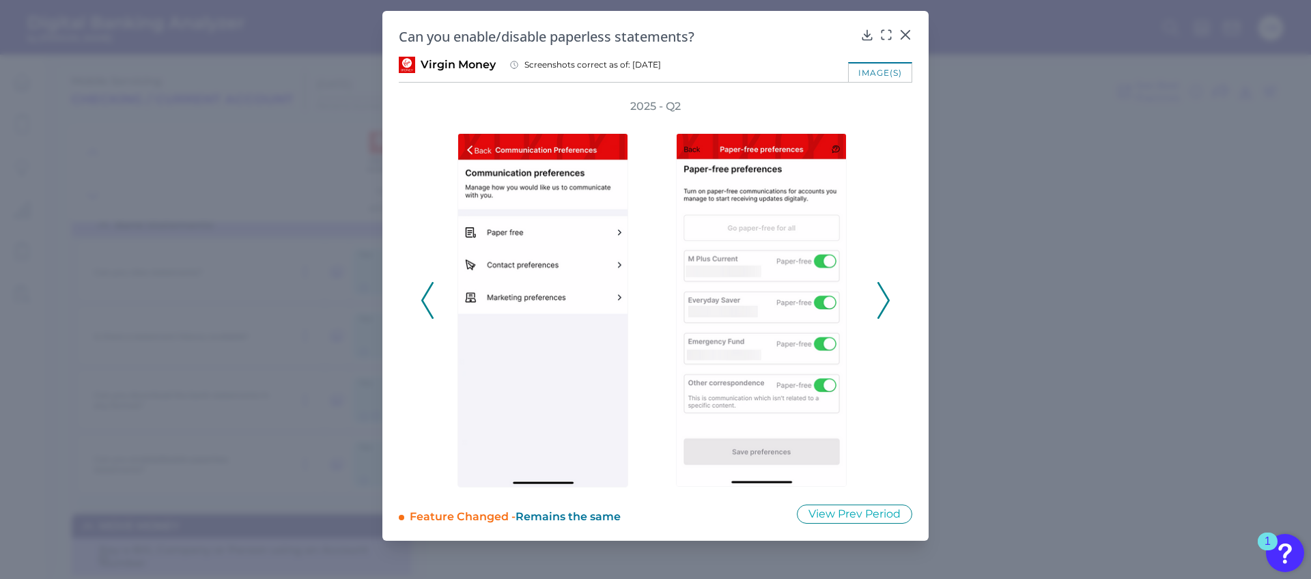
click at [880, 295] on icon at bounding box center [883, 300] width 12 height 37
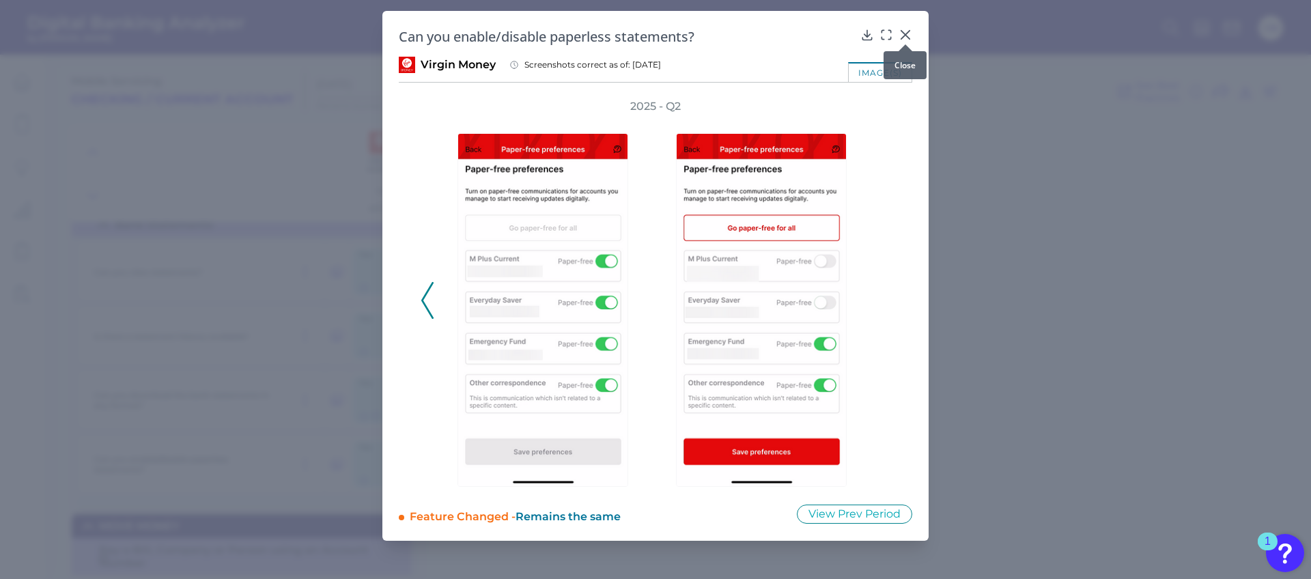
click at [905, 31] on icon at bounding box center [905, 35] width 14 height 14
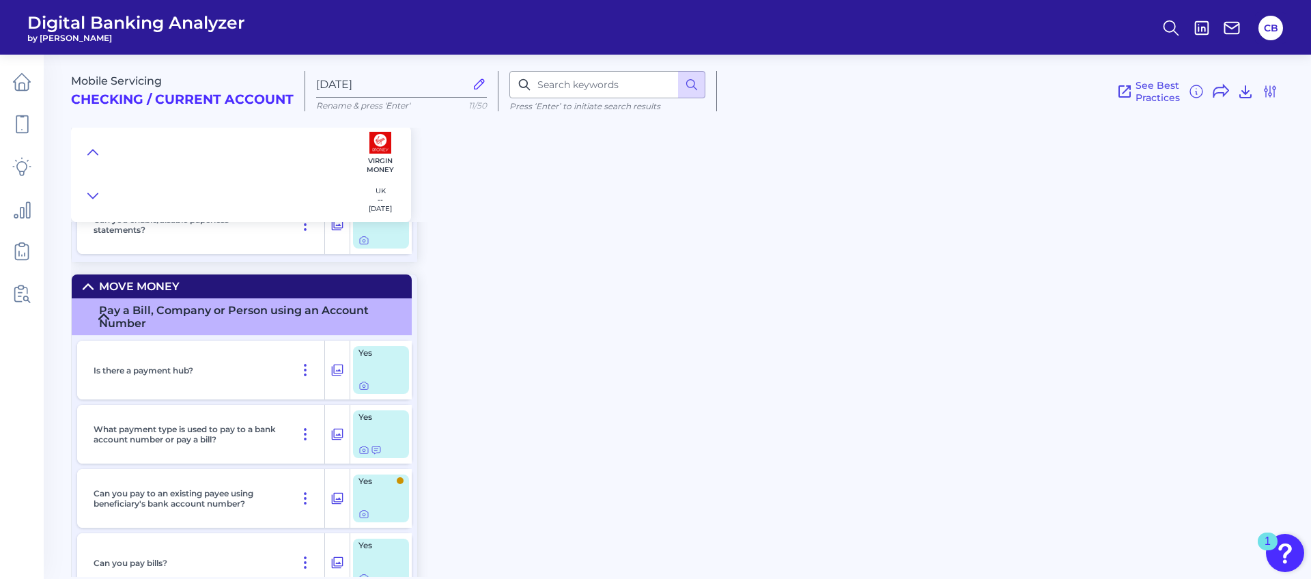
scroll to position [6287, 0]
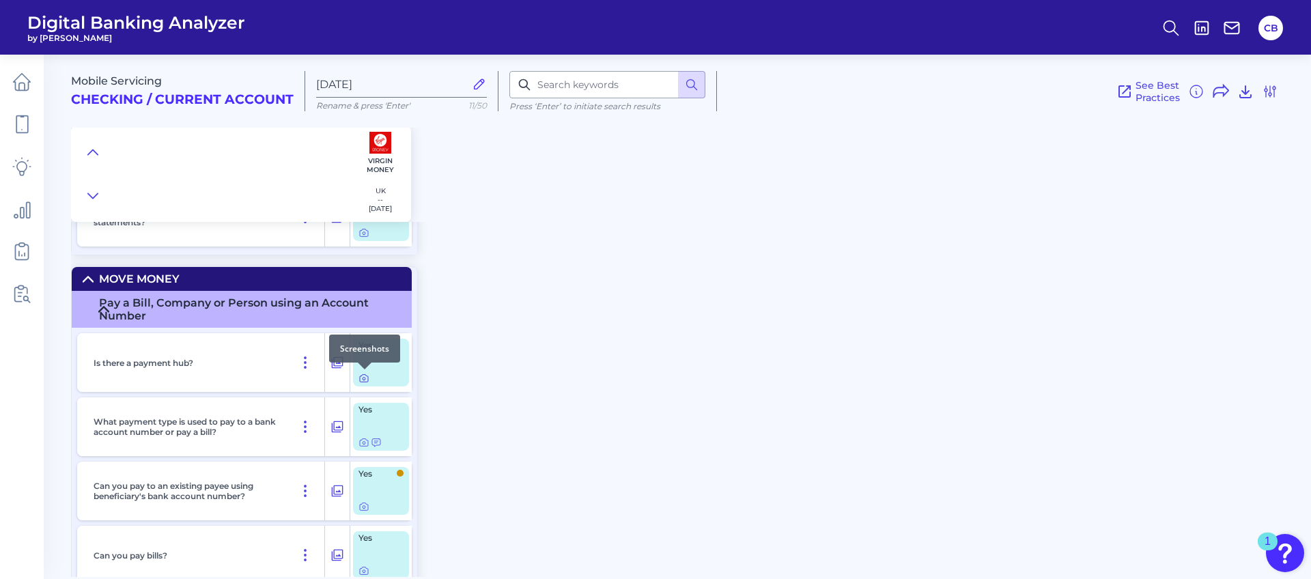
click at [366, 379] on icon at bounding box center [363, 378] width 11 height 11
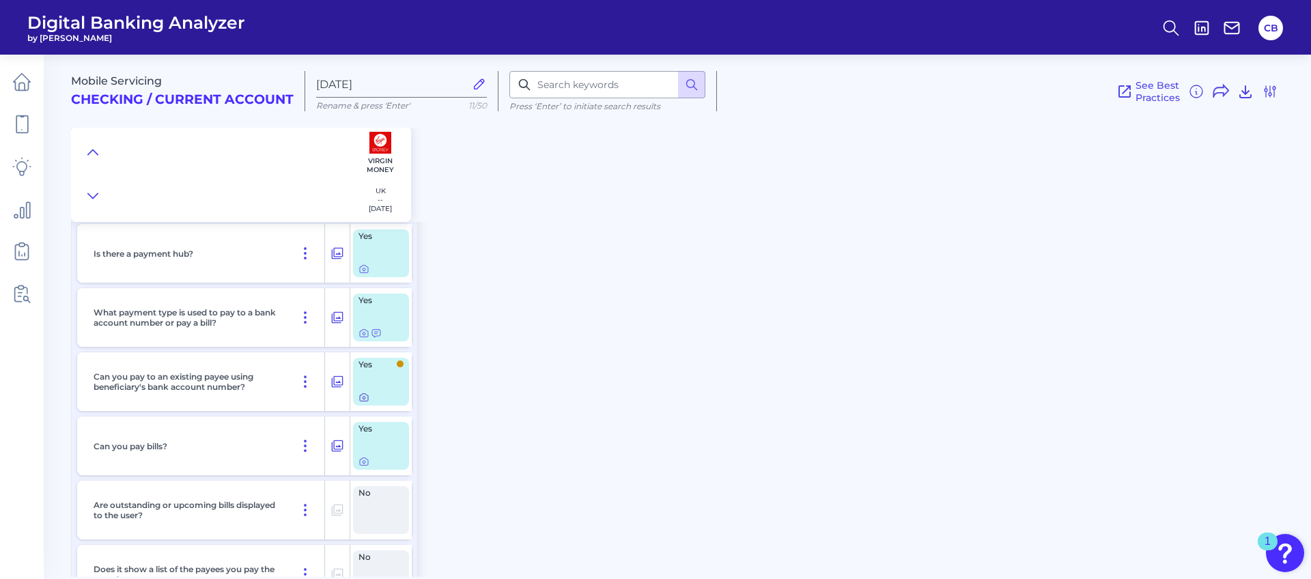
scroll to position [6407, 0]
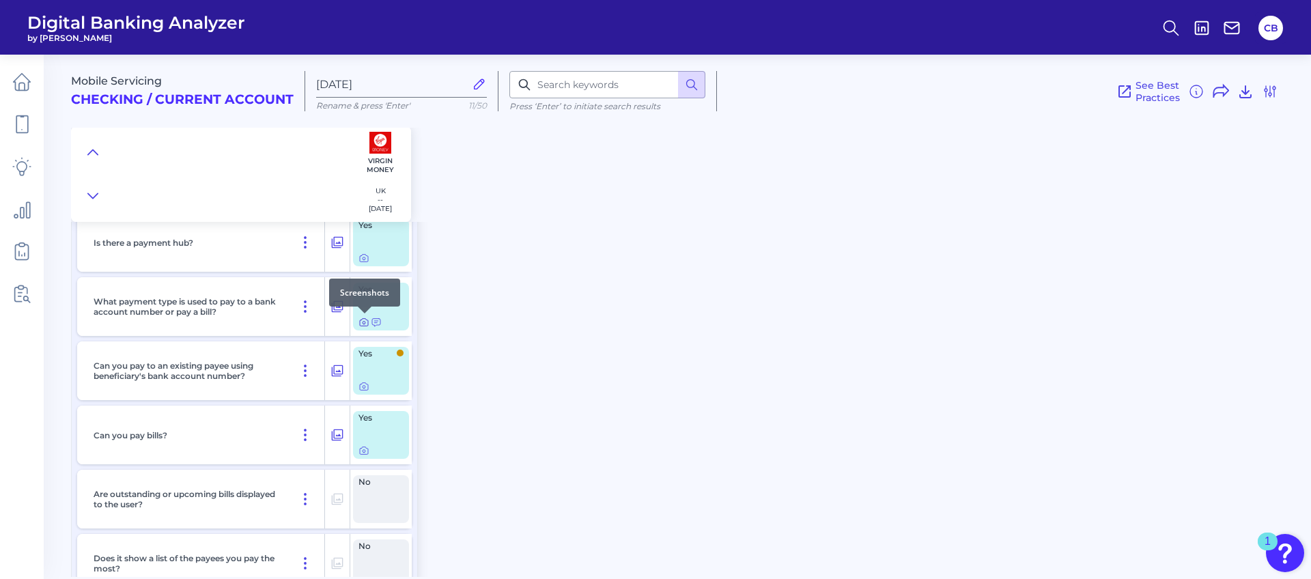
click at [360, 326] on icon at bounding box center [364, 323] width 8 height 8
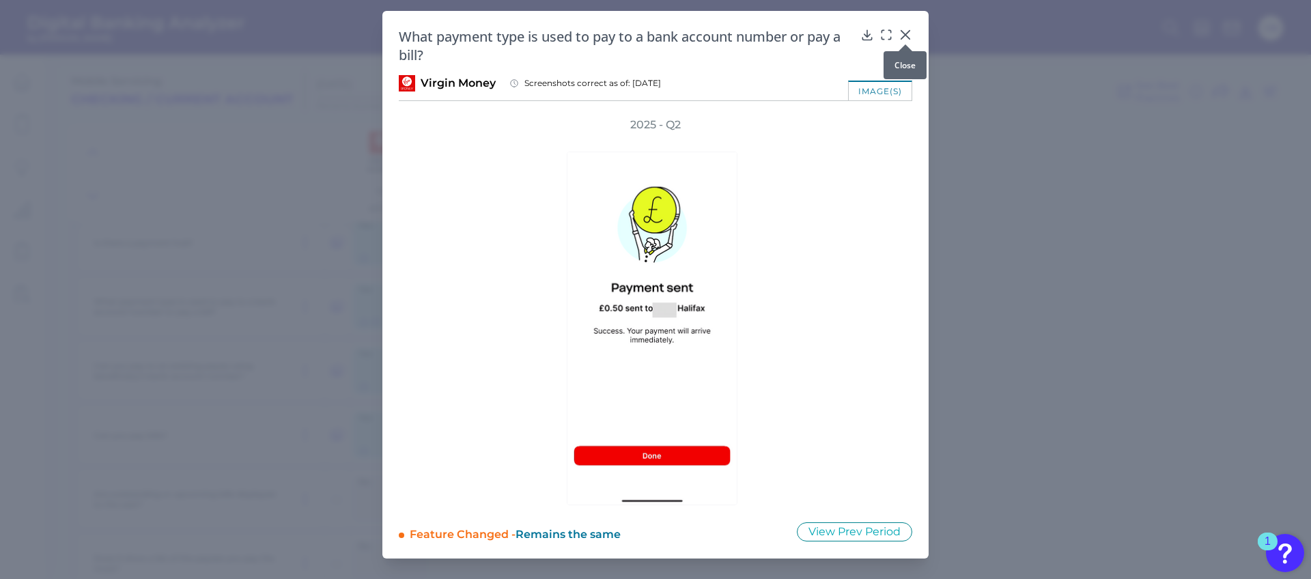
click at [905, 38] on div at bounding box center [905, 45] width 14 height 14
click at [906, 23] on div "What payment type is used to pay to a bank account number or pay a bill? Virgin…" at bounding box center [655, 284] width 546 height 547
click at [904, 29] on icon at bounding box center [905, 35] width 14 height 14
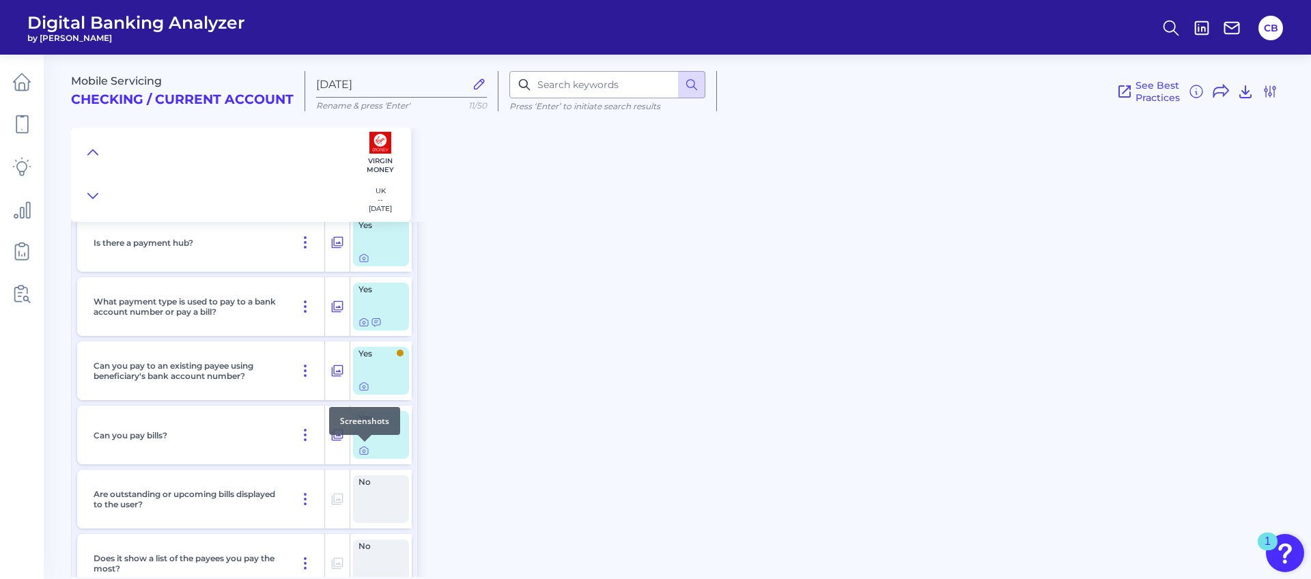
click at [366, 447] on div at bounding box center [365, 442] width 14 height 14
click at [366, 448] on icon at bounding box center [363, 450] width 11 height 11
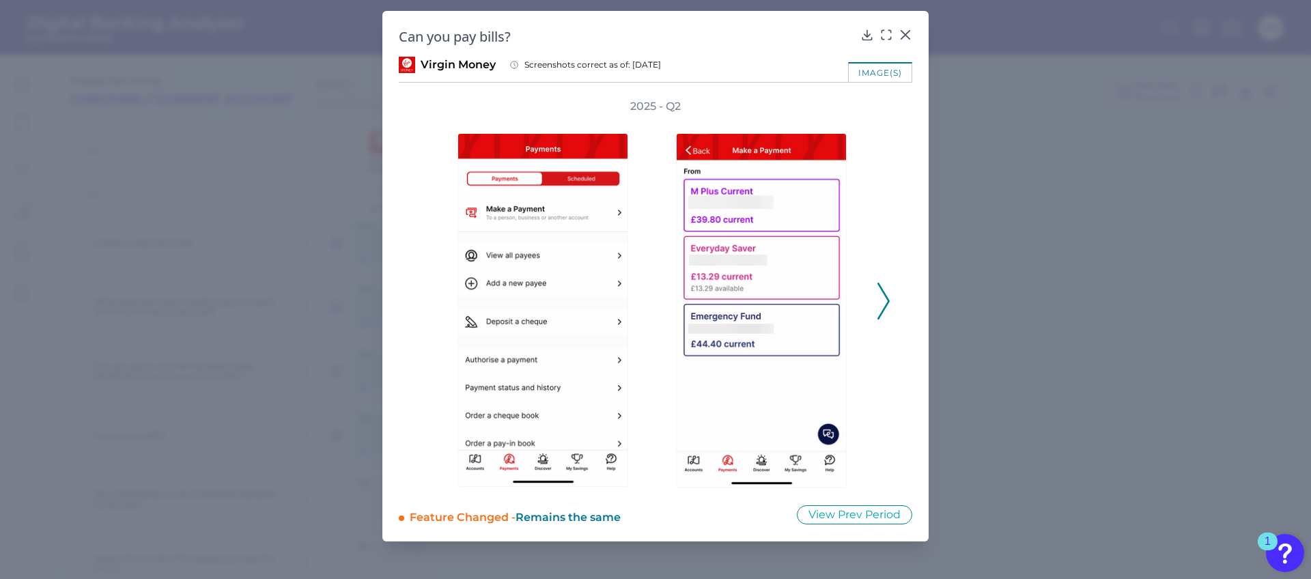
click at [885, 298] on icon at bounding box center [883, 301] width 12 height 37
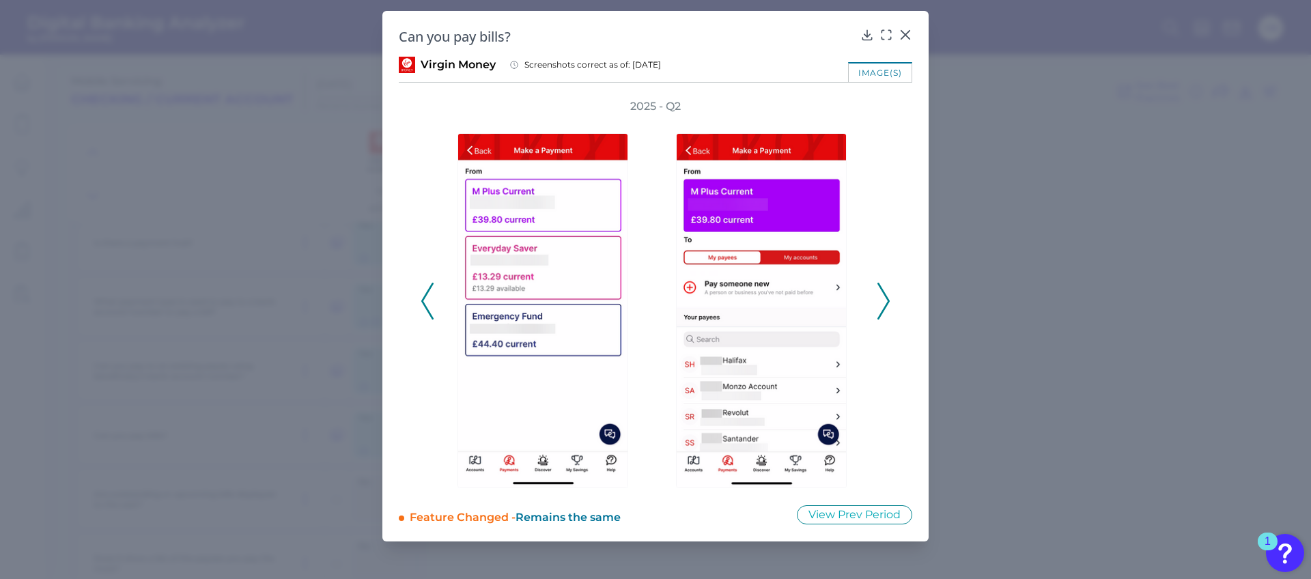
click at [885, 298] on icon at bounding box center [883, 301] width 12 height 37
click at [879, 295] on icon at bounding box center [883, 301] width 12 height 37
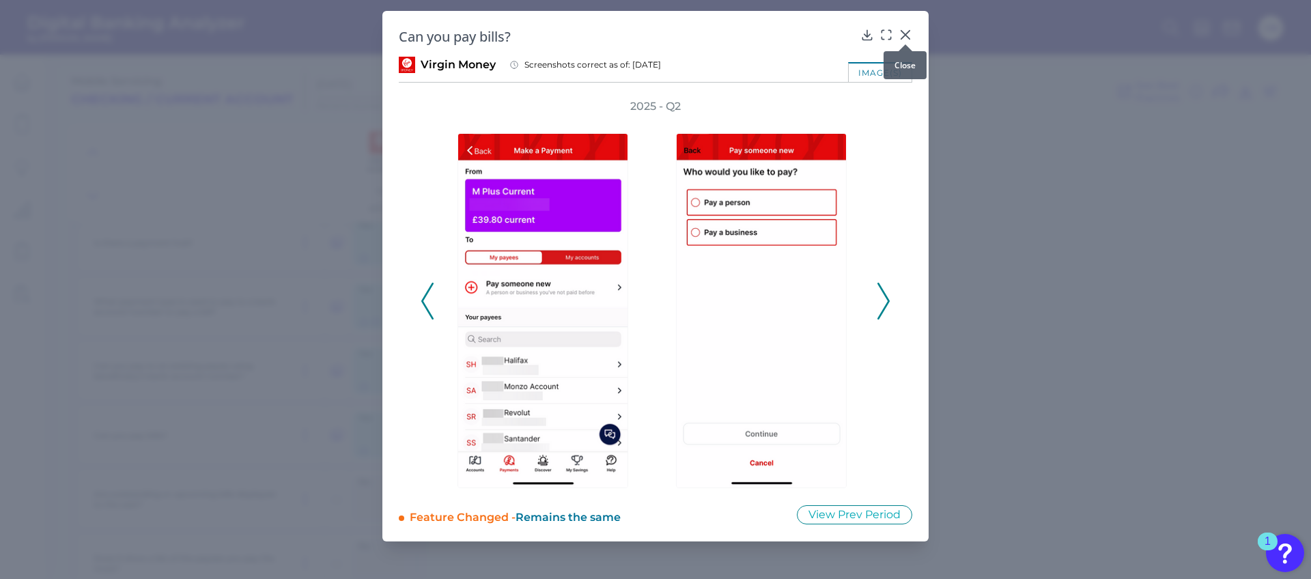
click at [904, 33] on icon at bounding box center [905, 35] width 8 height 8
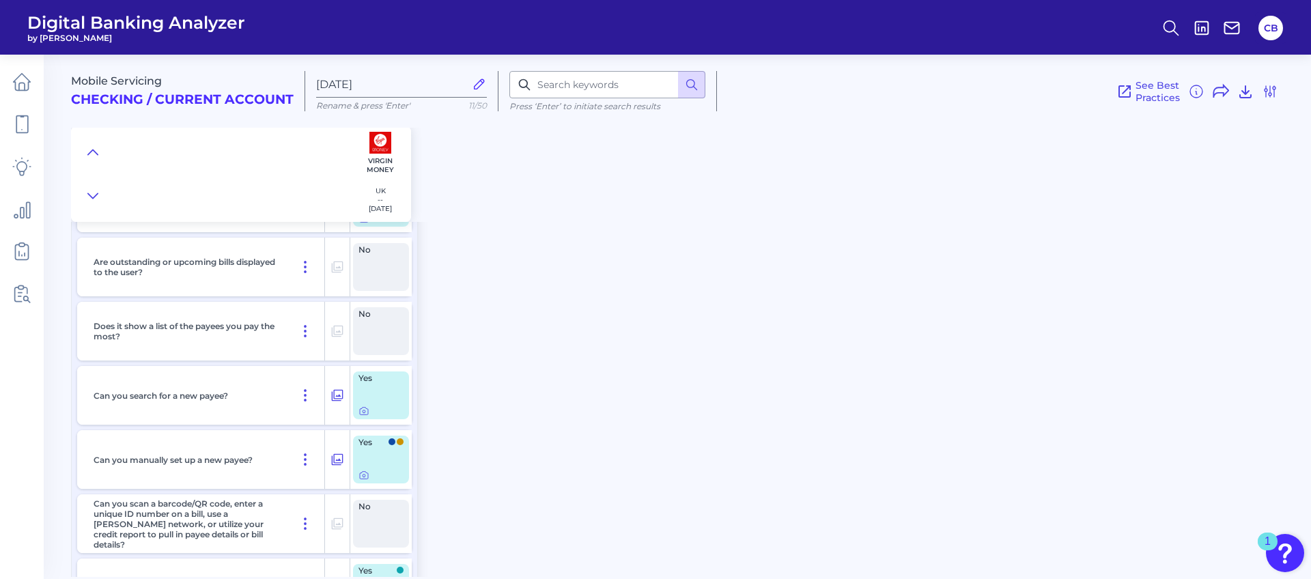
scroll to position [6730, 0]
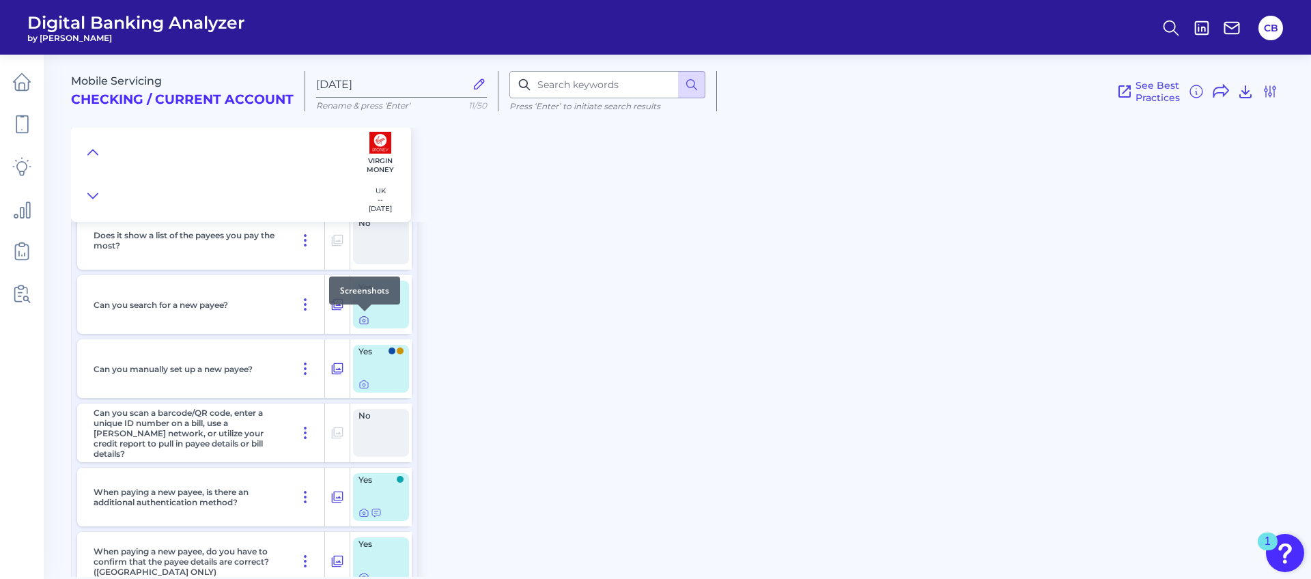
click at [368, 319] on icon at bounding box center [364, 321] width 8 height 8
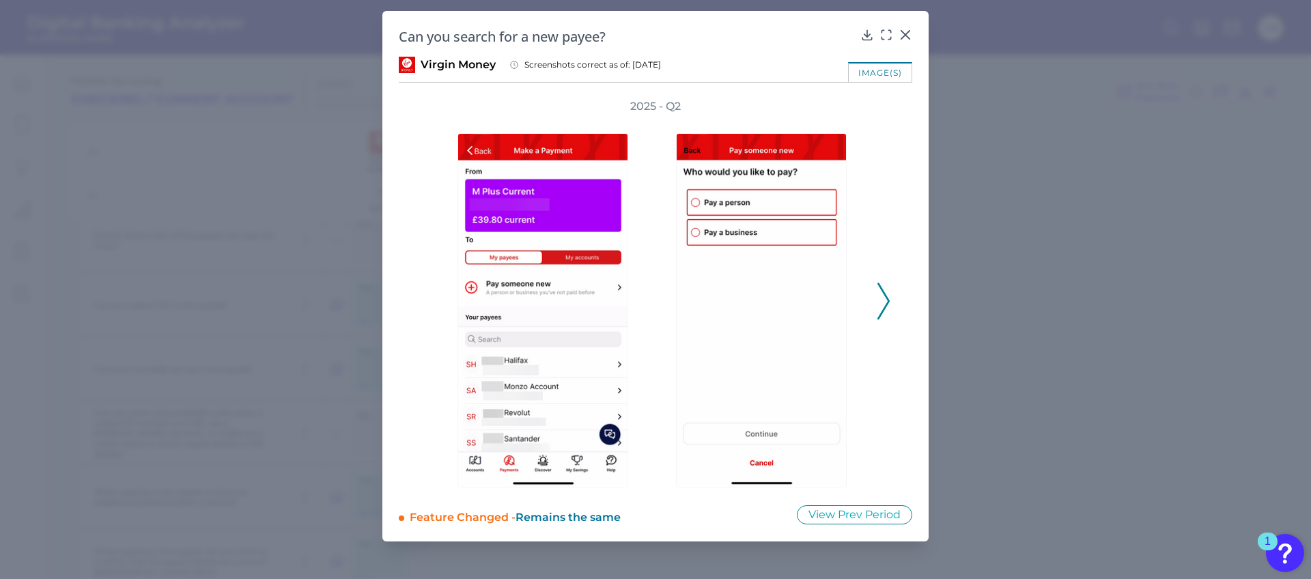
click at [882, 295] on icon at bounding box center [883, 301] width 12 height 37
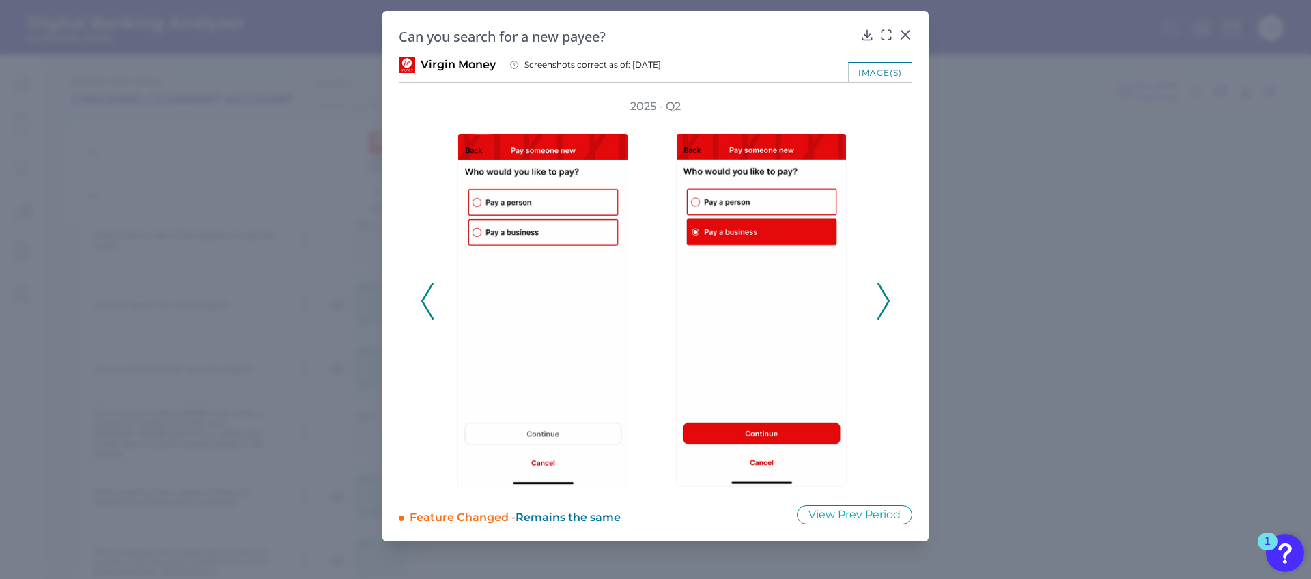
click at [884, 297] on icon at bounding box center [883, 301] width 12 height 37
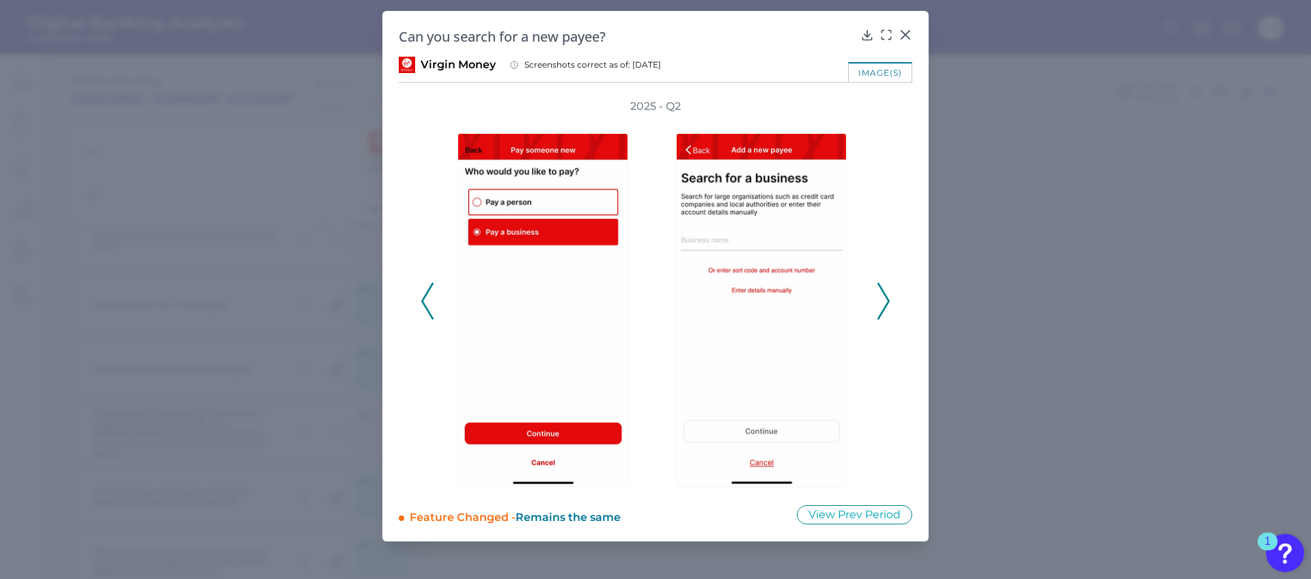
click at [885, 297] on polyline at bounding box center [883, 300] width 10 height 35
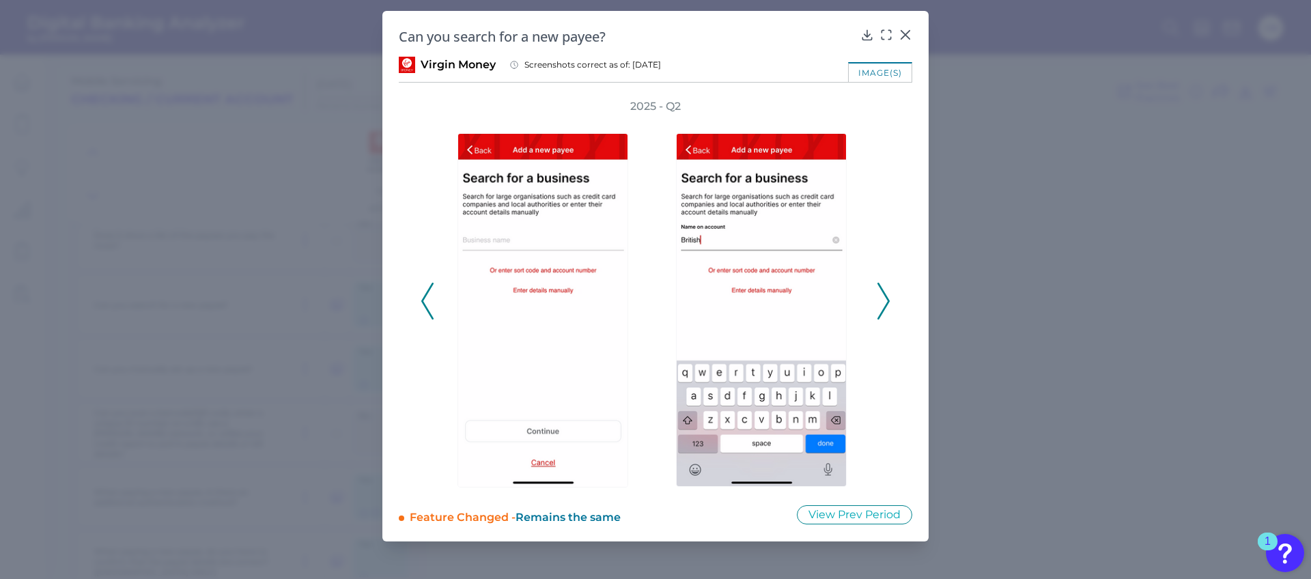
click at [885, 296] on polyline at bounding box center [883, 300] width 10 height 35
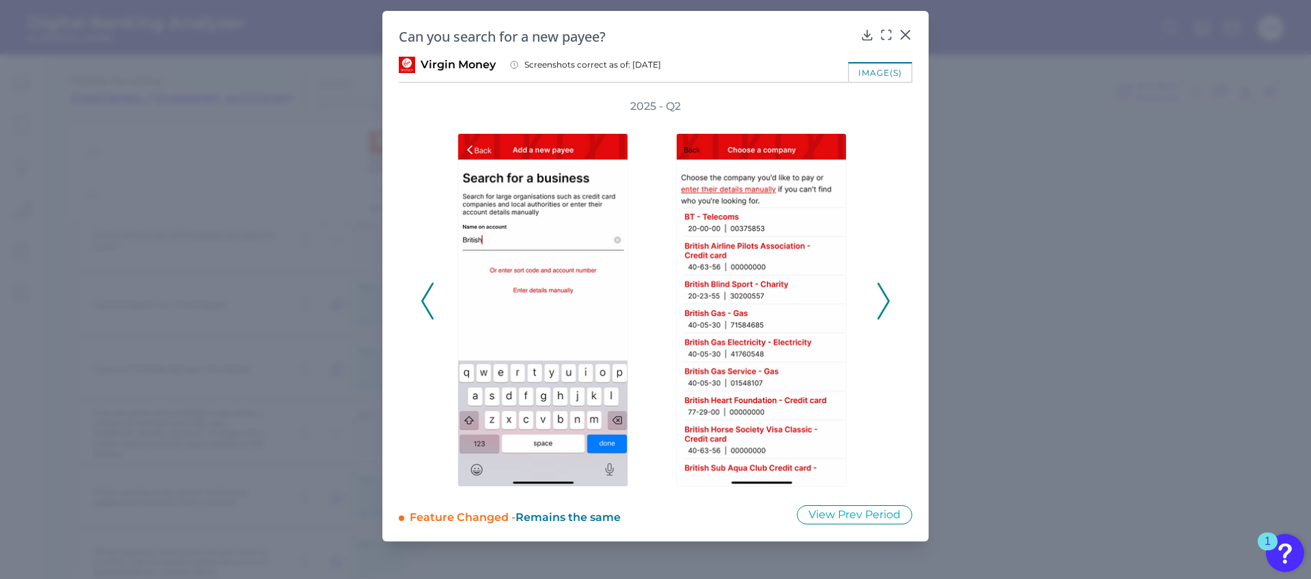
click at [886, 287] on icon at bounding box center [883, 301] width 12 height 37
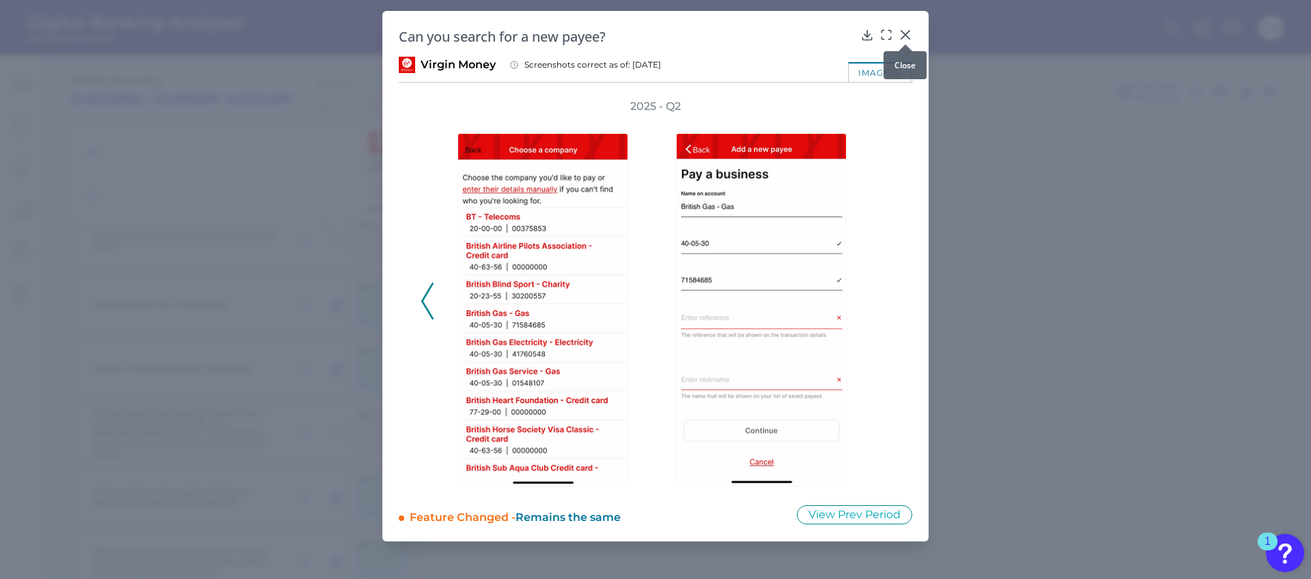
click at [906, 35] on icon at bounding box center [905, 35] width 8 height 8
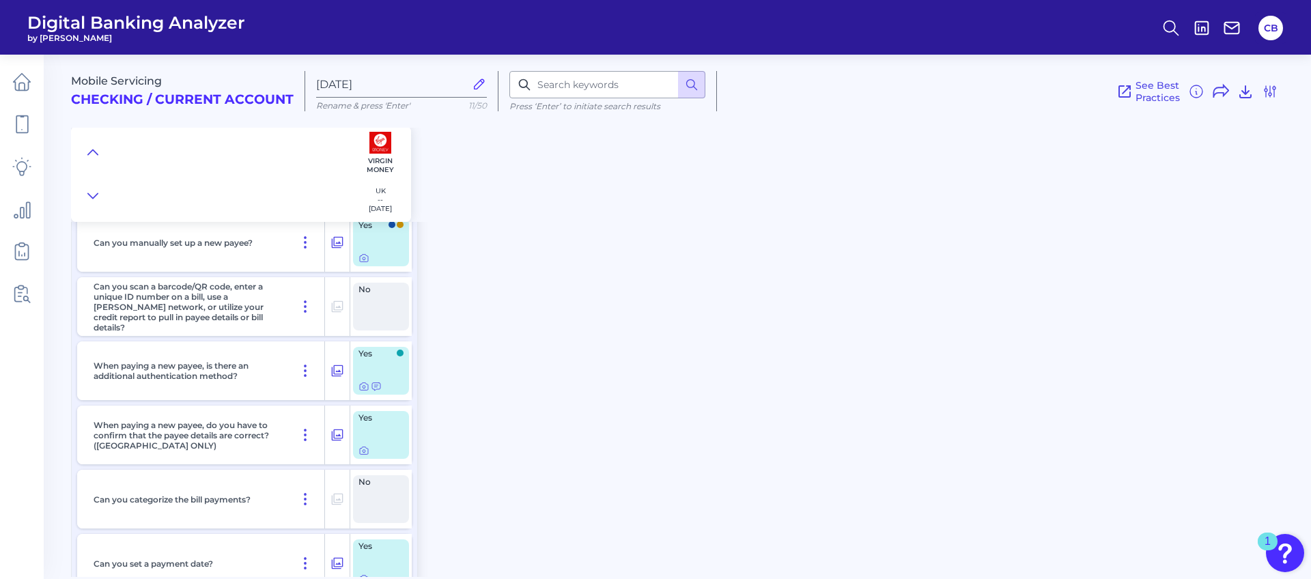
scroll to position [6857, 0]
click at [361, 450] on icon at bounding box center [363, 449] width 11 height 11
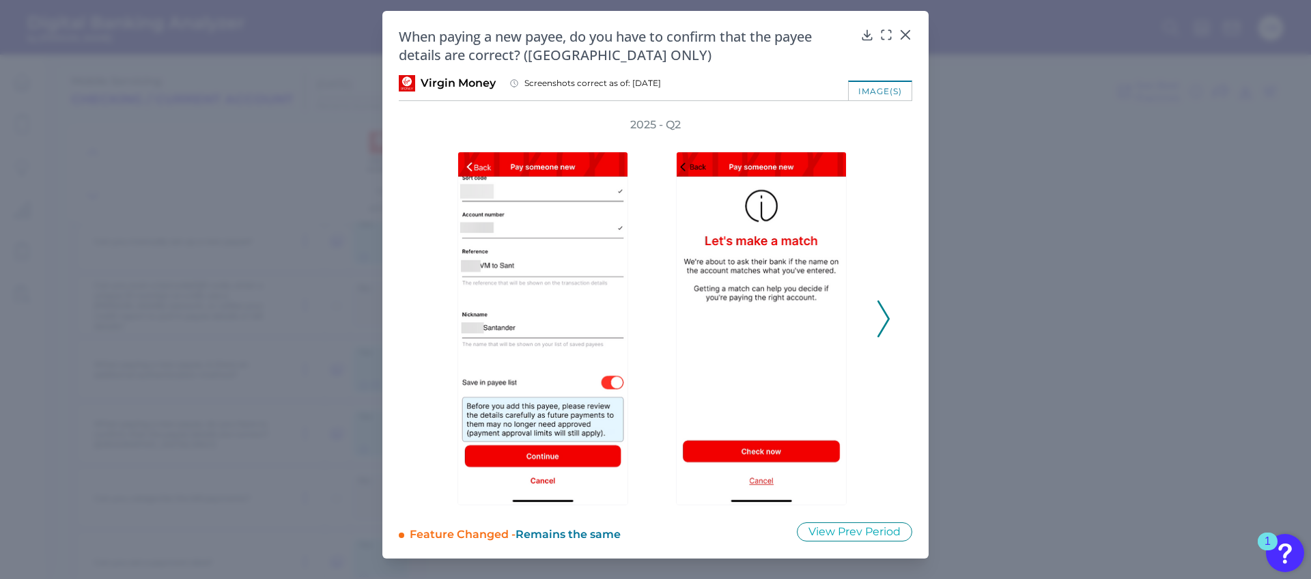
click at [872, 310] on div at bounding box center [764, 318] width 218 height 373
click at [879, 311] on icon at bounding box center [883, 318] width 12 height 37
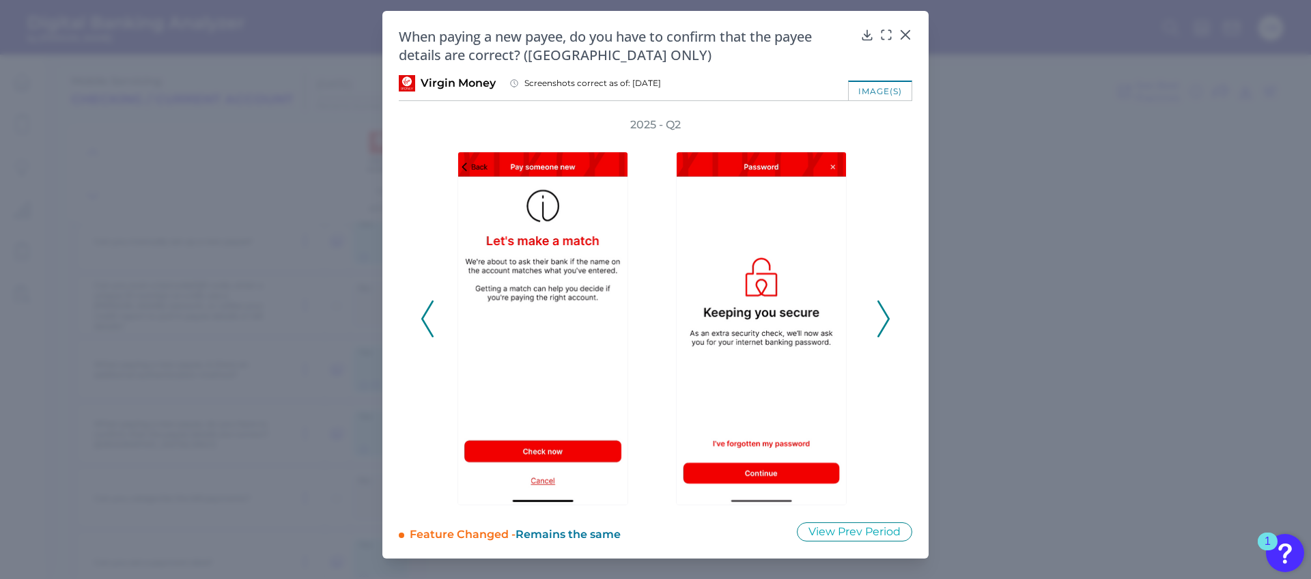
click at [883, 311] on icon at bounding box center [883, 318] width 12 height 37
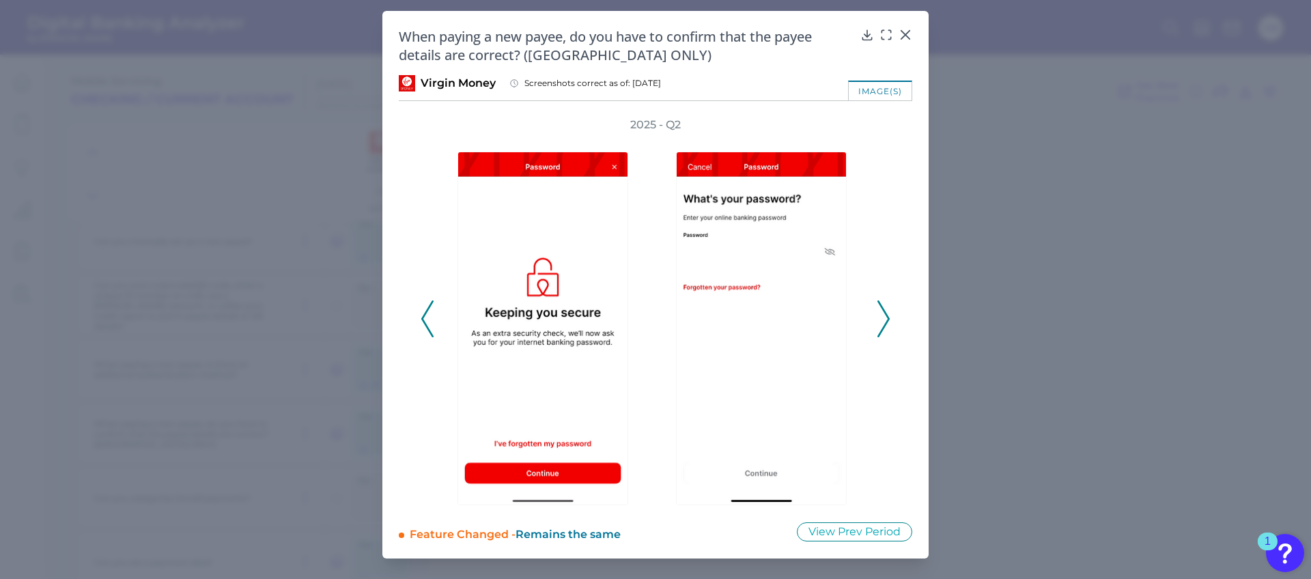
click at [884, 322] on icon at bounding box center [883, 318] width 12 height 37
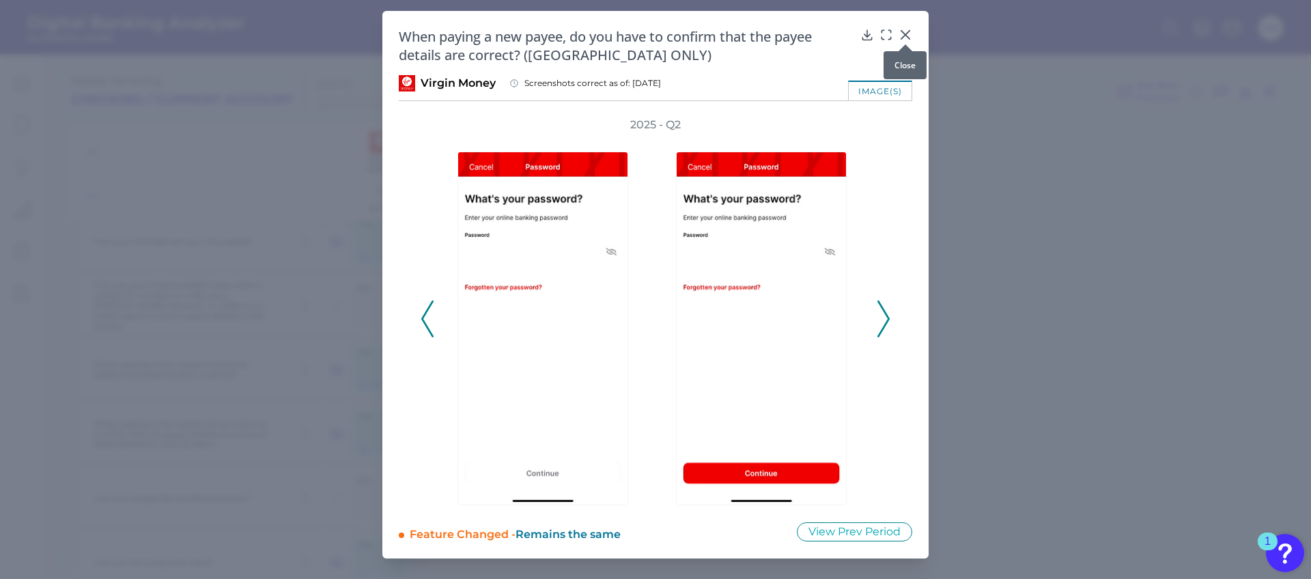
drag, startPoint x: 905, startPoint y: 35, endPoint x: 999, endPoint y: 16, distance: 95.6
click at [905, 35] on icon at bounding box center [905, 35] width 8 height 8
